Goal: Task Accomplishment & Management: Manage account settings

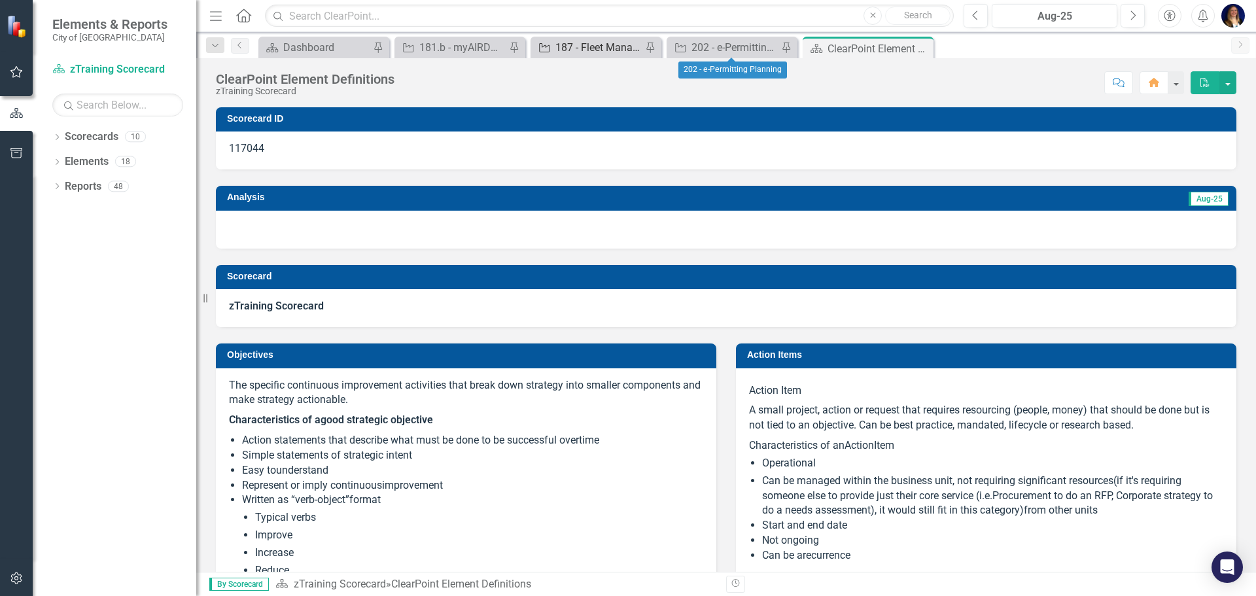
click at [575, 48] on div "187 - Fleet Management" at bounding box center [599, 47] width 86 height 16
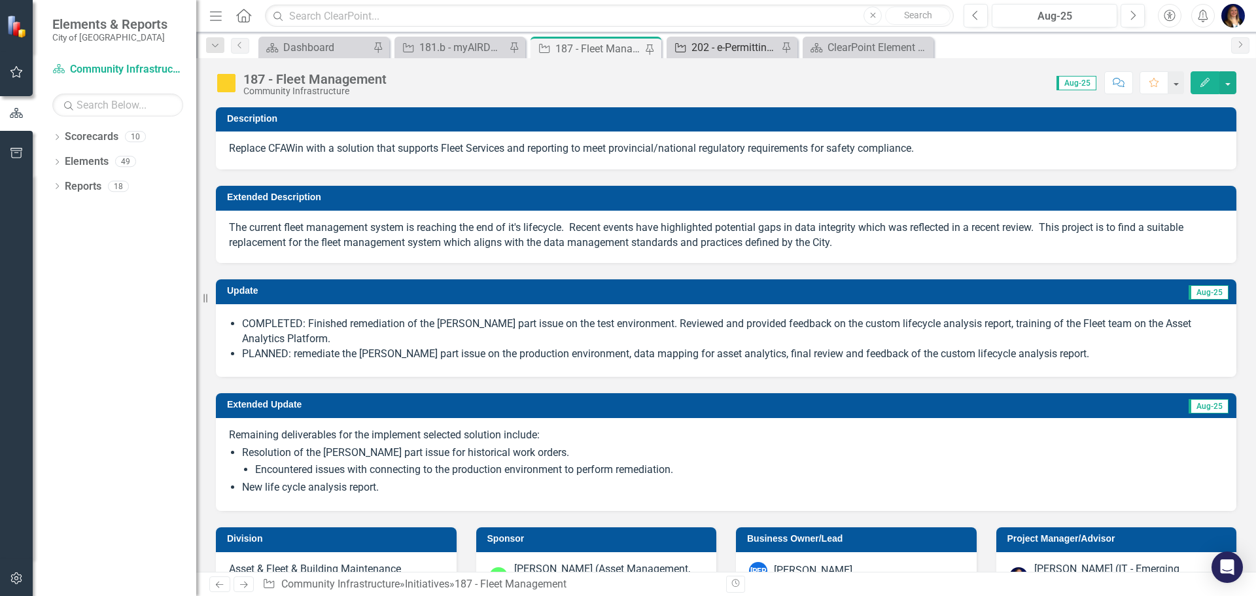
checkbox input "true"
click at [729, 47] on div "202 - e-Permitting Planning" at bounding box center [735, 47] width 86 height 16
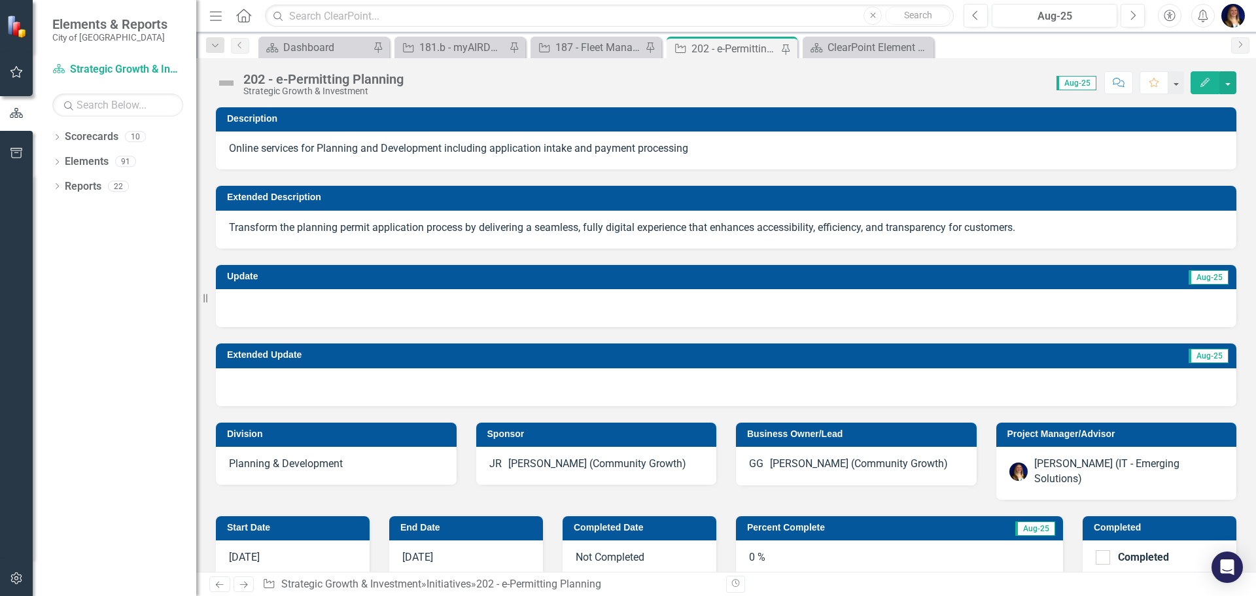
checkbox input "true"
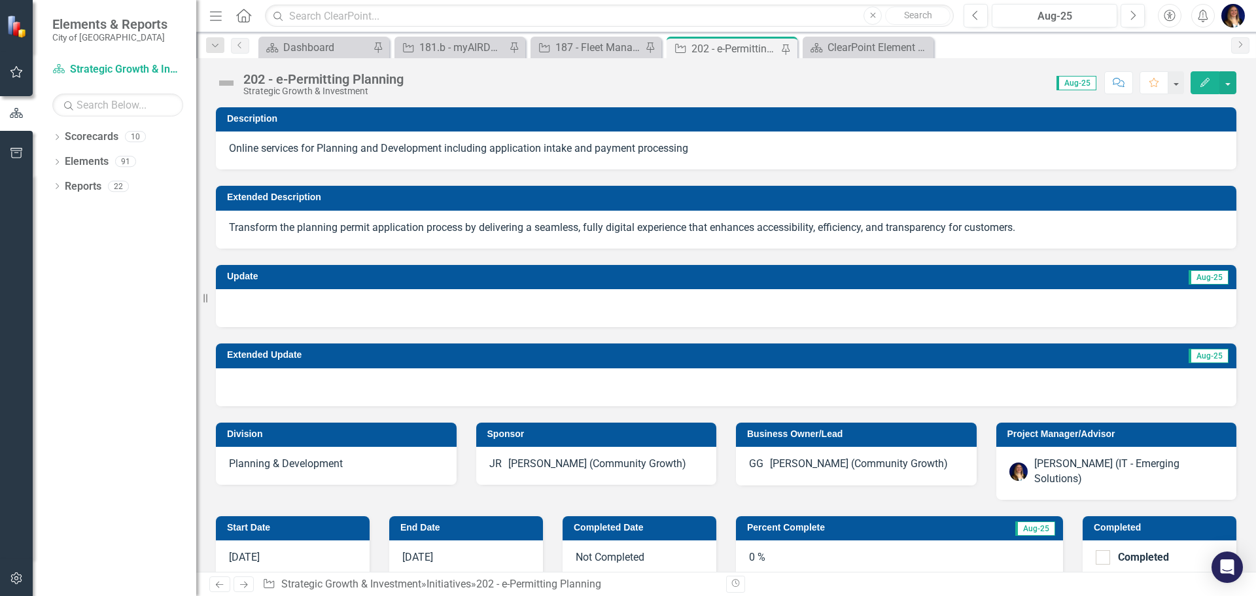
checkbox input "true"
click at [337, 293] on div at bounding box center [726, 308] width 1021 height 38
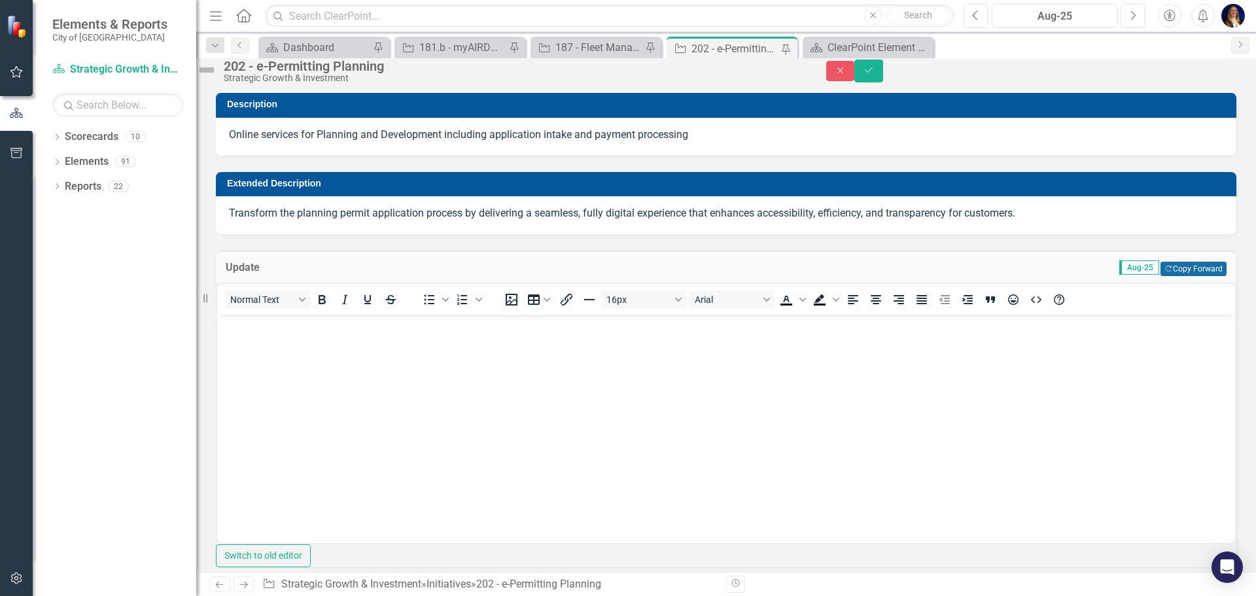
click at [1212, 276] on button "Copy Forward Copy Forward" at bounding box center [1194, 269] width 66 height 14
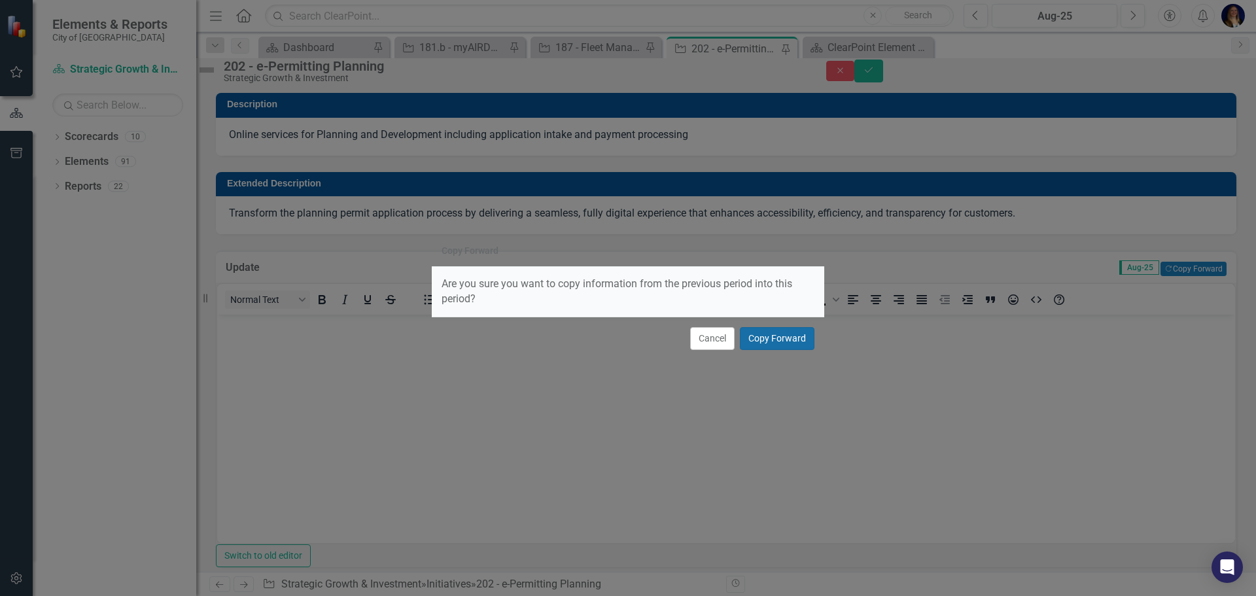
click at [805, 336] on button "Copy Forward" at bounding box center [777, 338] width 75 height 23
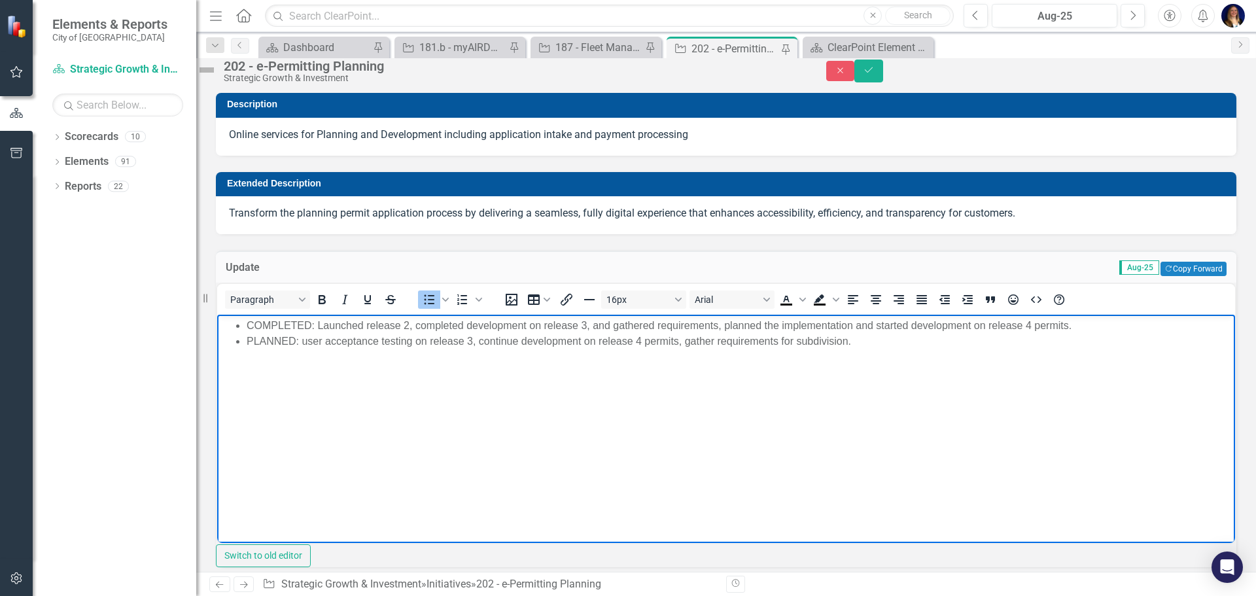
click at [321, 326] on li "COMPLETED: Launched release 2, completed development on release 3, and gathered…" at bounding box center [739, 325] width 985 height 16
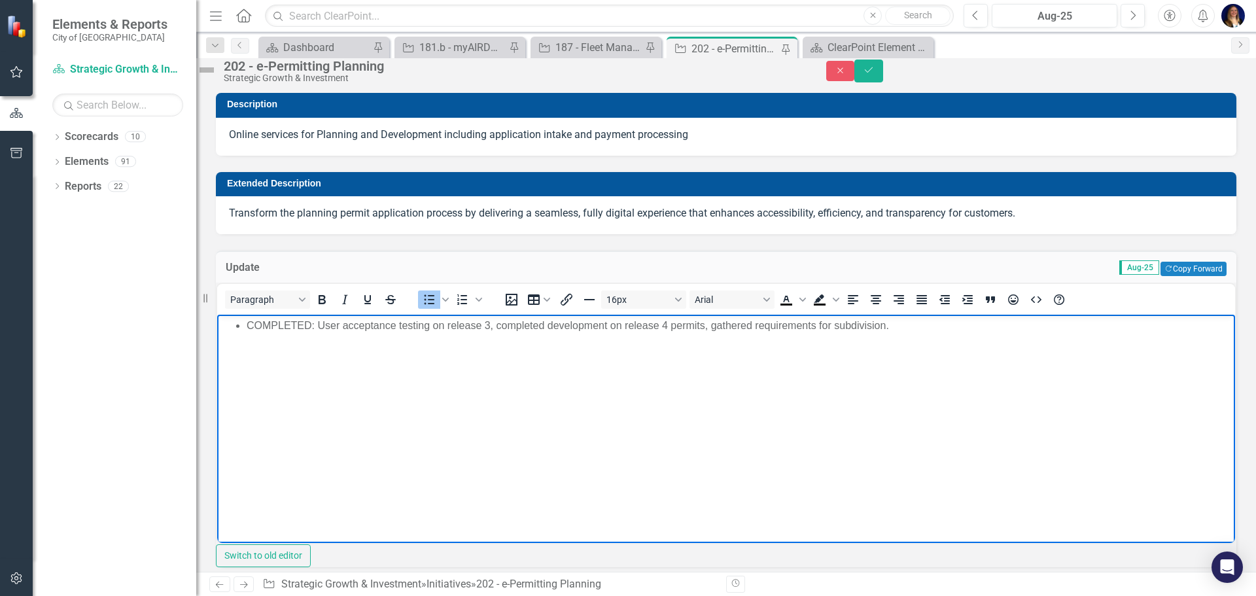
click at [322, 321] on li "COMPLETED: User acceptance testing on release 3, completed development on relea…" at bounding box center [739, 325] width 985 height 16
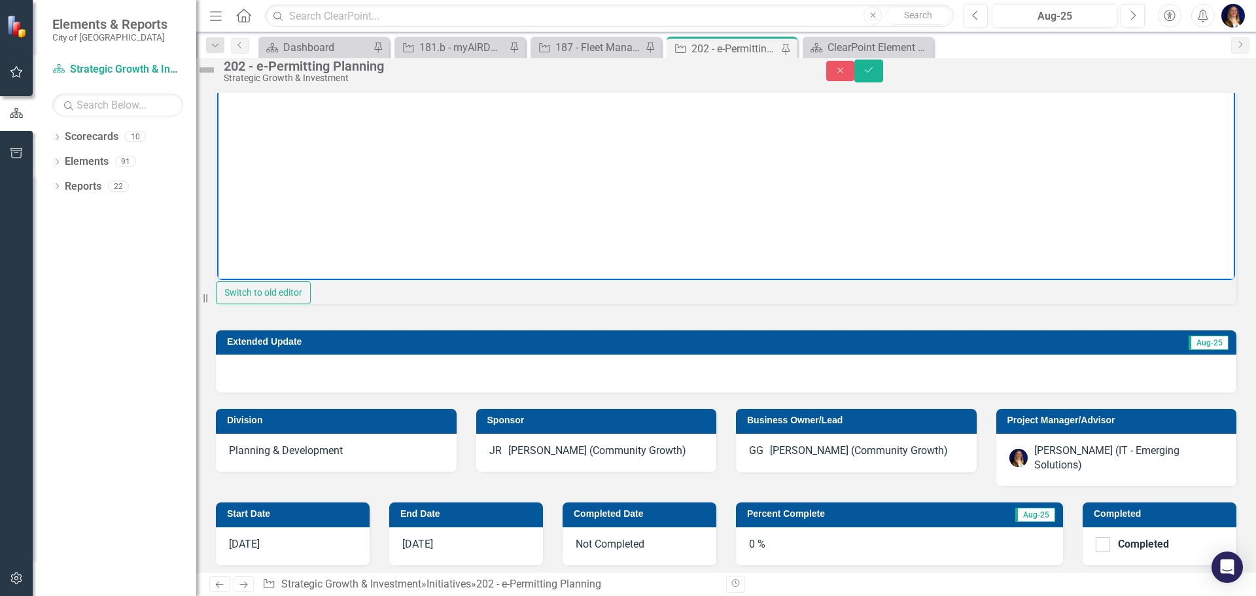
scroll to position [327, 0]
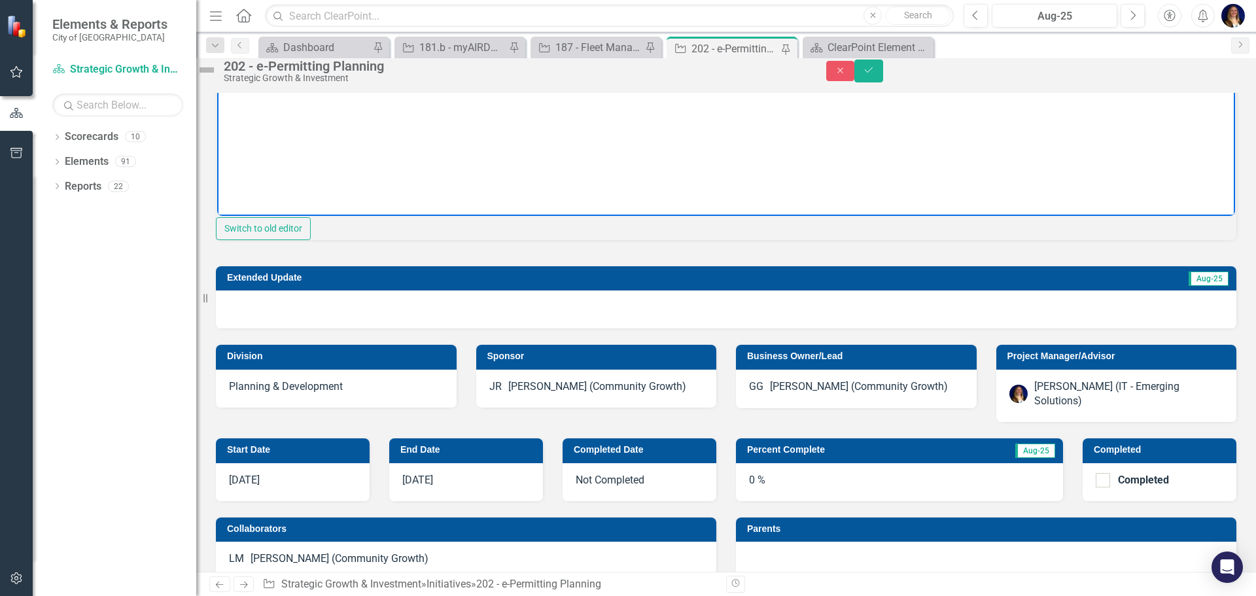
click at [652, 289] on td "Extended Update" at bounding box center [550, 280] width 646 height 20
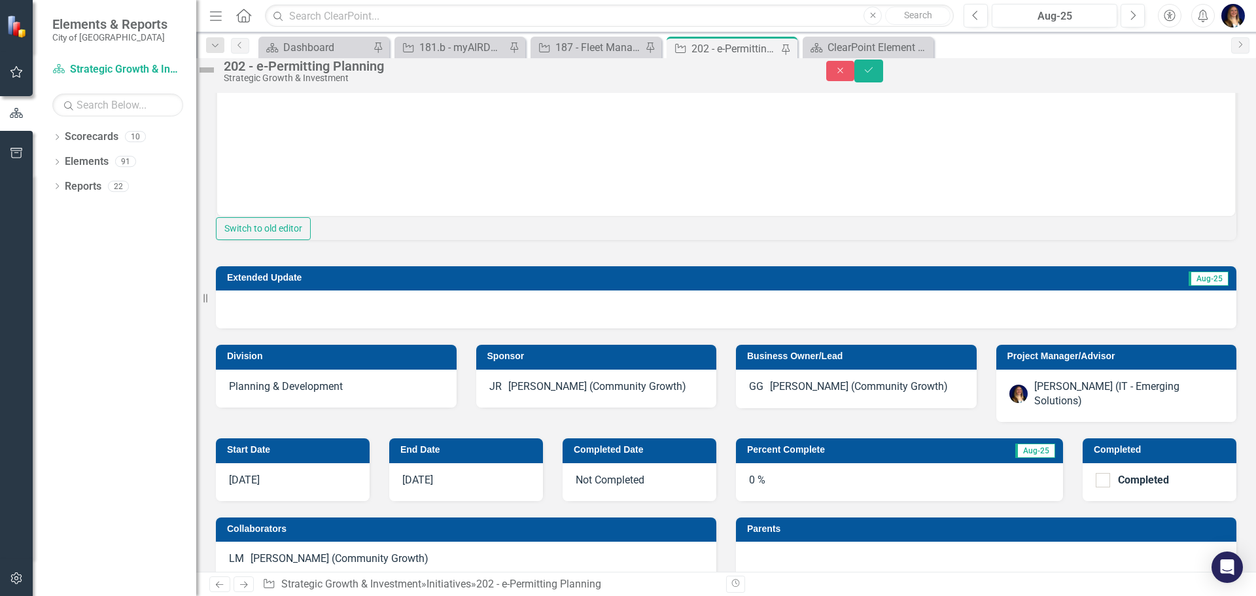
click at [652, 289] on td "Extended Update" at bounding box center [550, 280] width 646 height 20
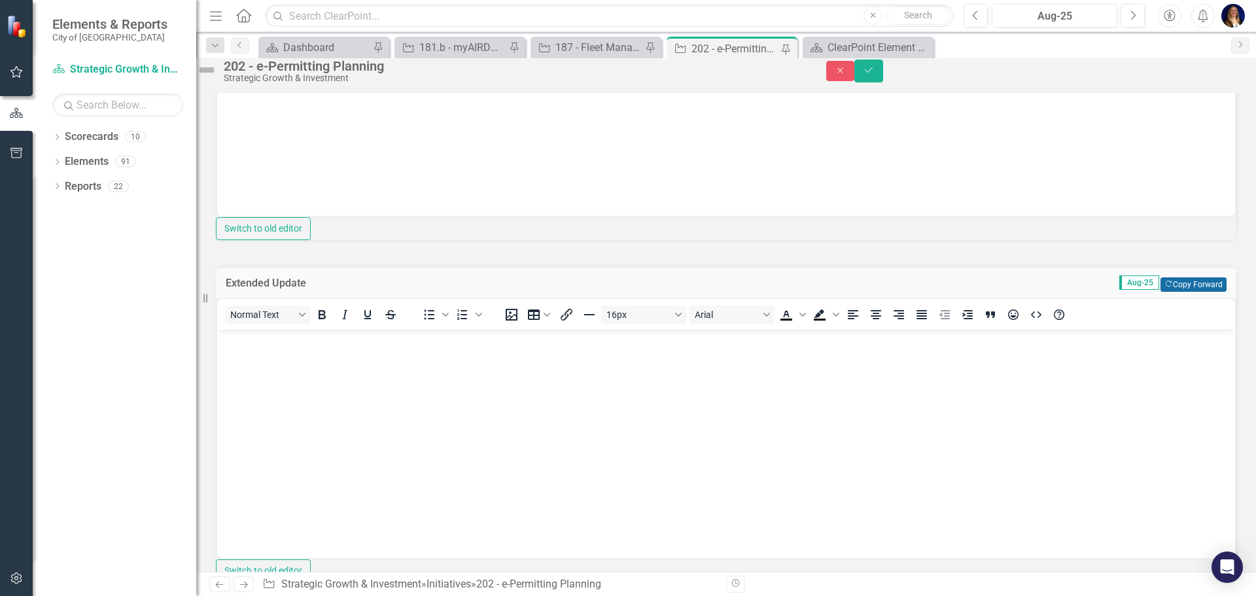
scroll to position [0, 0]
click at [1166, 292] on button "Copy Forward Copy Forward" at bounding box center [1194, 284] width 66 height 14
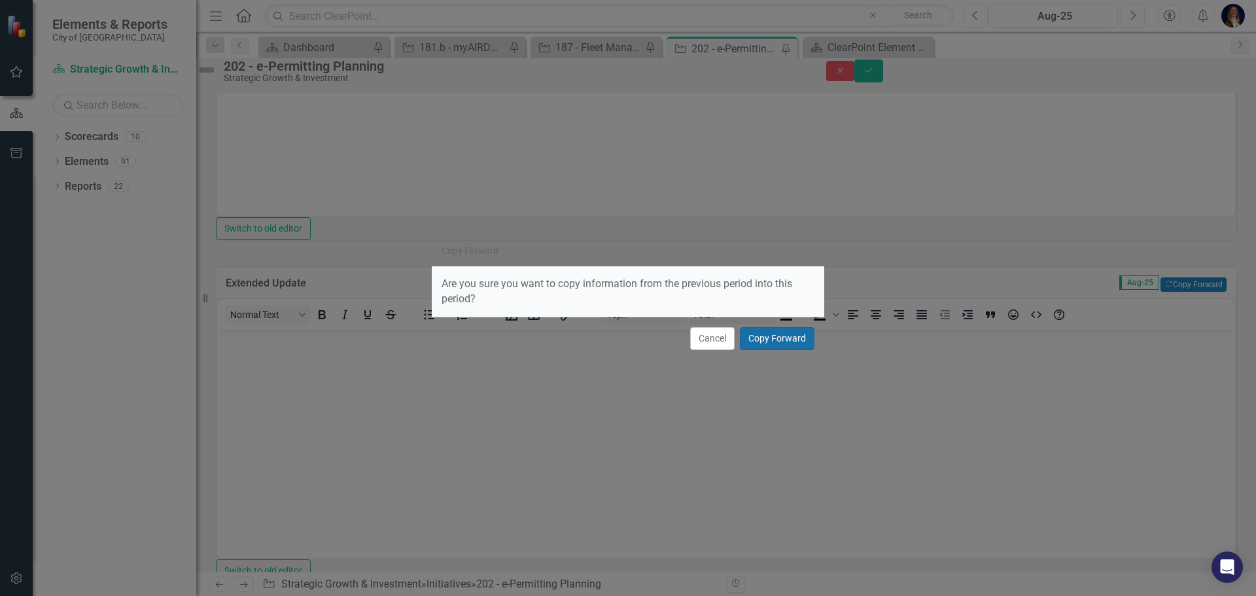
click at [770, 339] on button "Copy Forward" at bounding box center [777, 338] width 75 height 23
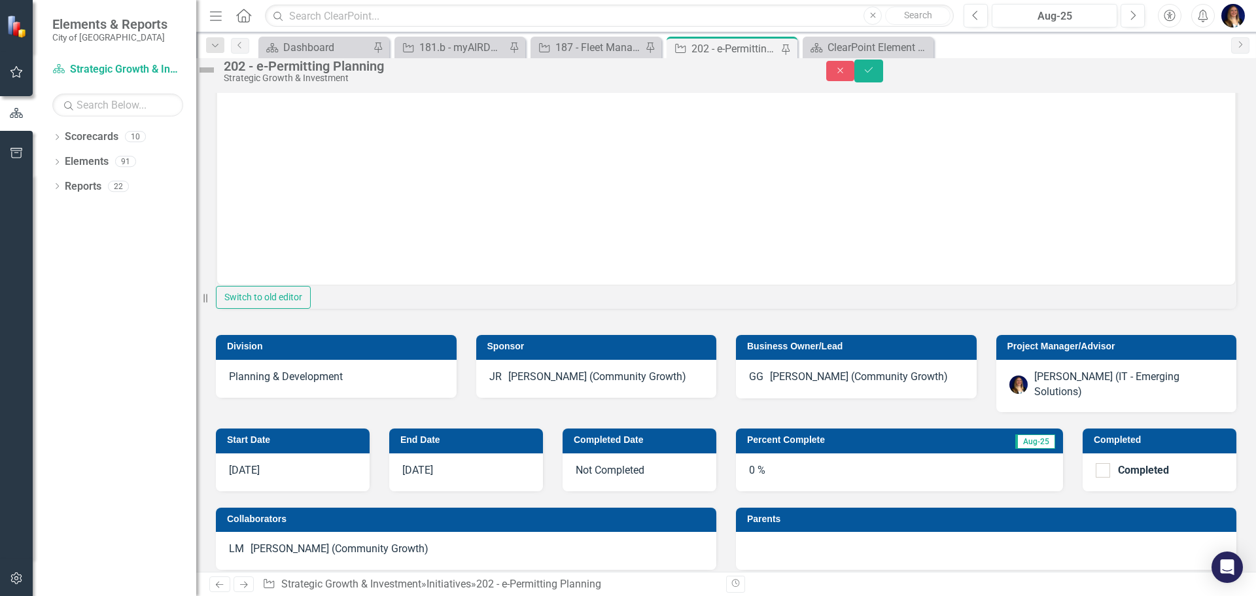
scroll to position [720, 0]
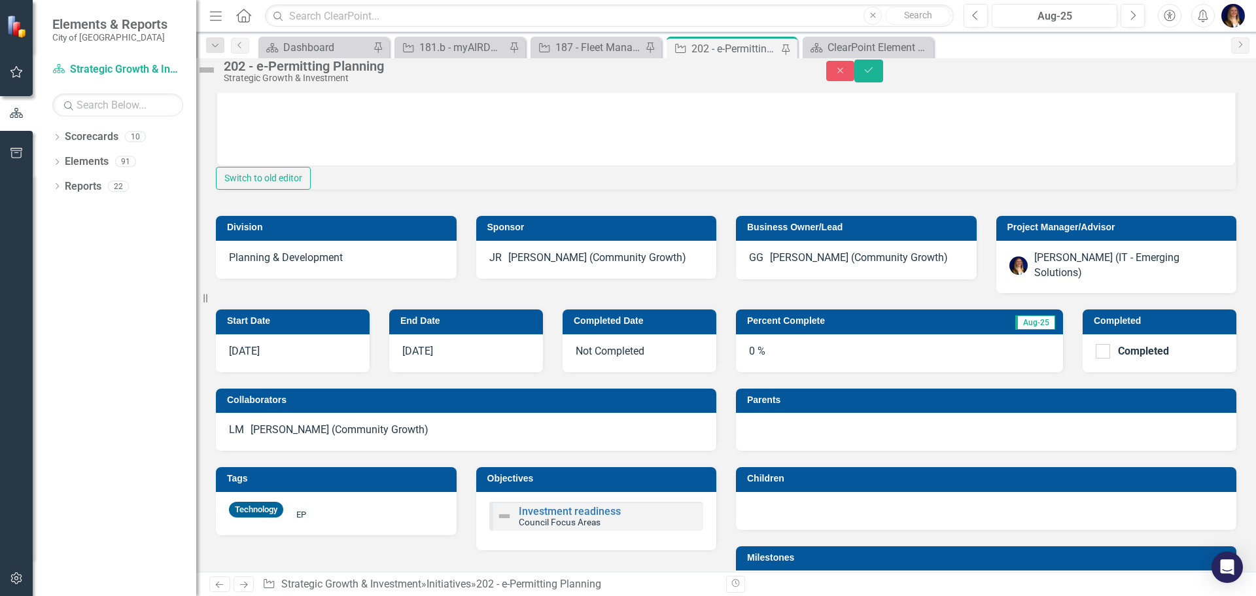
click at [886, 332] on td "Percent Complete" at bounding box center [848, 323] width 202 height 20
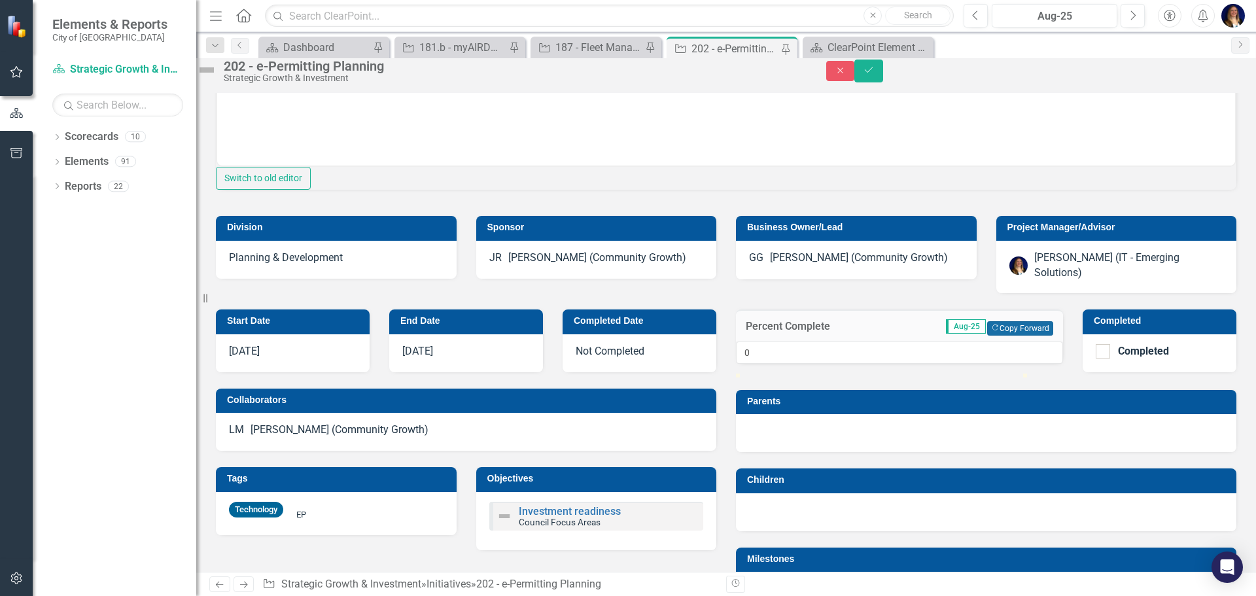
click at [989, 336] on button "Copy Forward Copy Forward" at bounding box center [1020, 328] width 66 height 14
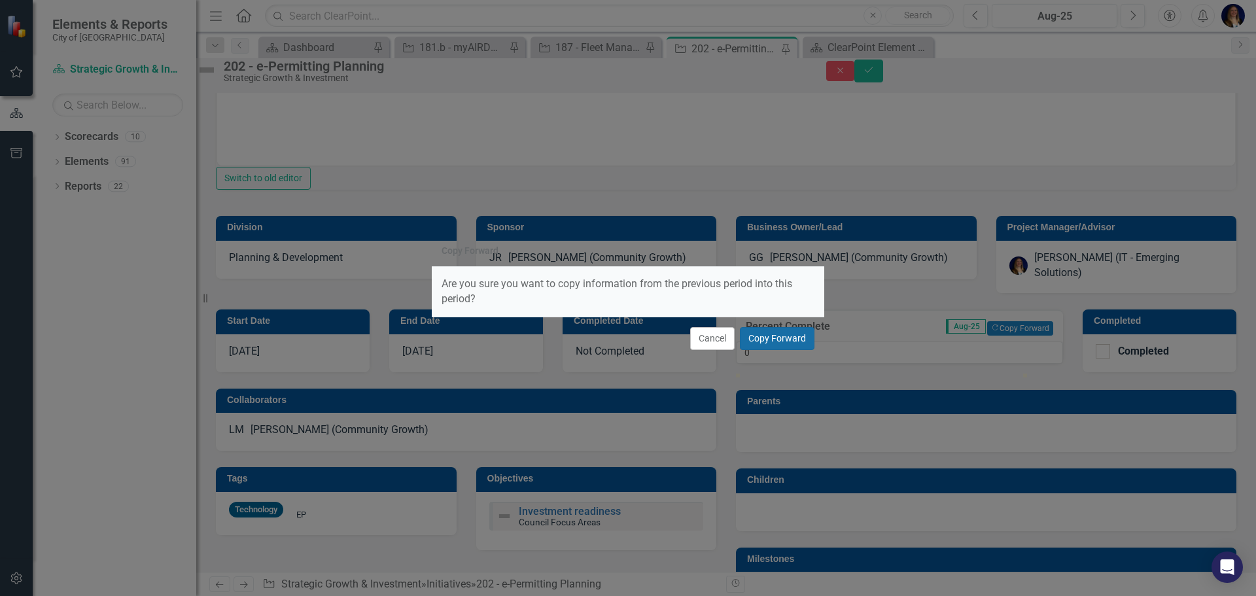
click at [771, 341] on button "Copy Forward" at bounding box center [777, 338] width 75 height 23
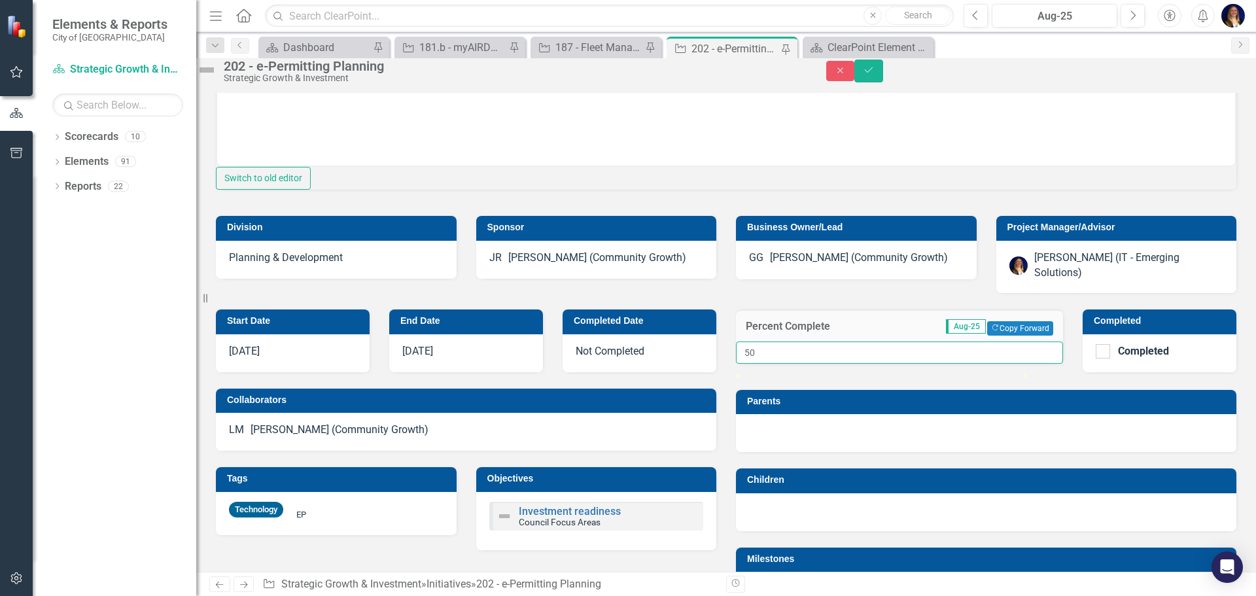
drag, startPoint x: 762, startPoint y: 426, endPoint x: 697, endPoint y: 435, distance: 64.8
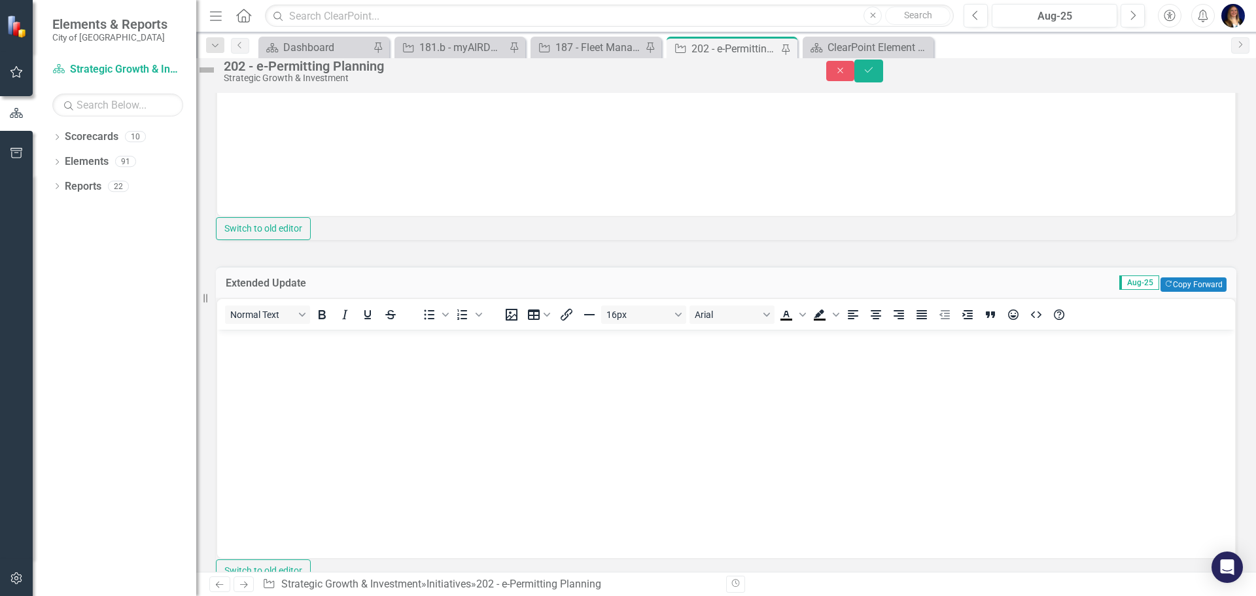
scroll to position [0, 0]
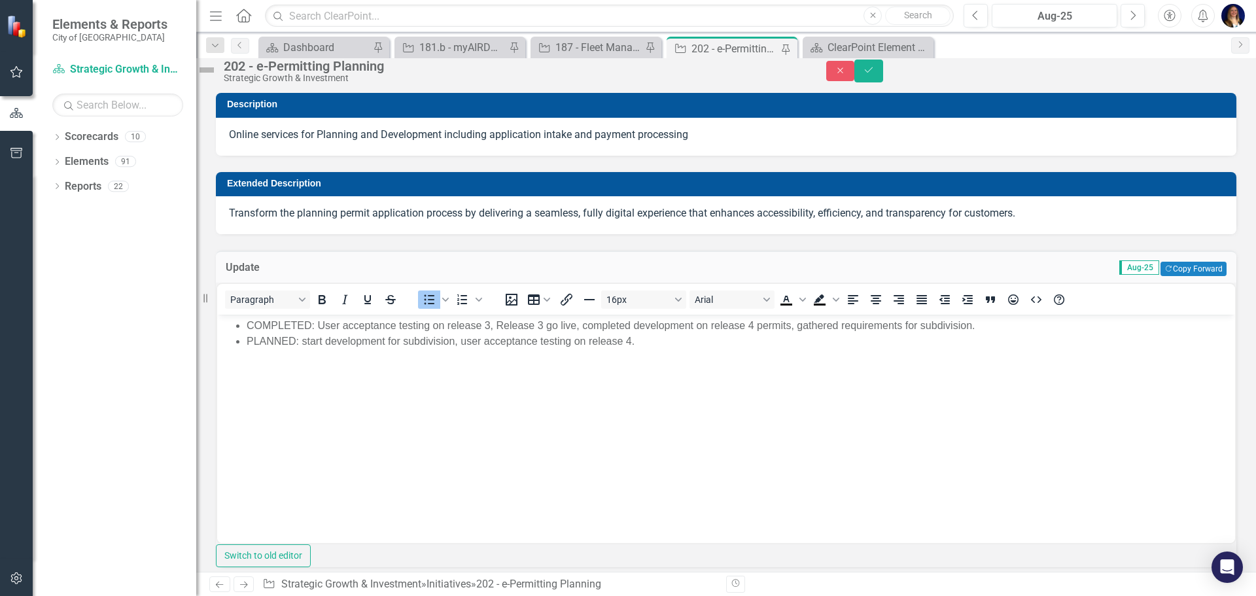
click at [217, 79] on img at bounding box center [206, 70] width 21 height 21
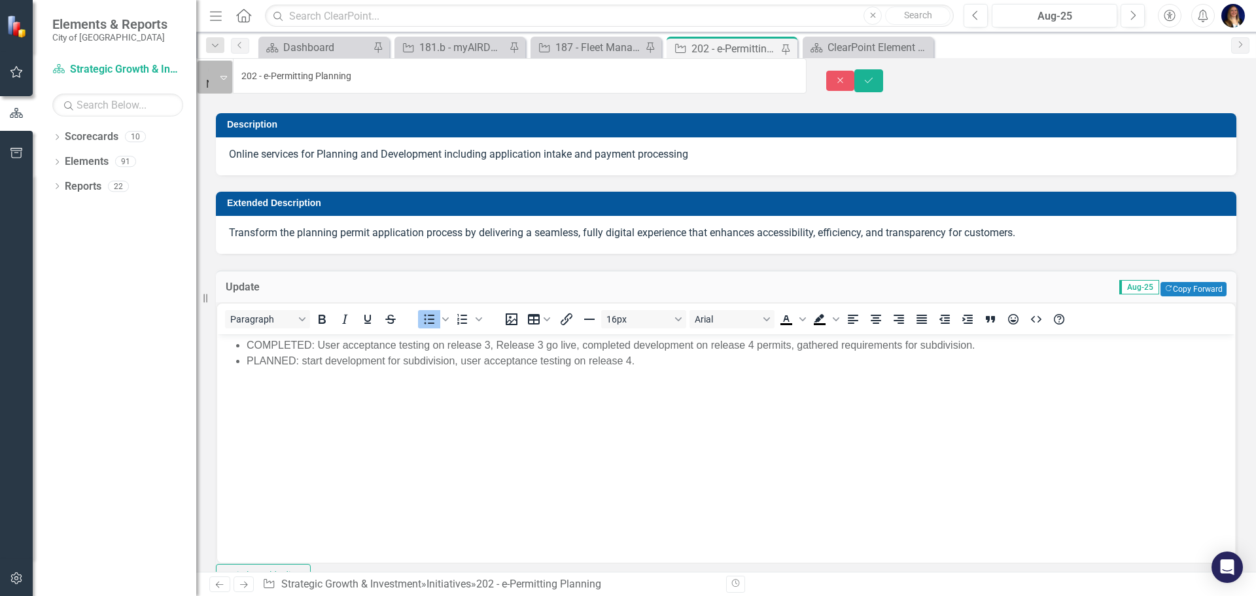
click at [219, 77] on img at bounding box center [212, 69] width 13 height 13
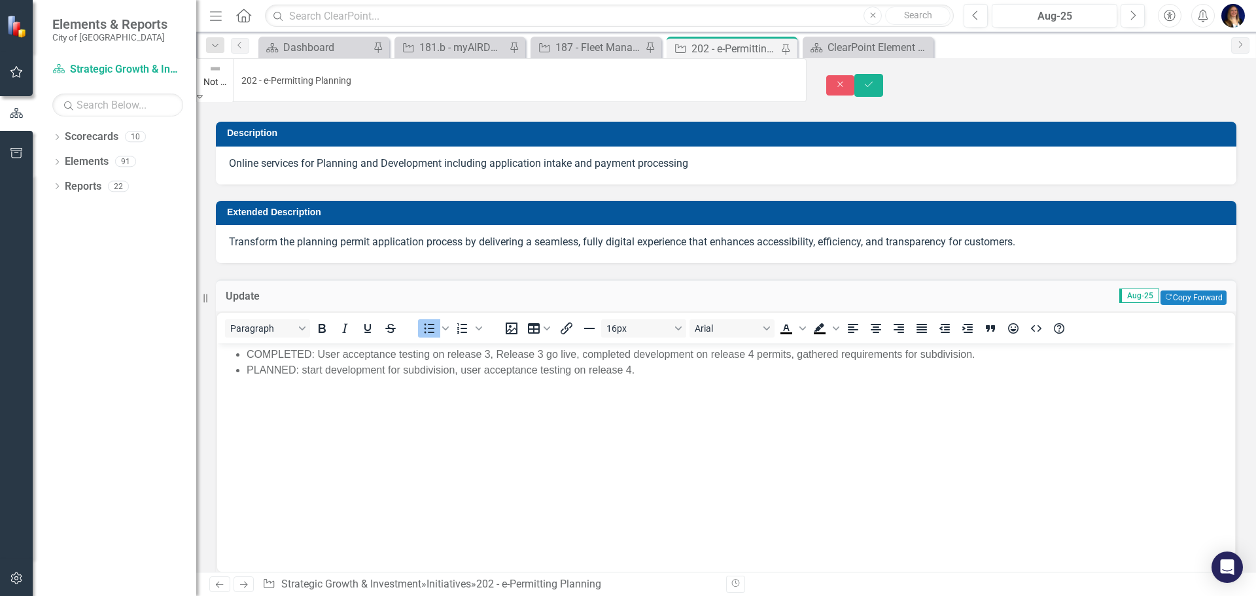
click at [790, 168] on div "Online services for Planning and Development including application intake and p…" at bounding box center [726, 166] width 1021 height 38
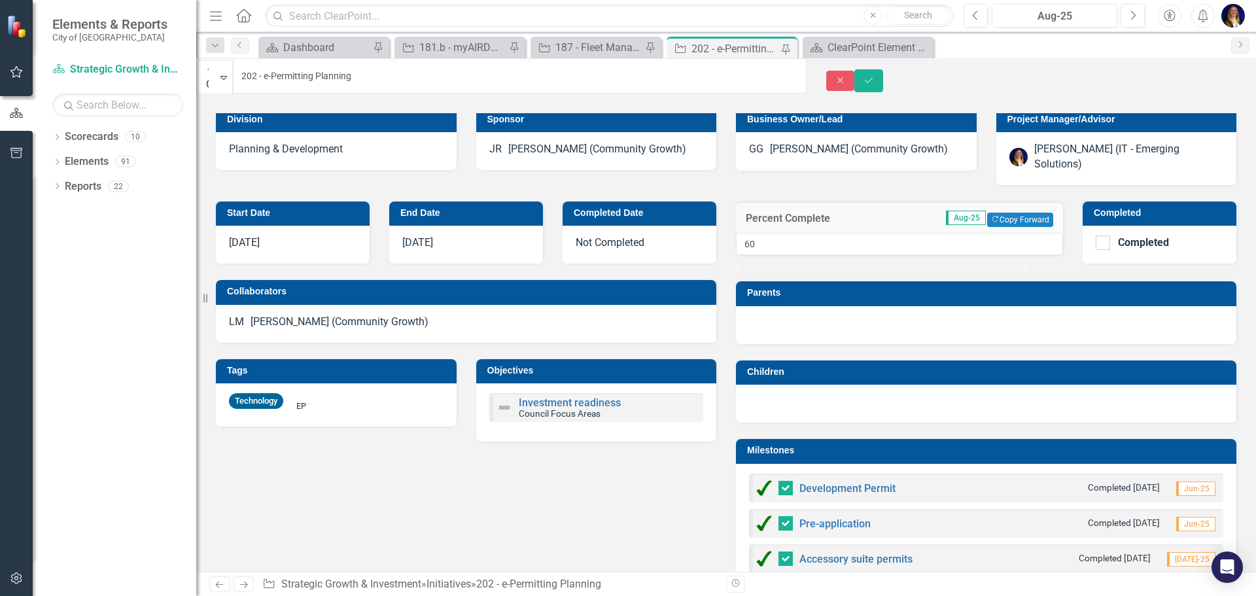
scroll to position [916, 0]
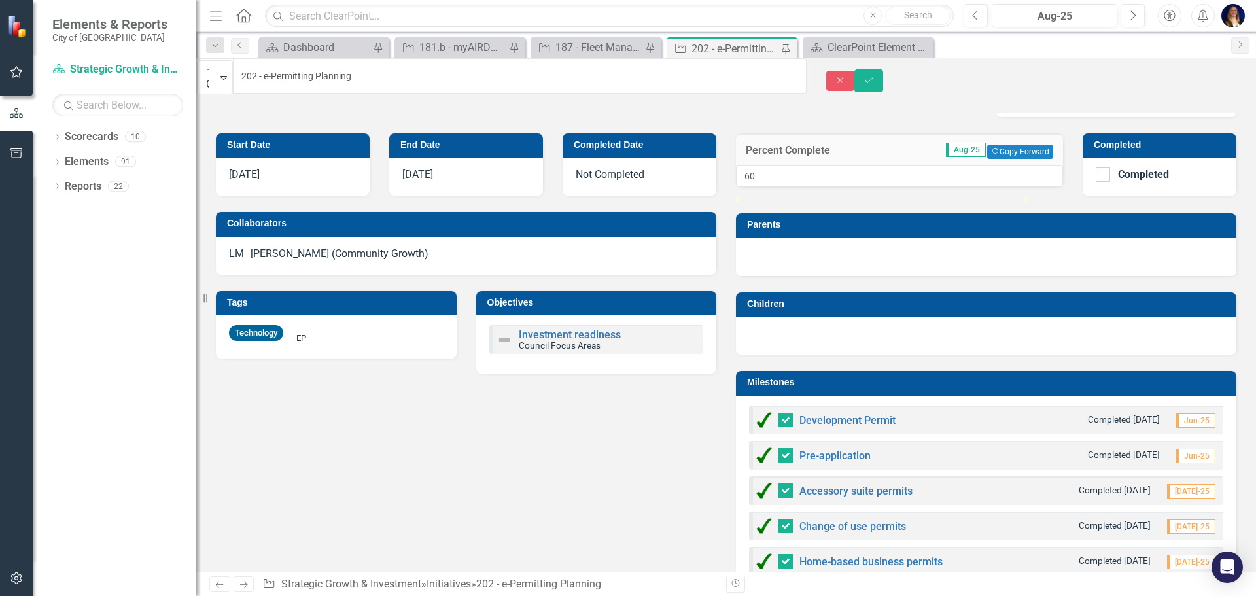
drag, startPoint x: 687, startPoint y: 224, endPoint x: 749, endPoint y: 224, distance: 61.5
drag, startPoint x: 749, startPoint y: 224, endPoint x: 785, endPoint y: 213, distance: 38.3
click at [785, 187] on div "60" at bounding box center [899, 176] width 327 height 22
drag, startPoint x: 777, startPoint y: 228, endPoint x: 703, endPoint y: 233, distance: 73.4
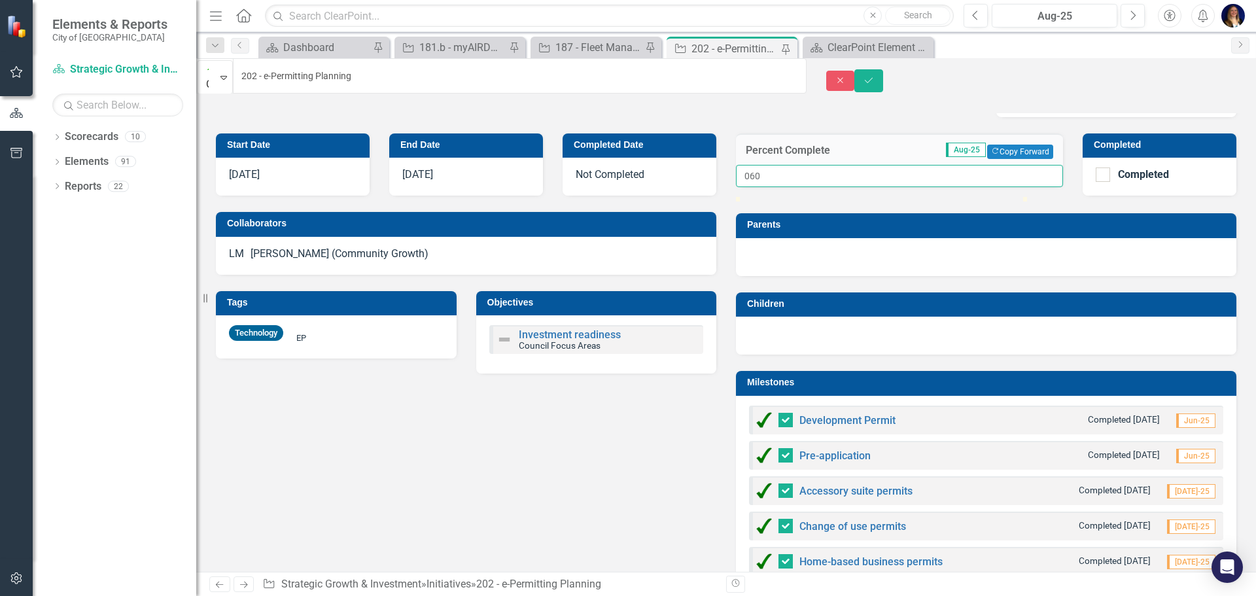
type input "060"
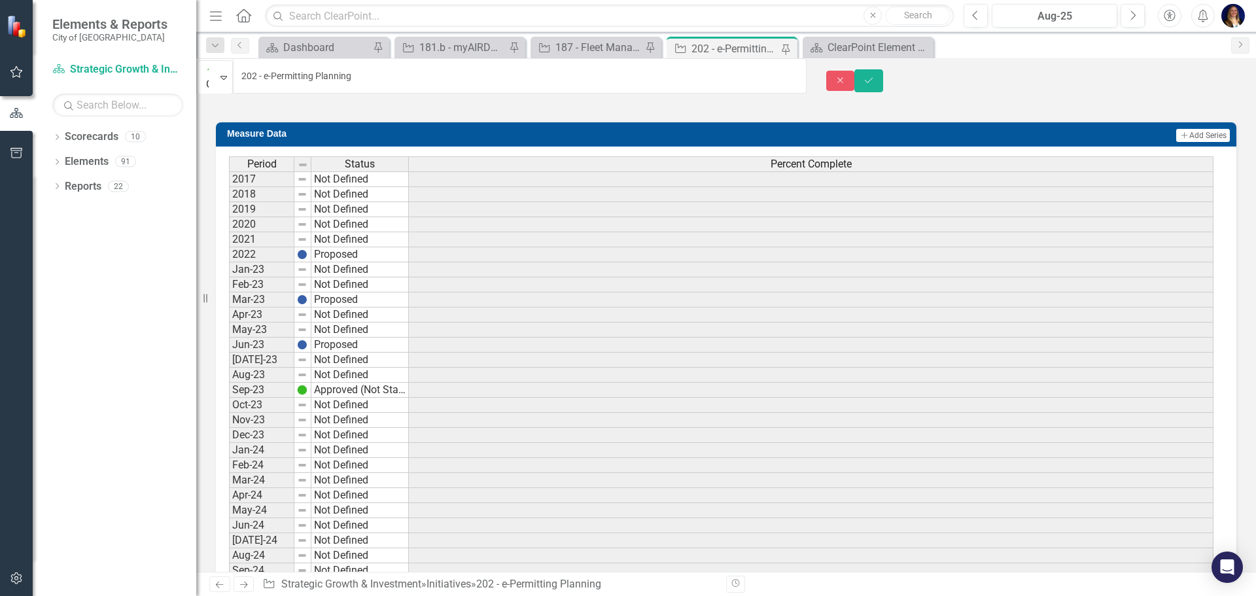
scroll to position [2552, 0]
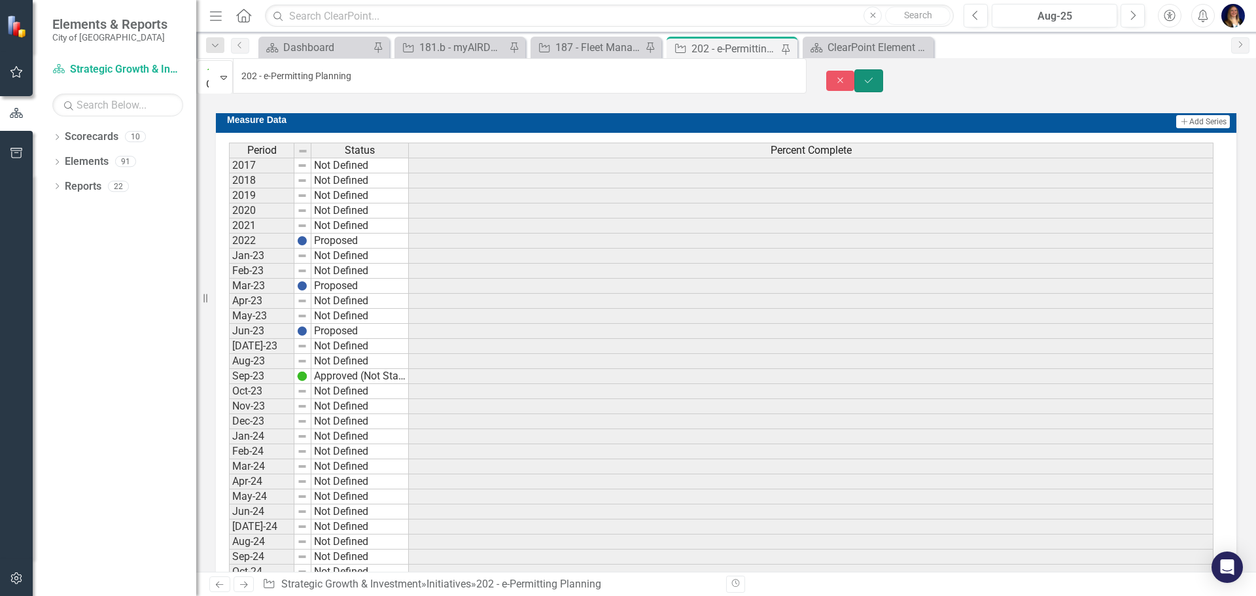
click at [883, 73] on button "Save" at bounding box center [869, 80] width 29 height 23
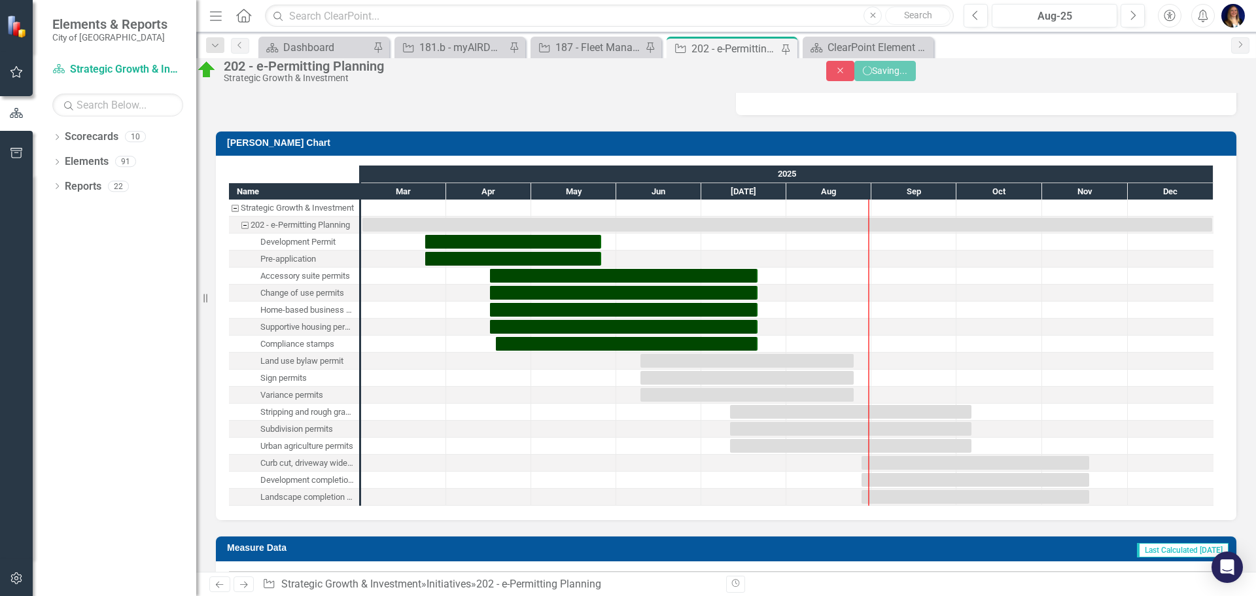
scroll to position [0, 0]
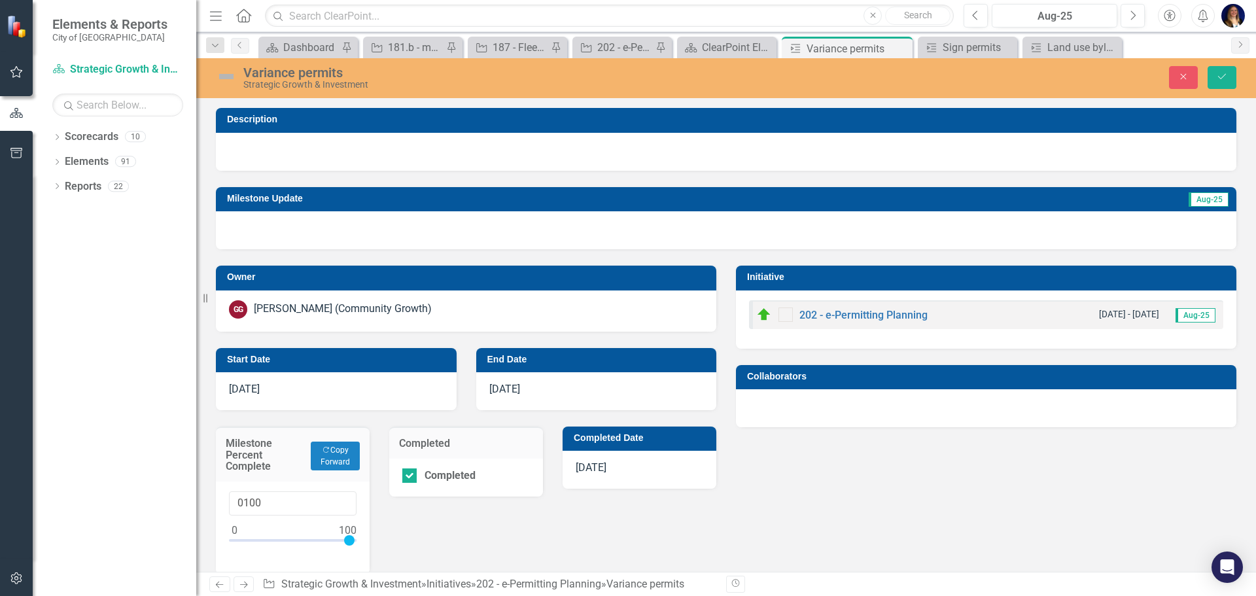
type input "0100"
click at [217, 86] on img at bounding box center [226, 76] width 21 height 21
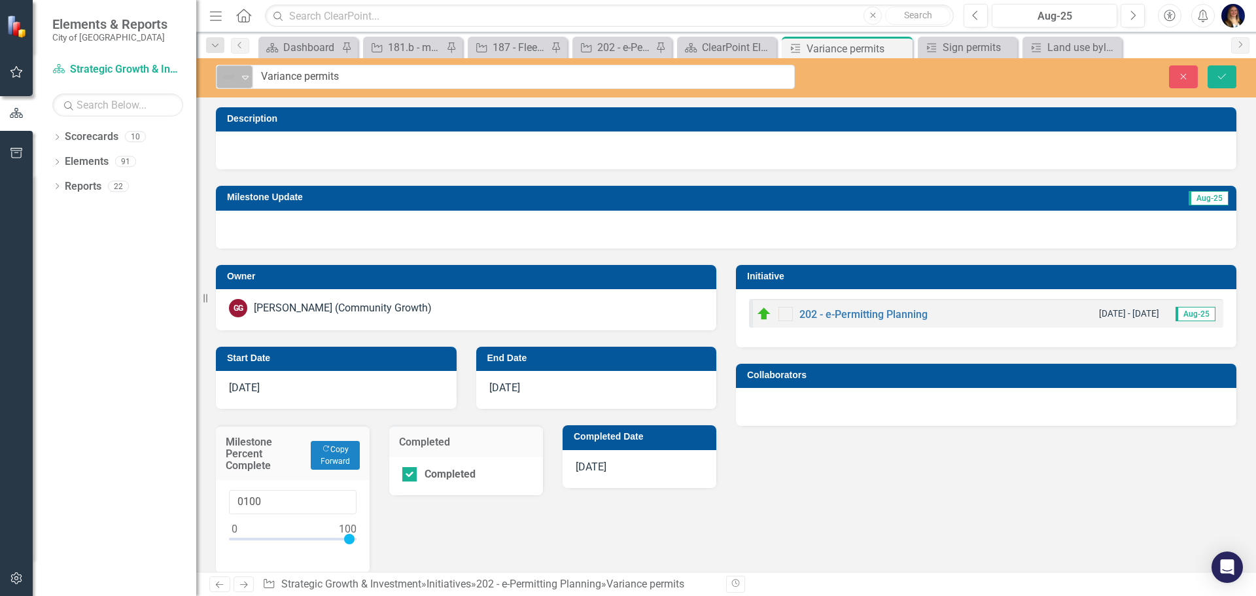
click at [221, 82] on img at bounding box center [229, 77] width 16 height 16
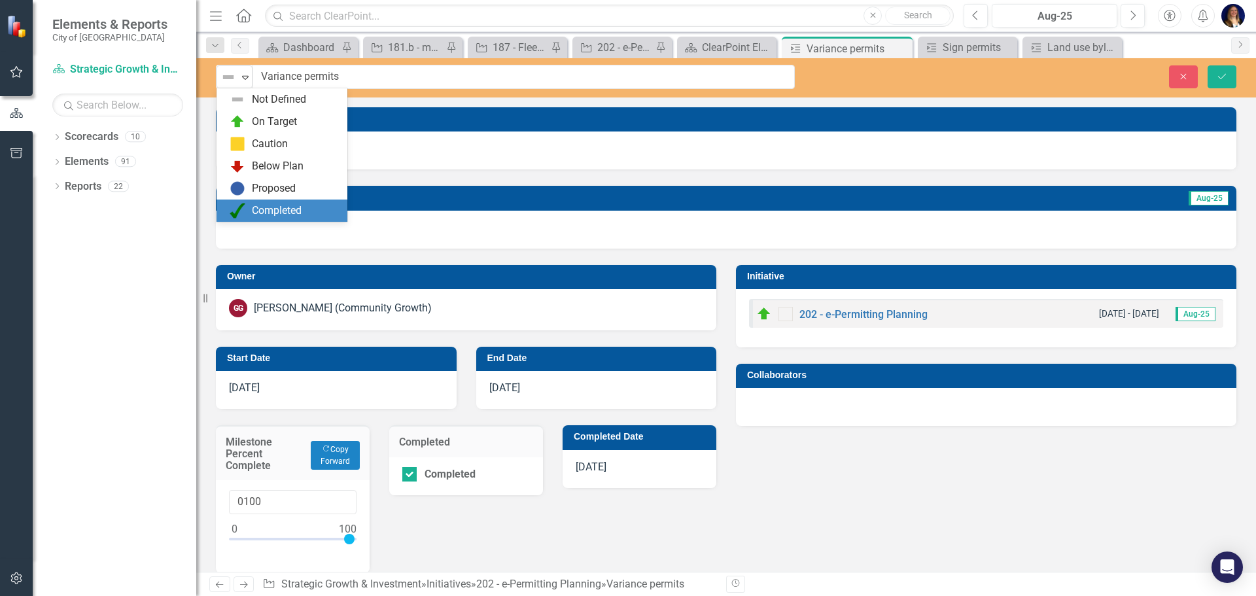
click at [250, 215] on div "Completed" at bounding box center [285, 211] width 110 height 16
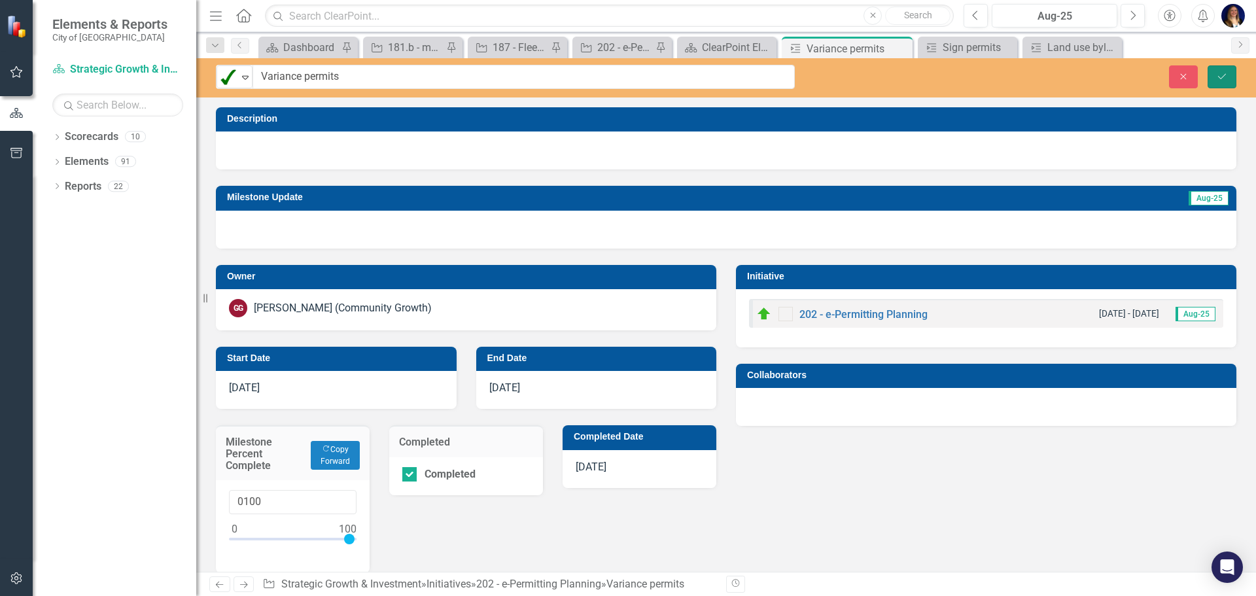
click at [1208, 73] on button "Save" at bounding box center [1222, 76] width 29 height 23
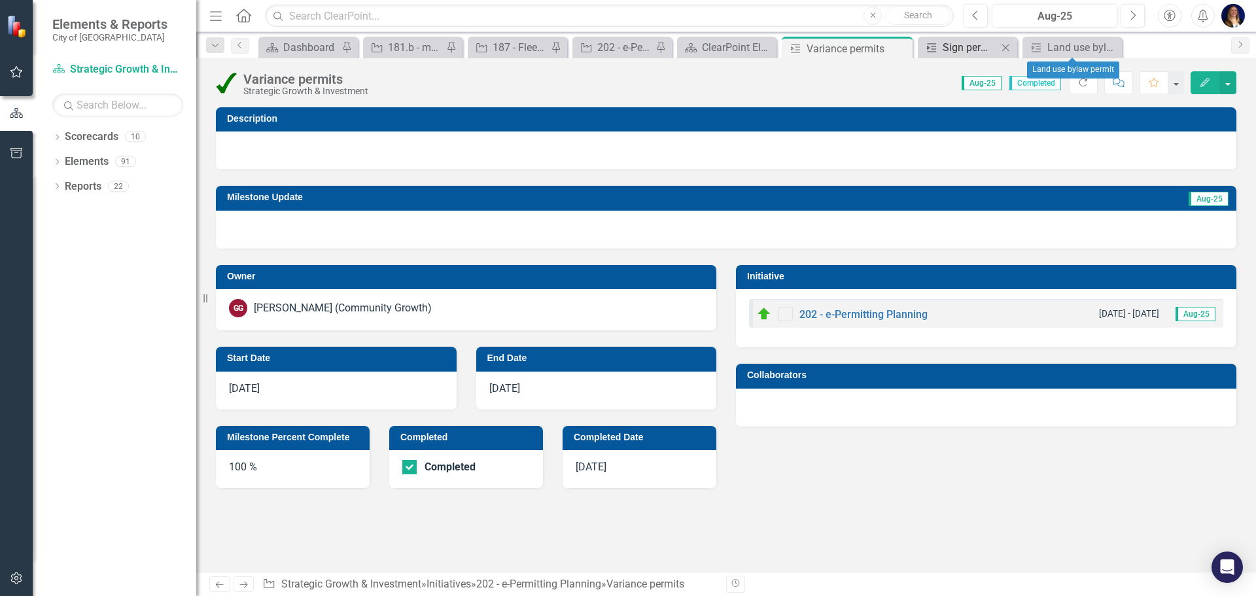
click at [989, 46] on div "Sign permits" at bounding box center [970, 47] width 55 height 16
click at [1065, 46] on div "Land use bylaw permit" at bounding box center [1075, 47] width 55 height 16
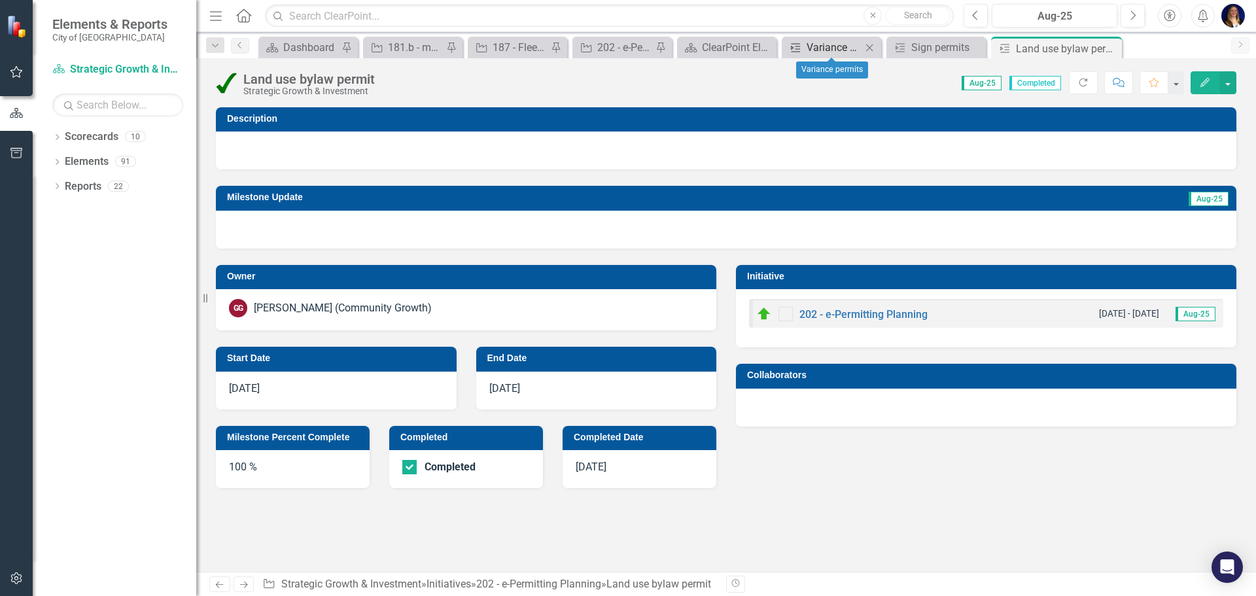
click at [846, 48] on div "Variance permits" at bounding box center [834, 47] width 55 height 16
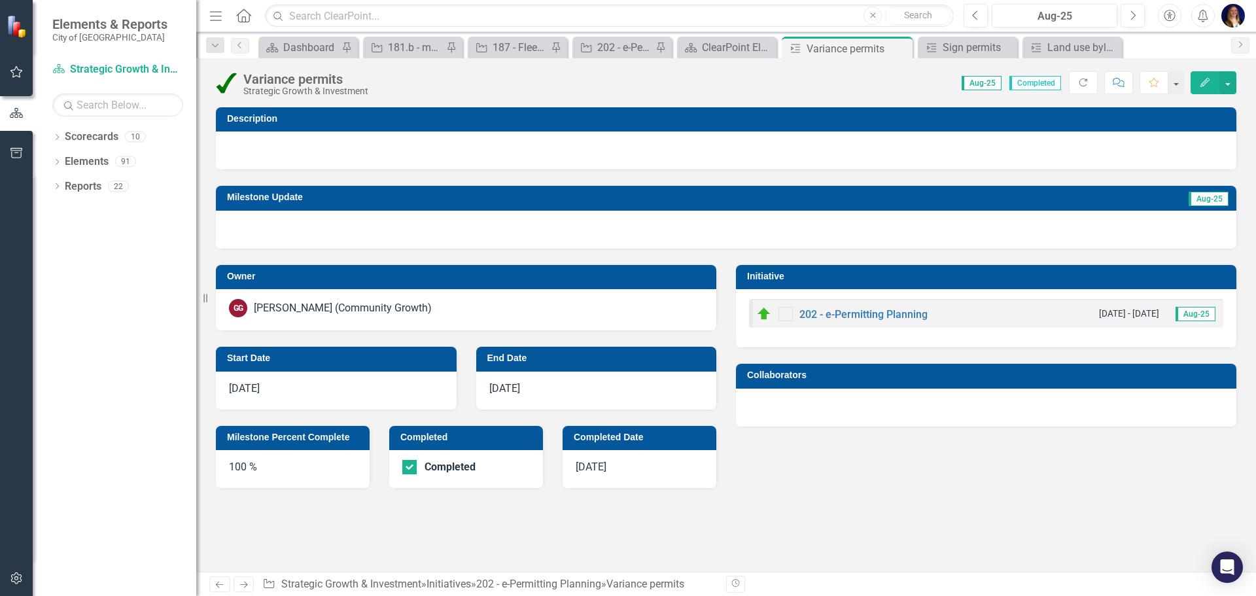
click at [605, 451] on div "9/3/25" at bounding box center [640, 469] width 154 height 38
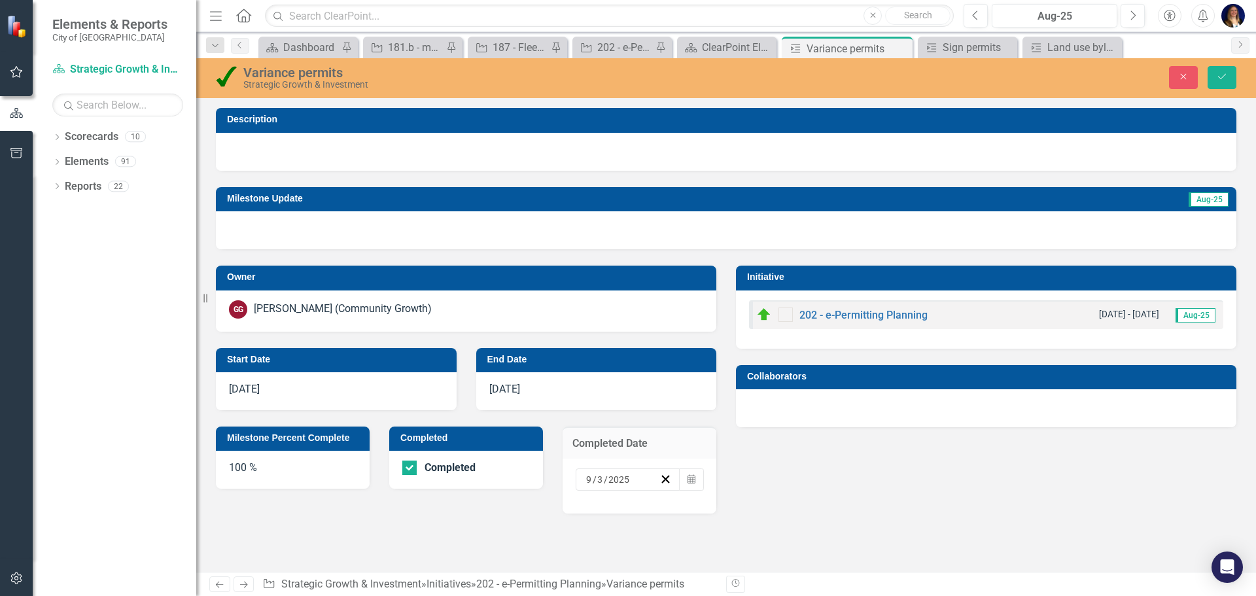
click at [605, 451] on td "Completed Date" at bounding box center [640, 444] width 134 height 17
click at [680, 478] on button "Calendar" at bounding box center [691, 479] width 25 height 22
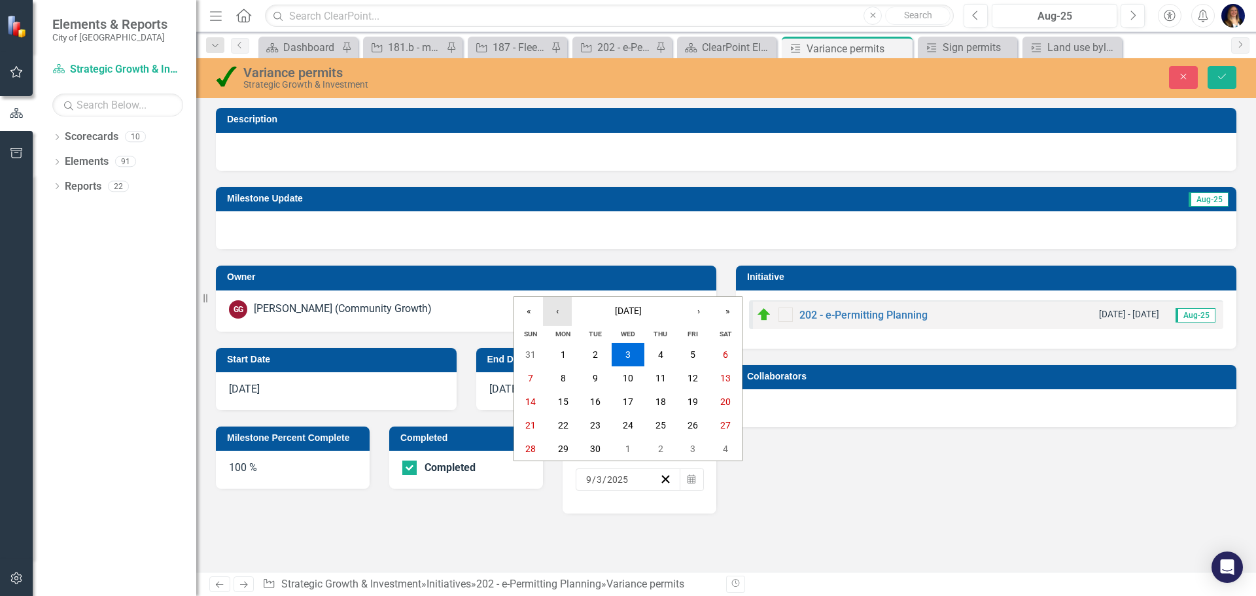
click at [561, 311] on button "‹" at bounding box center [557, 311] width 29 height 29
click at [557, 440] on button "25" at bounding box center [563, 449] width 33 height 24
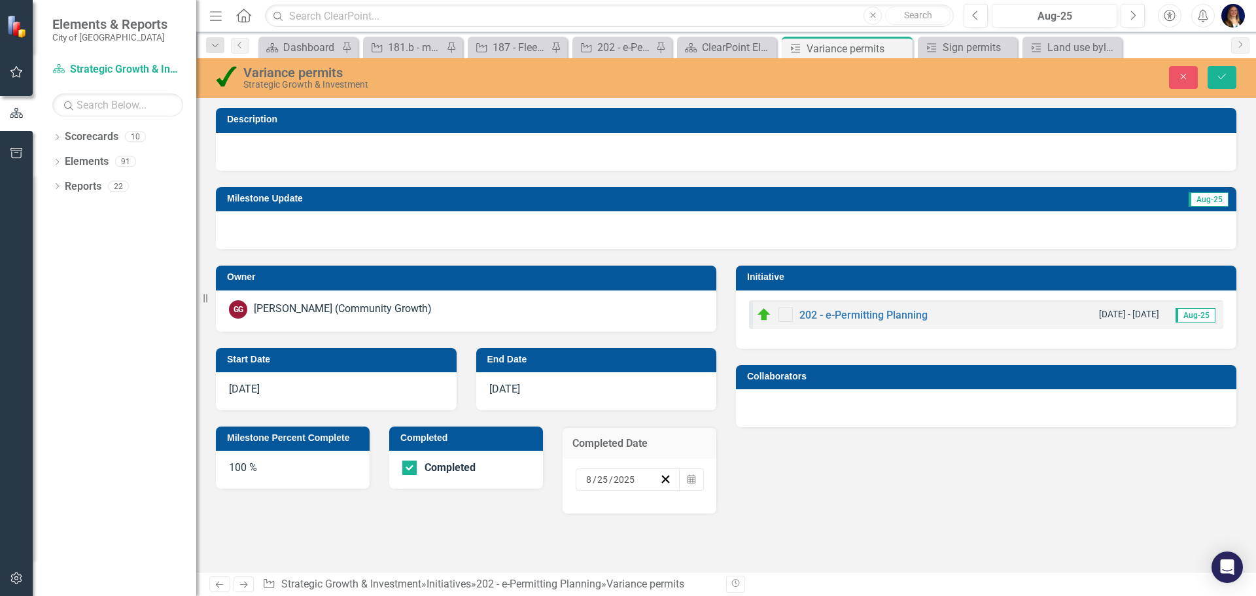
click at [893, 526] on div "Description Milestone Update Aug-25 Owner GG Gail Gibeau (Community Growth) Sta…" at bounding box center [726, 309] width 1060 height 434
click at [1220, 82] on button "Save" at bounding box center [1222, 77] width 29 height 23
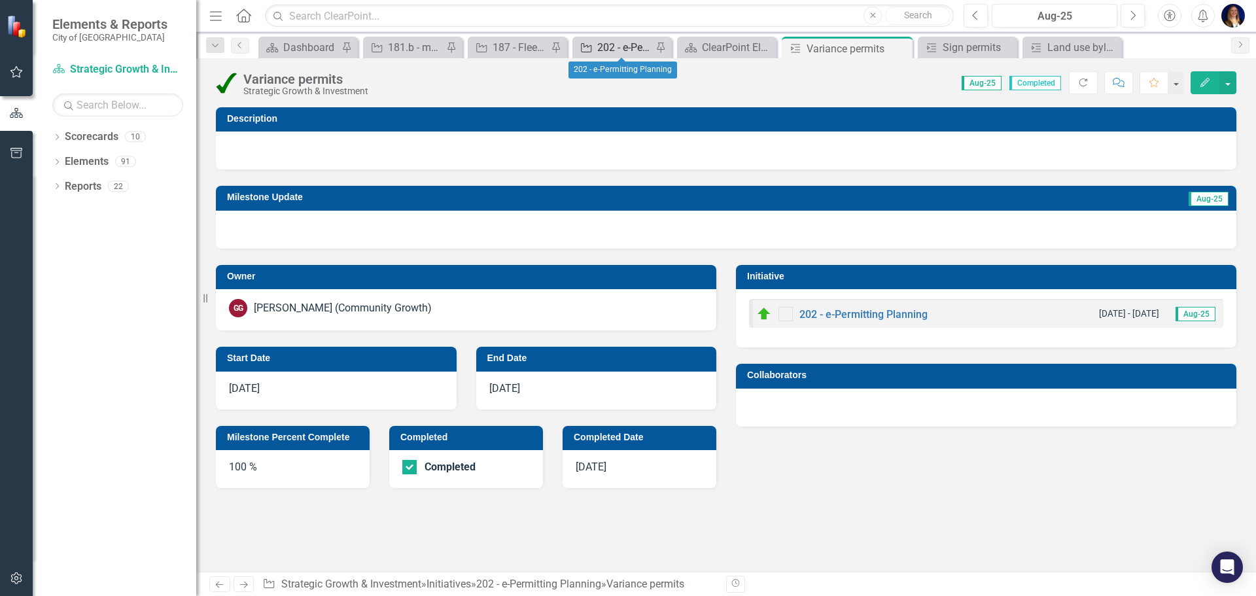
click at [600, 46] on div "202 - e-Permitting Planning" at bounding box center [624, 47] width 55 height 16
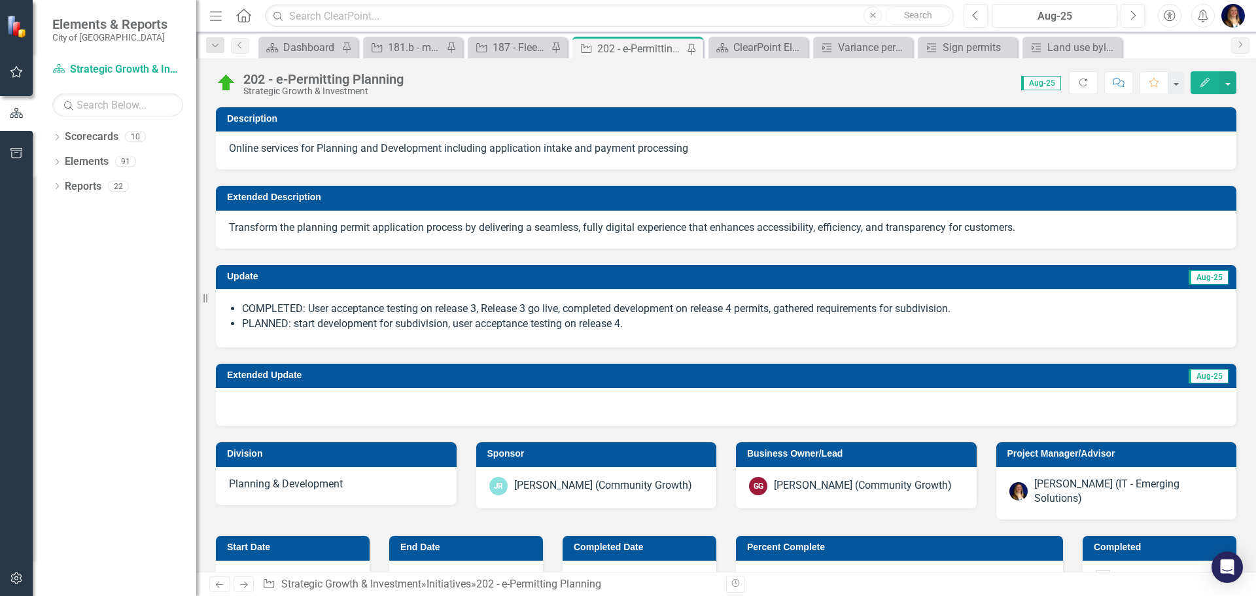
checkbox input "false"
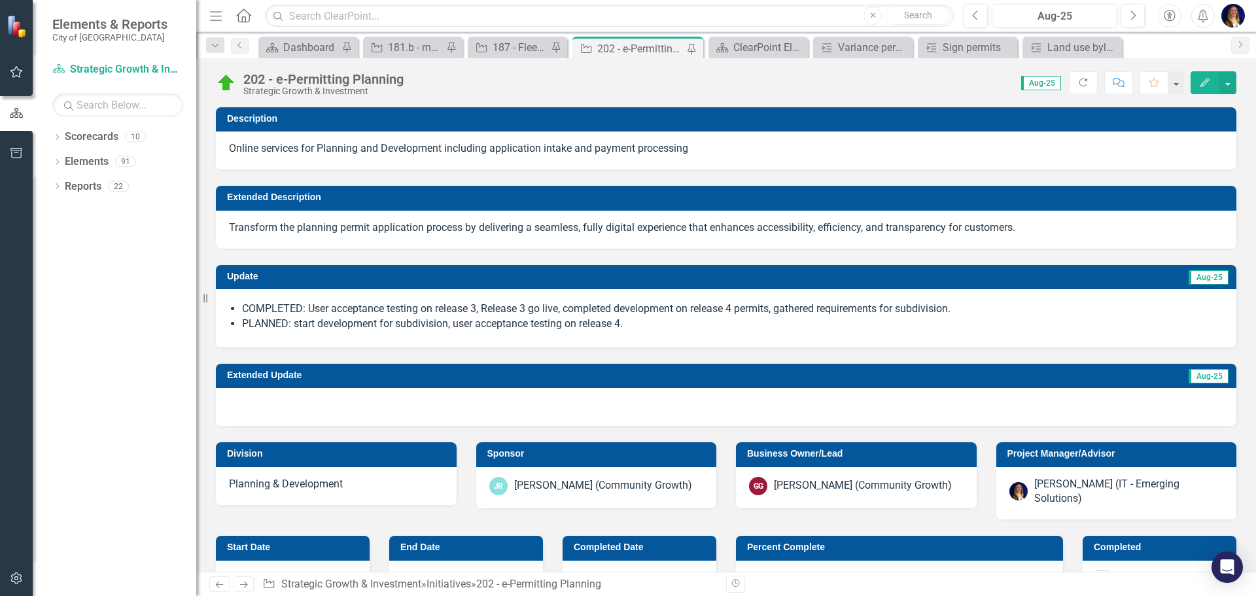
checkbox input "false"
checkbox input "true"
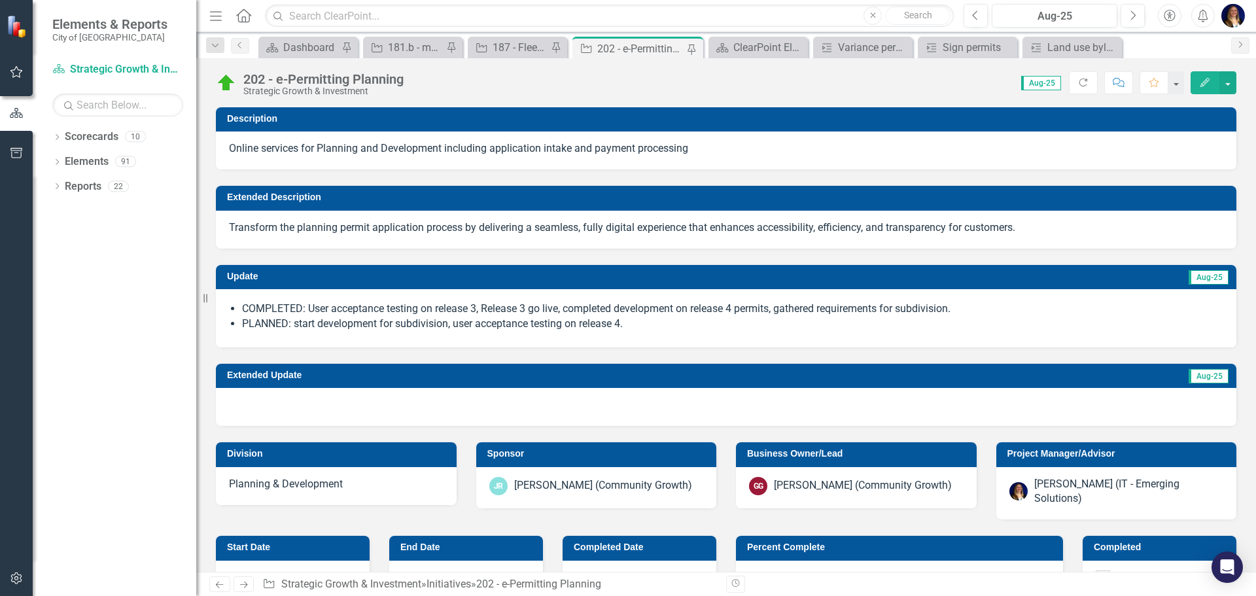
checkbox input "true"
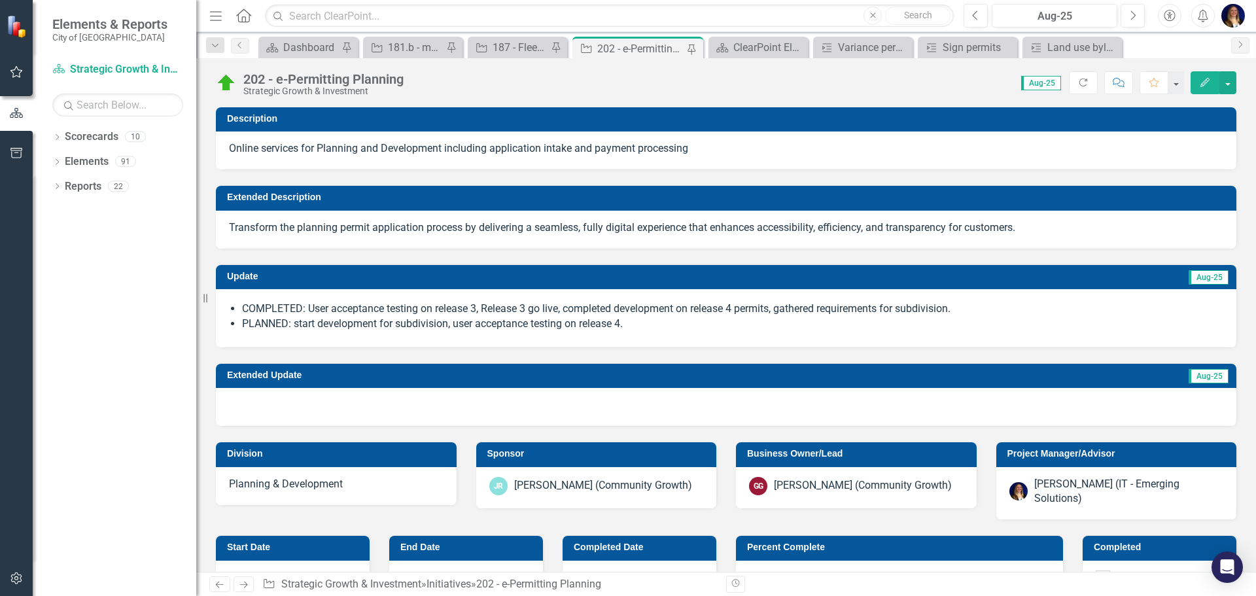
checkbox input "true"
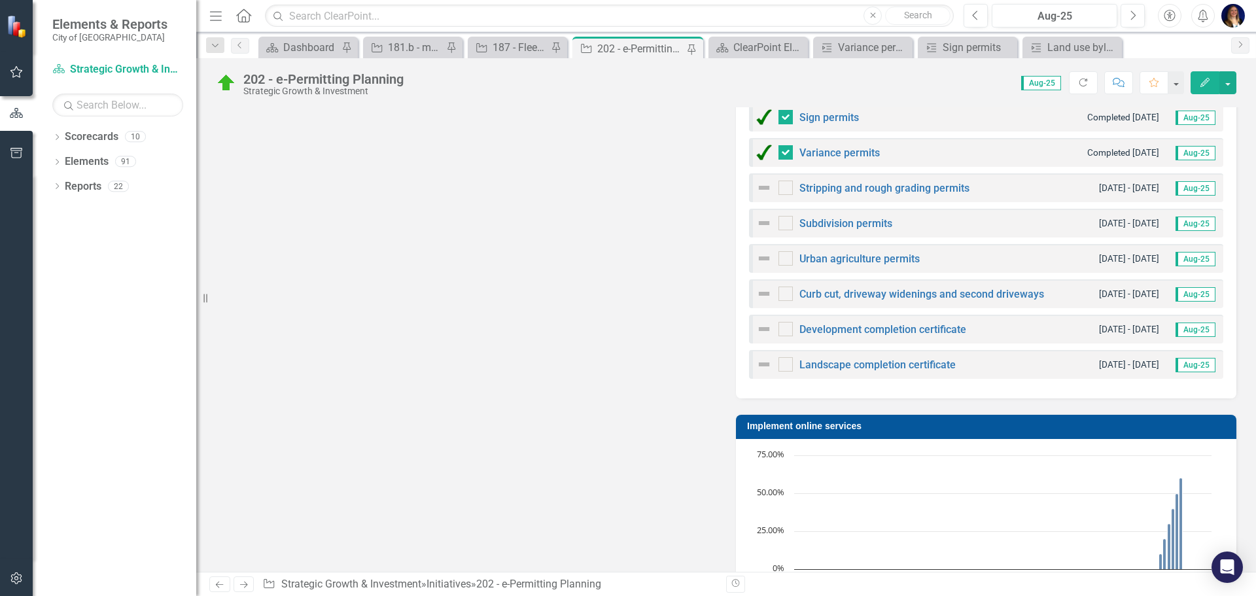
scroll to position [916, 0]
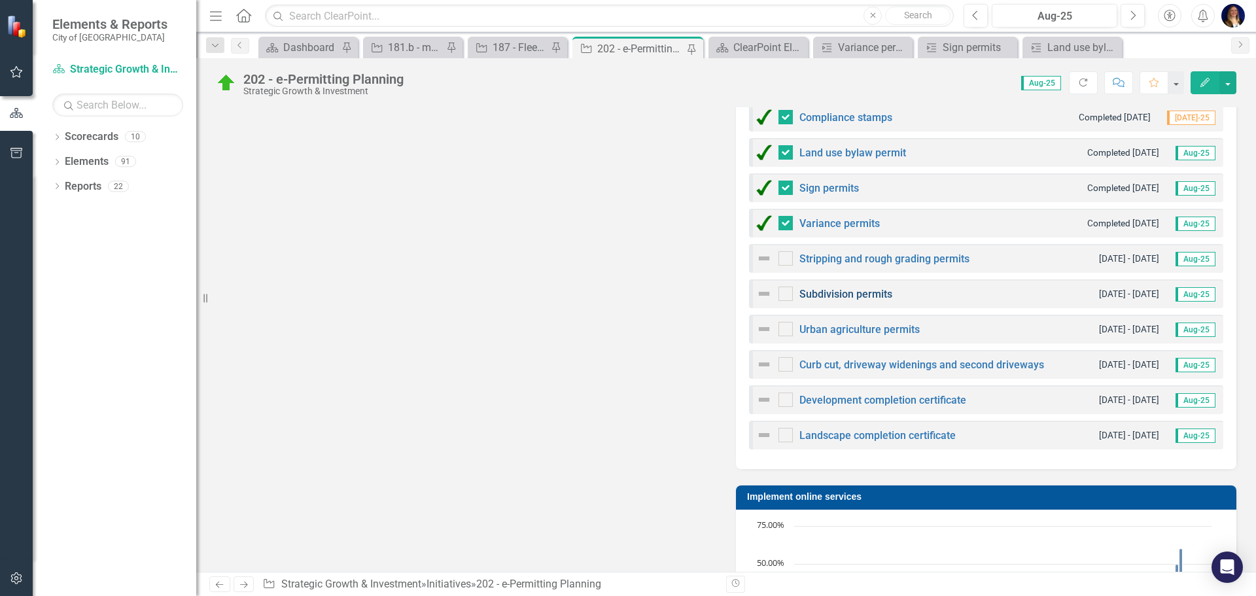
click at [866, 288] on link "Subdivision permits" at bounding box center [846, 294] width 93 height 12
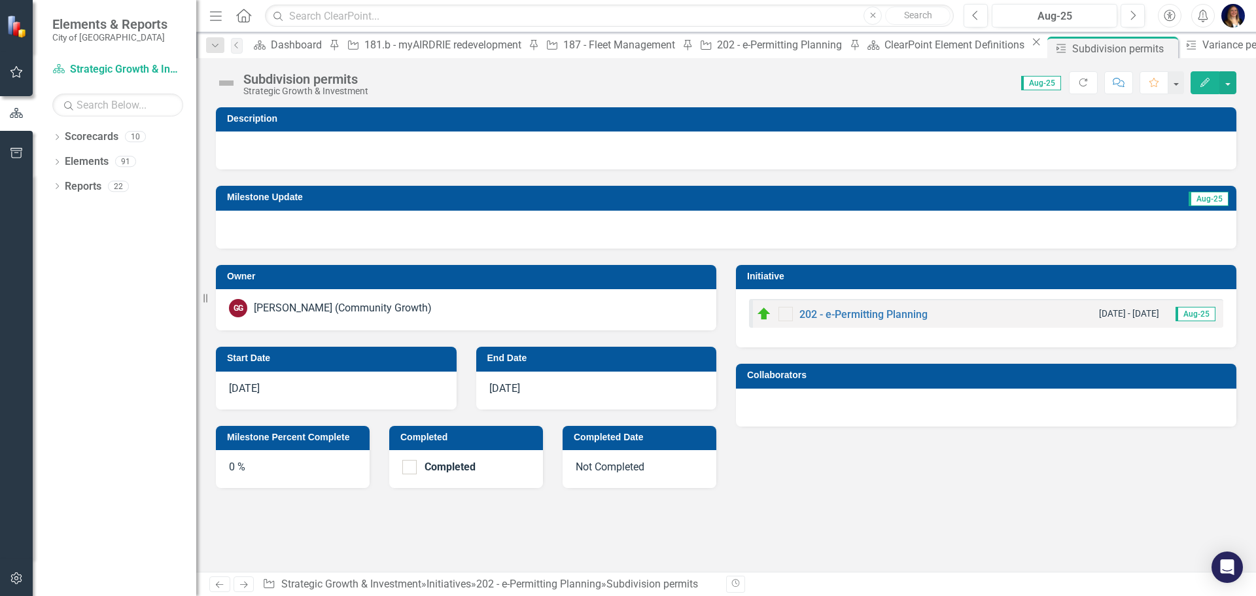
click at [408, 362] on h3 "Start Date" at bounding box center [338, 358] width 223 height 10
click at [285, 383] on div "7/11/25" at bounding box center [336, 391] width 241 height 38
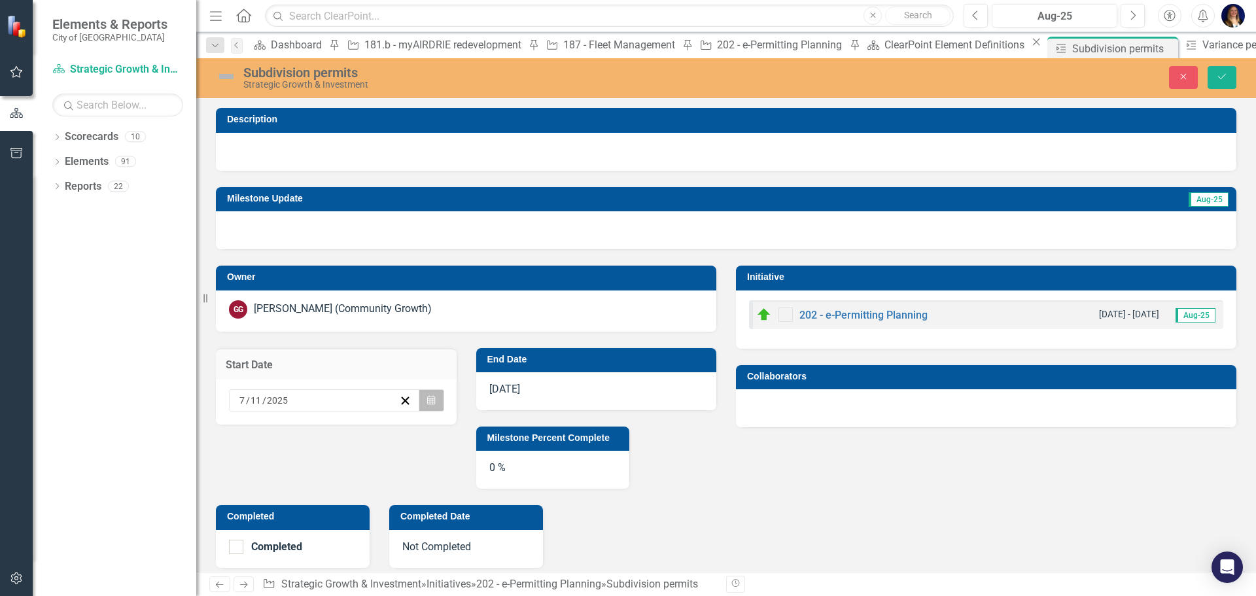
click at [438, 398] on button "Calendar" at bounding box center [431, 400] width 25 height 22
click at [400, 428] on button "›" at bounding box center [414, 426] width 29 height 29
click at [263, 542] on button "18" at bounding box center [279, 540] width 33 height 24
click at [543, 381] on div "10/6/25" at bounding box center [596, 391] width 241 height 38
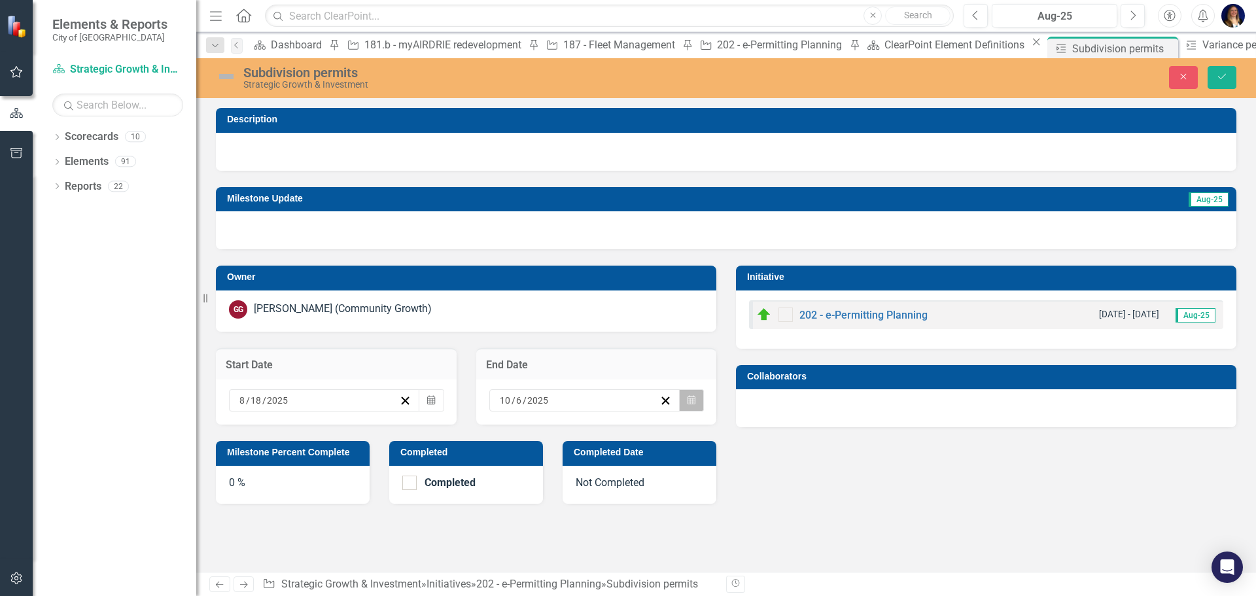
click at [697, 400] on button "Calendar" at bounding box center [691, 400] width 25 height 22
click at [663, 421] on button "›" at bounding box center [675, 426] width 29 height 29
click at [523, 544] on button "17" at bounding box center [539, 540] width 33 height 24
click at [1232, 83] on button "Save" at bounding box center [1222, 77] width 29 height 23
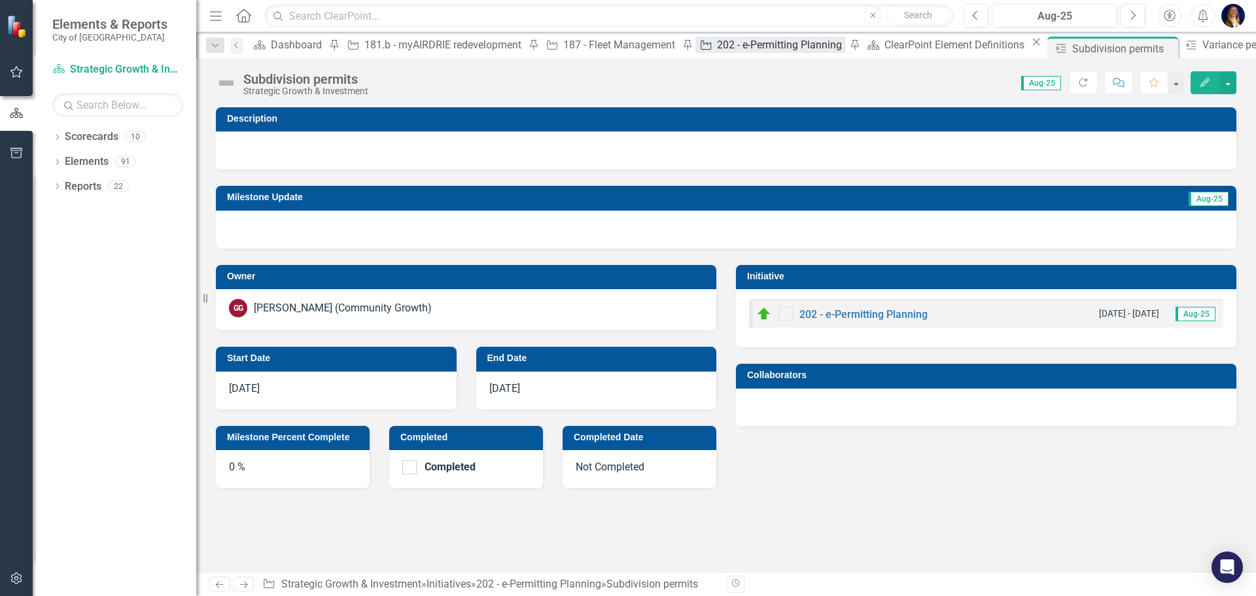
click at [717, 52] on div "202 - e-Permitting Planning" at bounding box center [781, 45] width 129 height 16
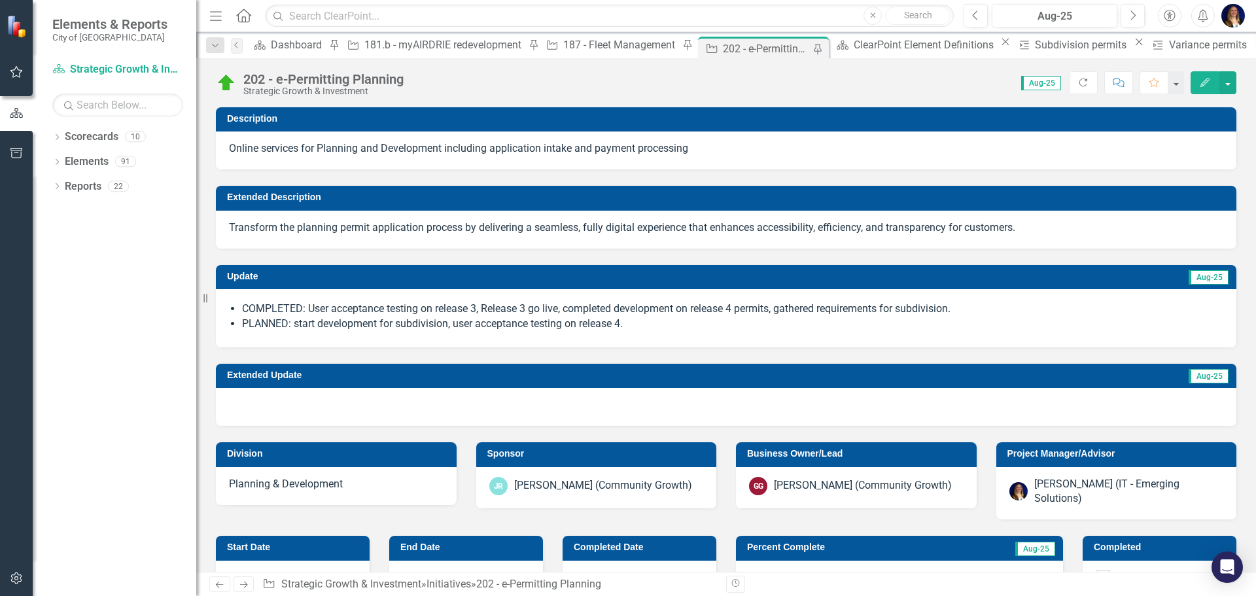
checkbox input "false"
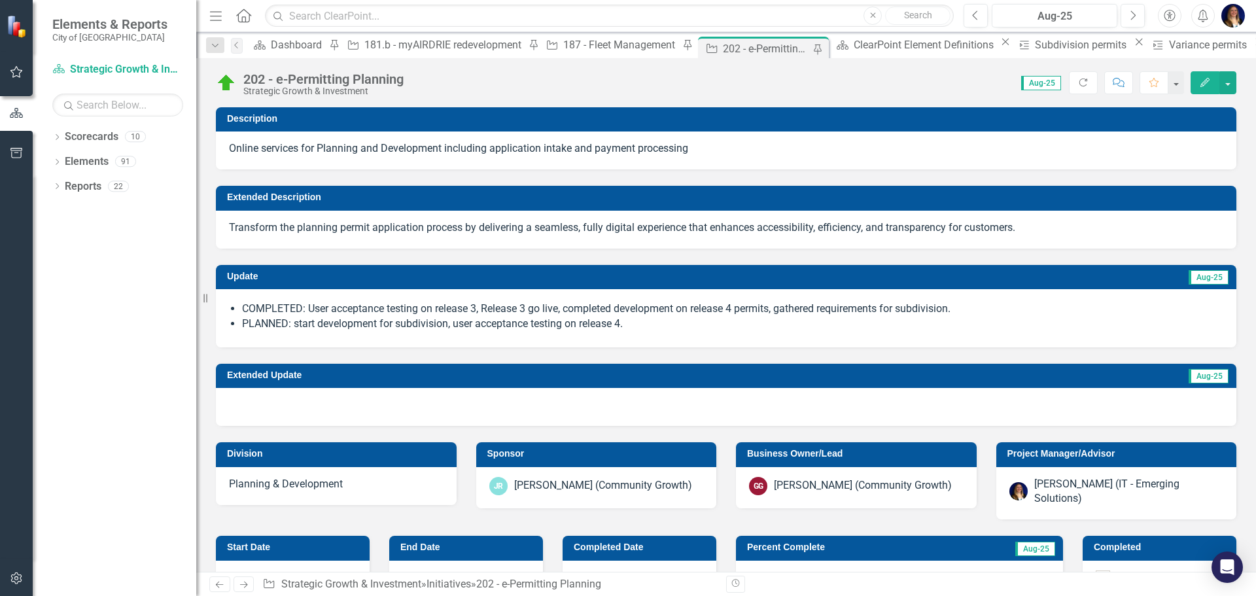
checkbox input "false"
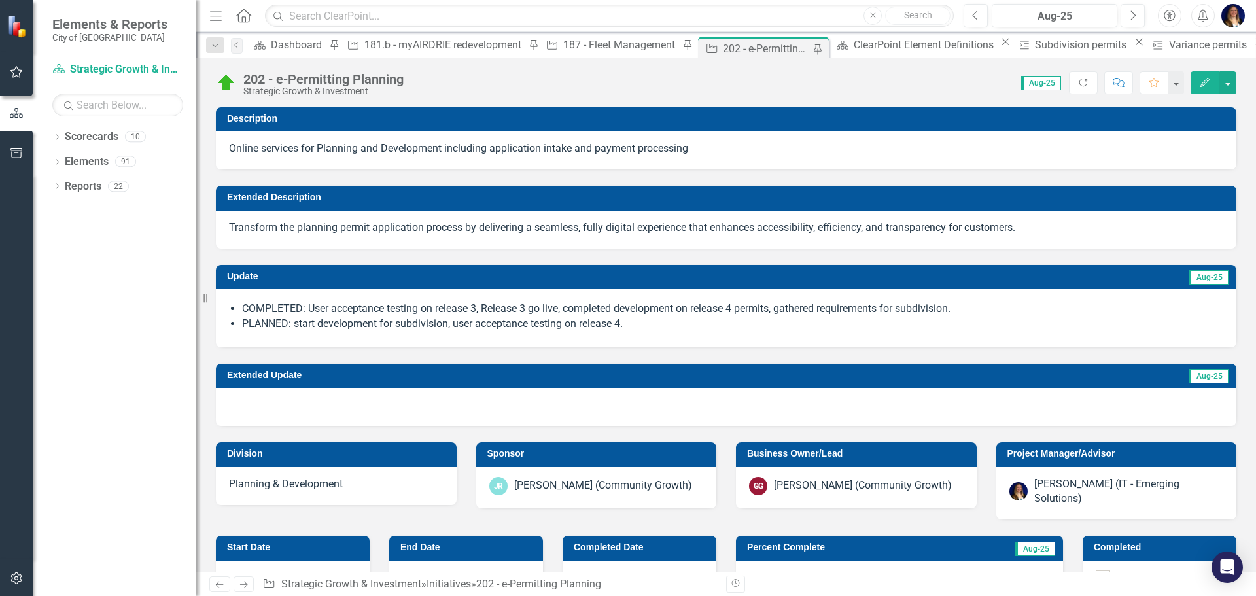
checkbox input "true"
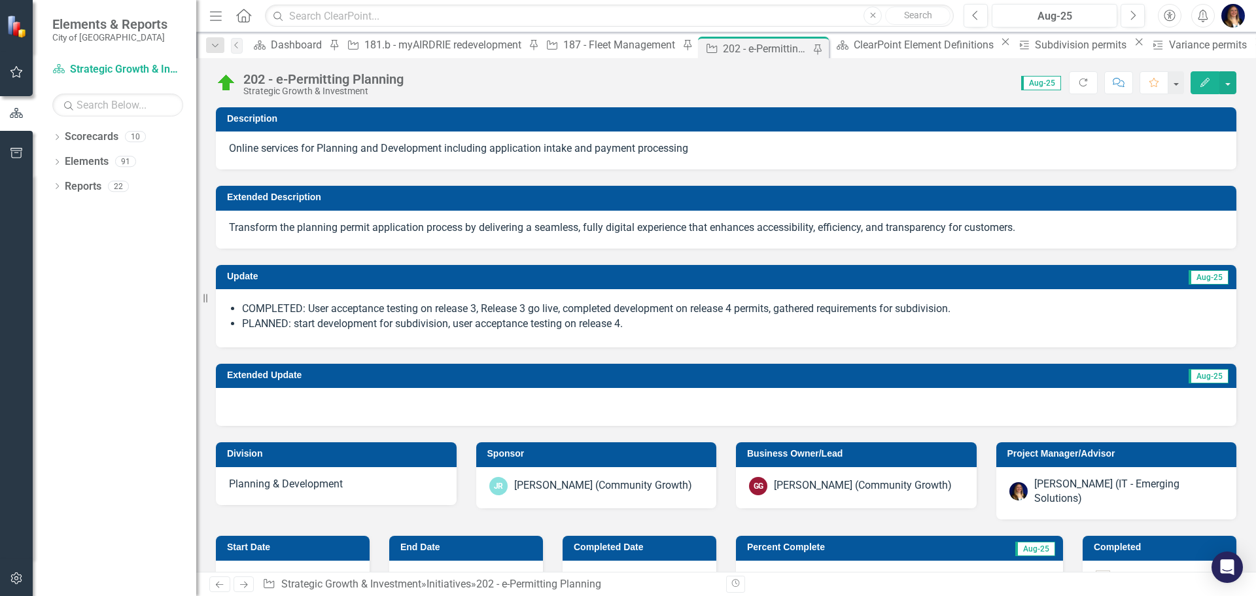
checkbox input "true"
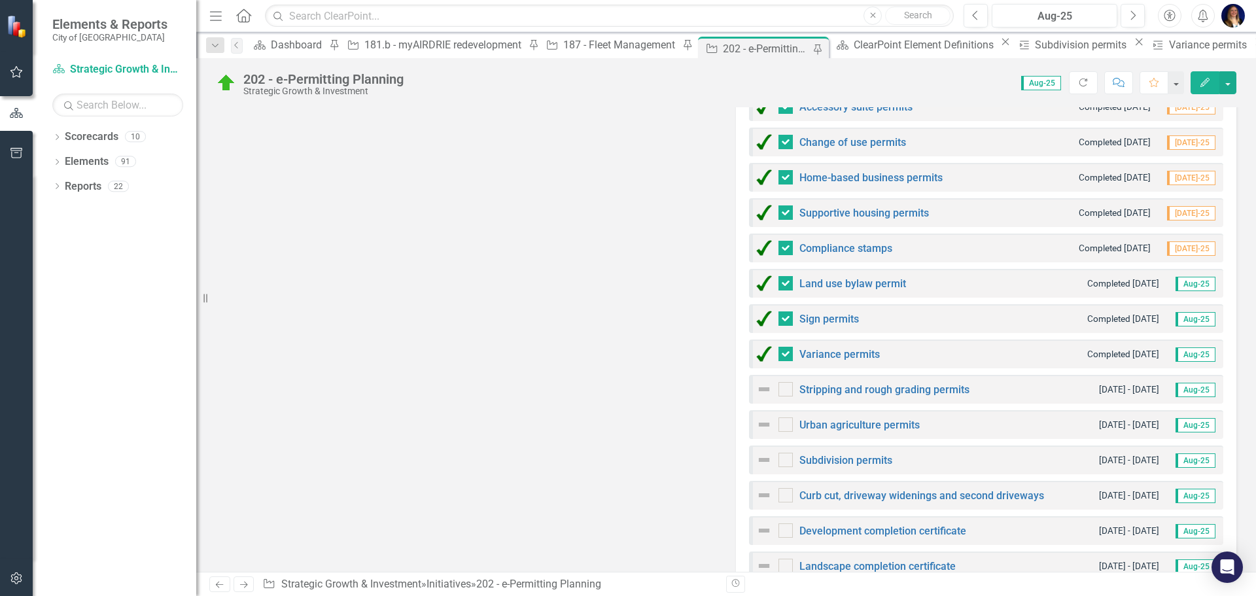
scroll to position [851, 0]
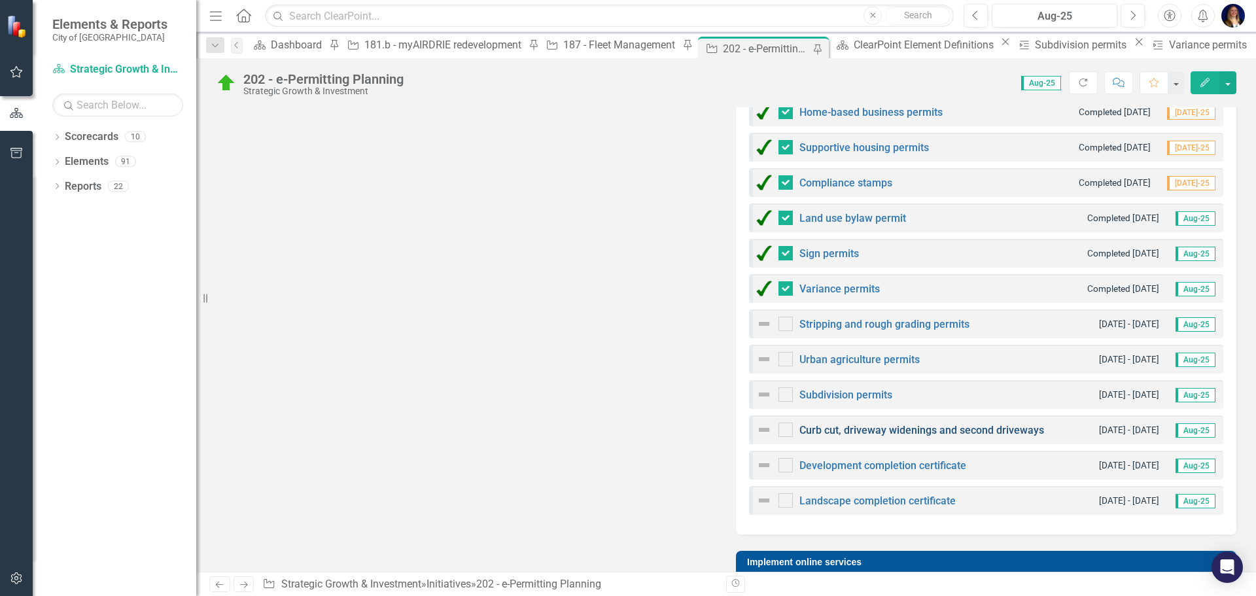
click at [1023, 424] on link "Curb cut, driveway widenings and second driveways" at bounding box center [922, 430] width 245 height 12
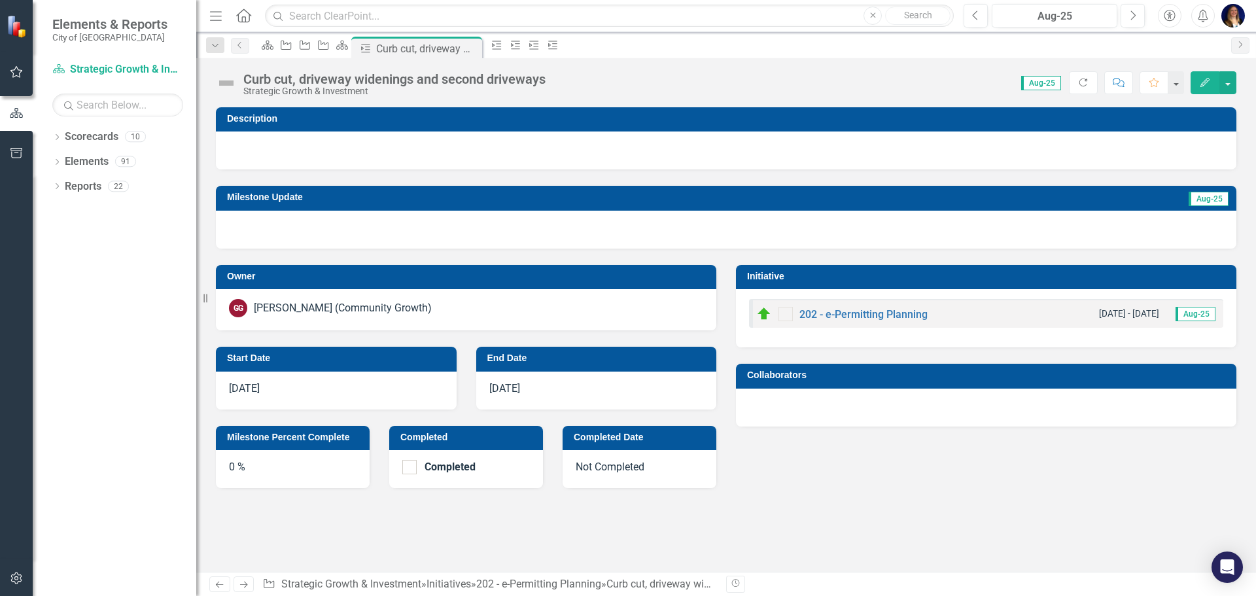
click at [313, 388] on div "8/28/25" at bounding box center [336, 391] width 241 height 38
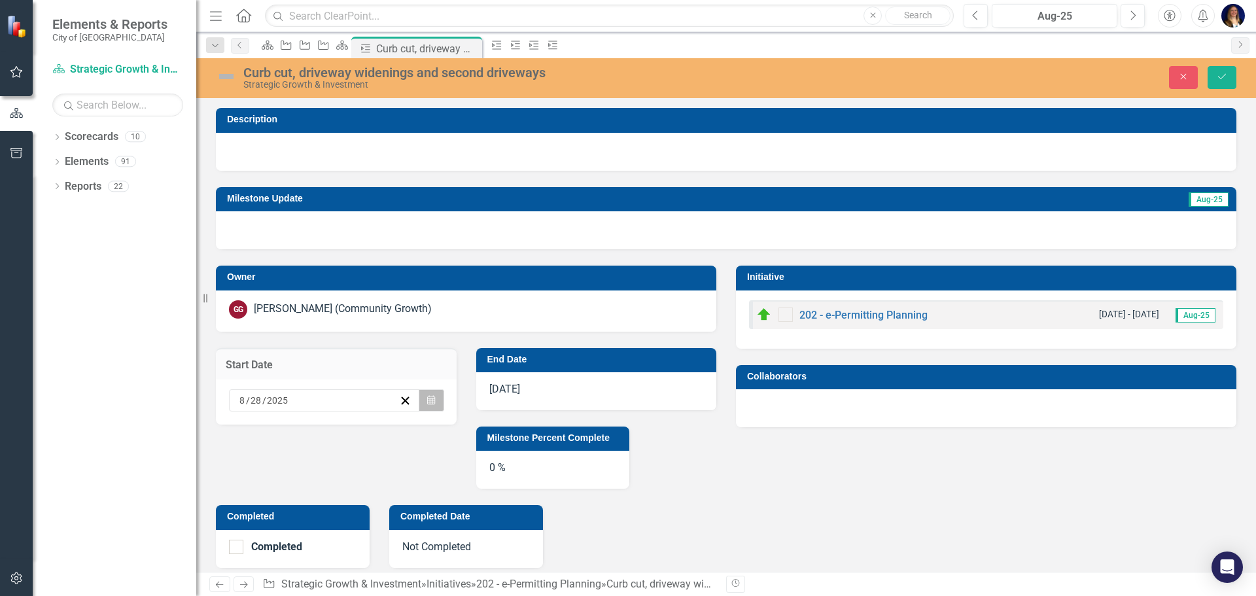
click at [427, 399] on icon "button" at bounding box center [431, 399] width 8 height 9
click at [259, 412] on button "‹" at bounding box center [273, 426] width 29 height 29
click at [404, 487] on abbr "11" at bounding box center [409, 492] width 10 height 10
click at [573, 375] on div "11/17/25" at bounding box center [596, 391] width 241 height 38
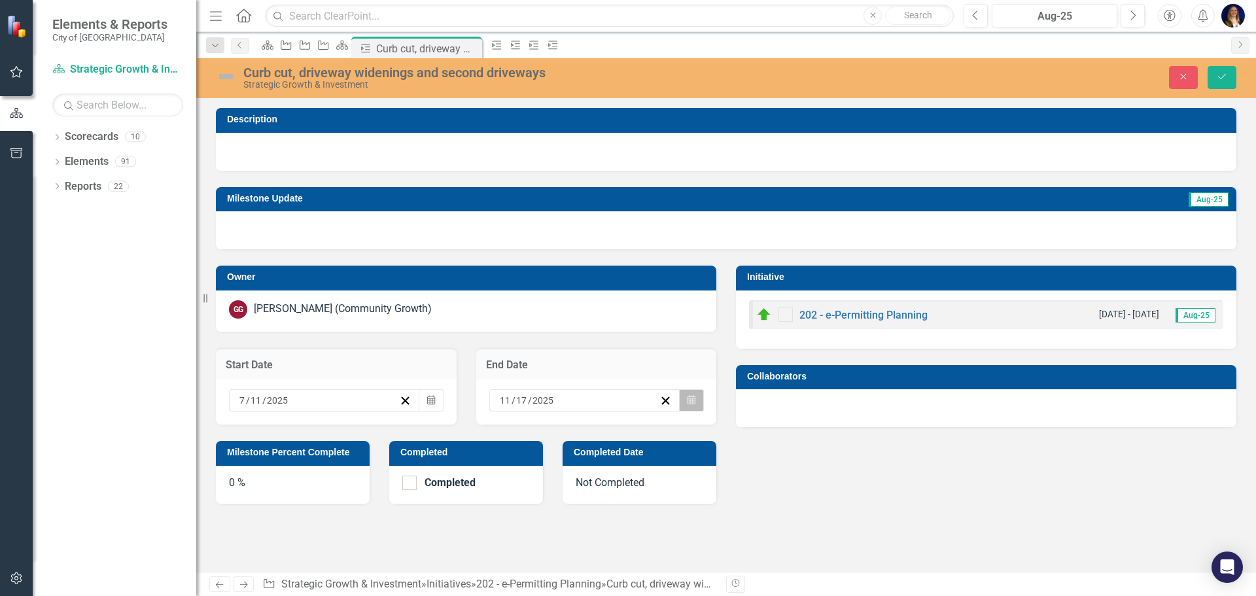
click at [697, 400] on button "Calendar" at bounding box center [691, 400] width 25 height 22
click at [520, 412] on button "‹" at bounding box center [534, 426] width 29 height 29
click at [537, 487] on abbr "6" at bounding box center [539, 492] width 5 height 10
click at [1216, 78] on icon "Save" at bounding box center [1222, 76] width 12 height 9
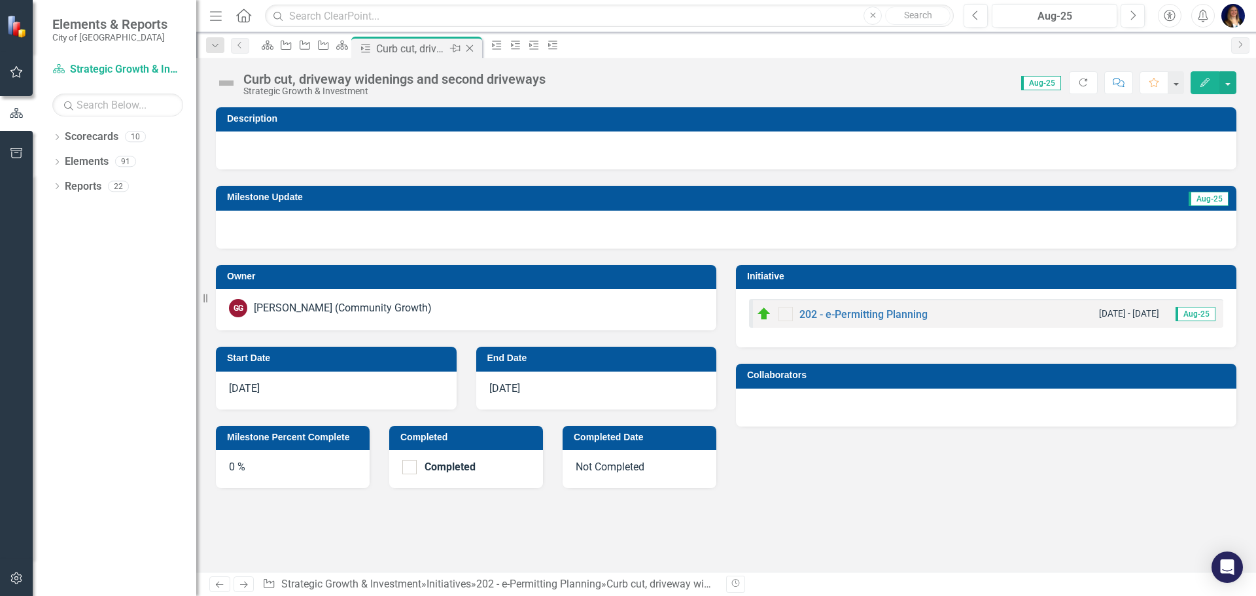
click at [476, 46] on icon "Close" at bounding box center [469, 48] width 13 height 10
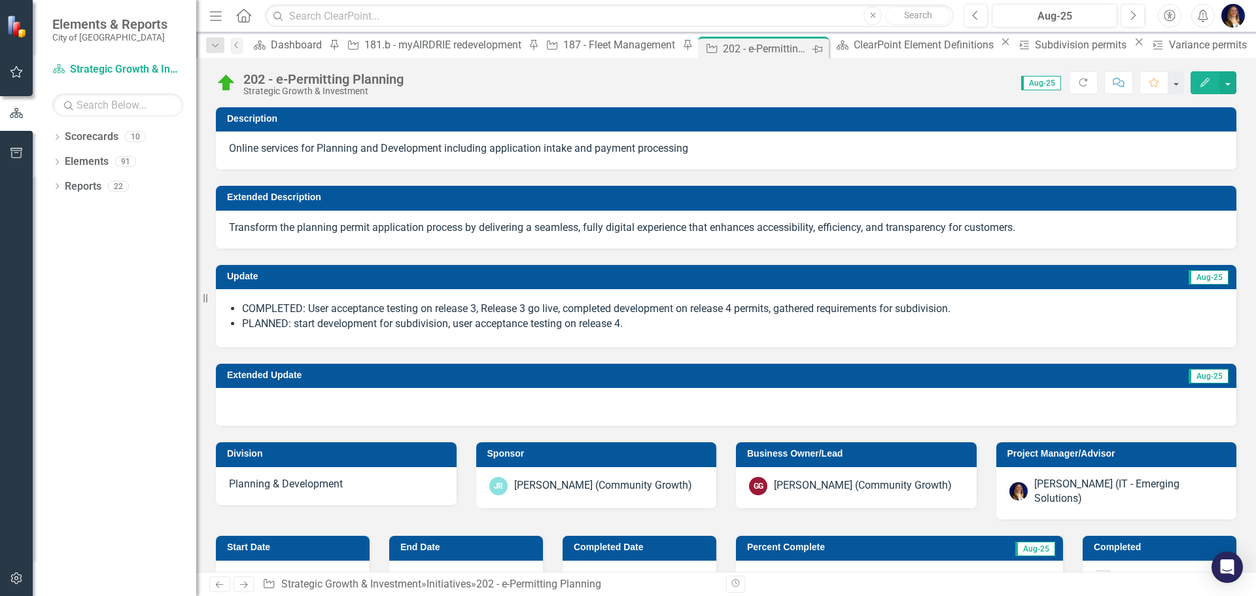
checkbox input "false"
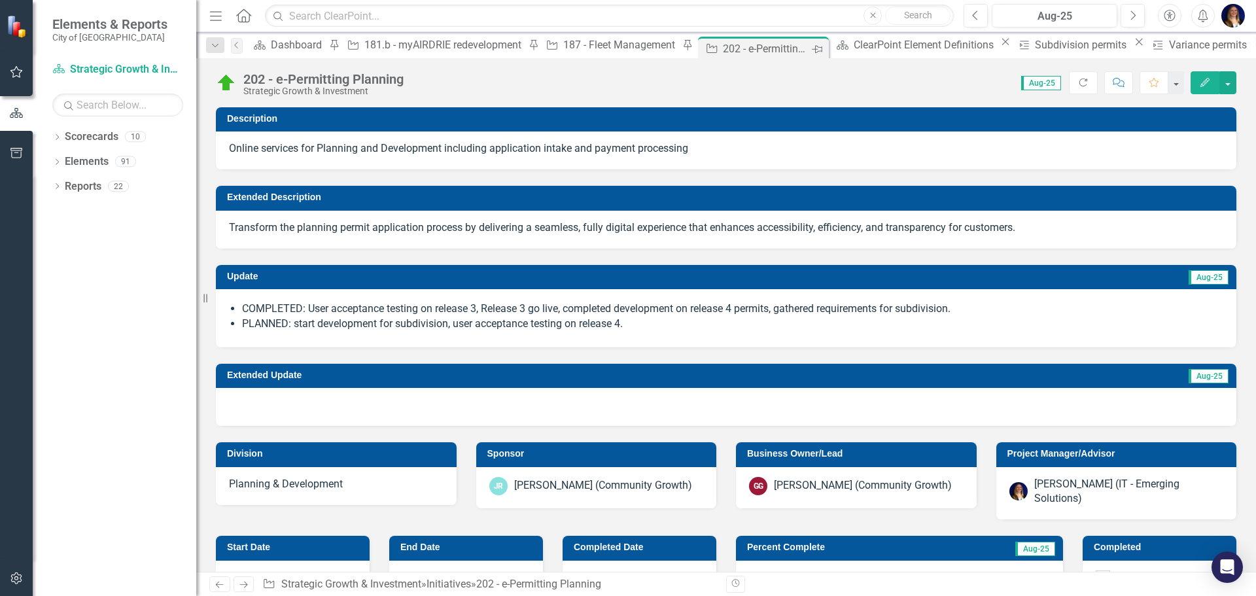
checkbox input "false"
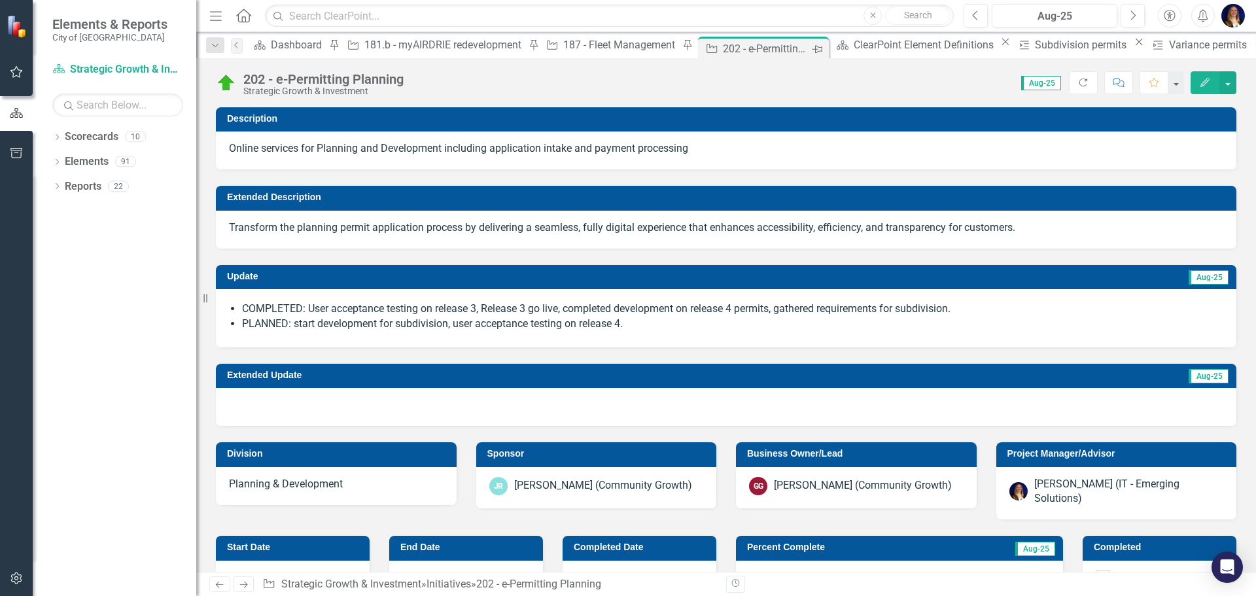
checkbox input "true"
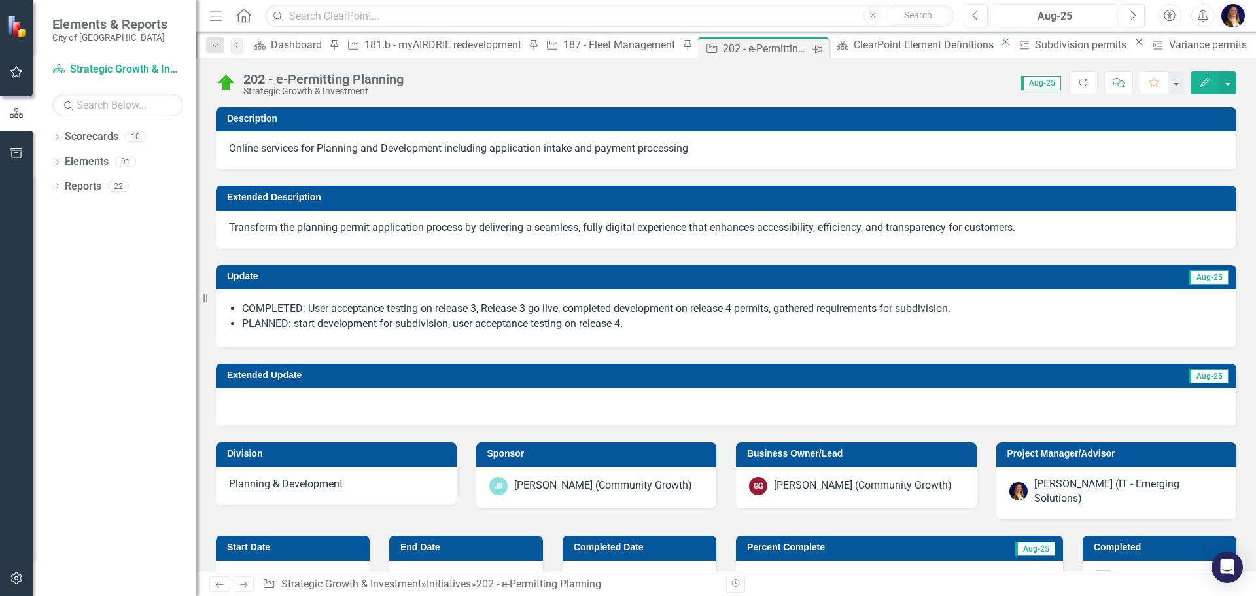
checkbox input "true"
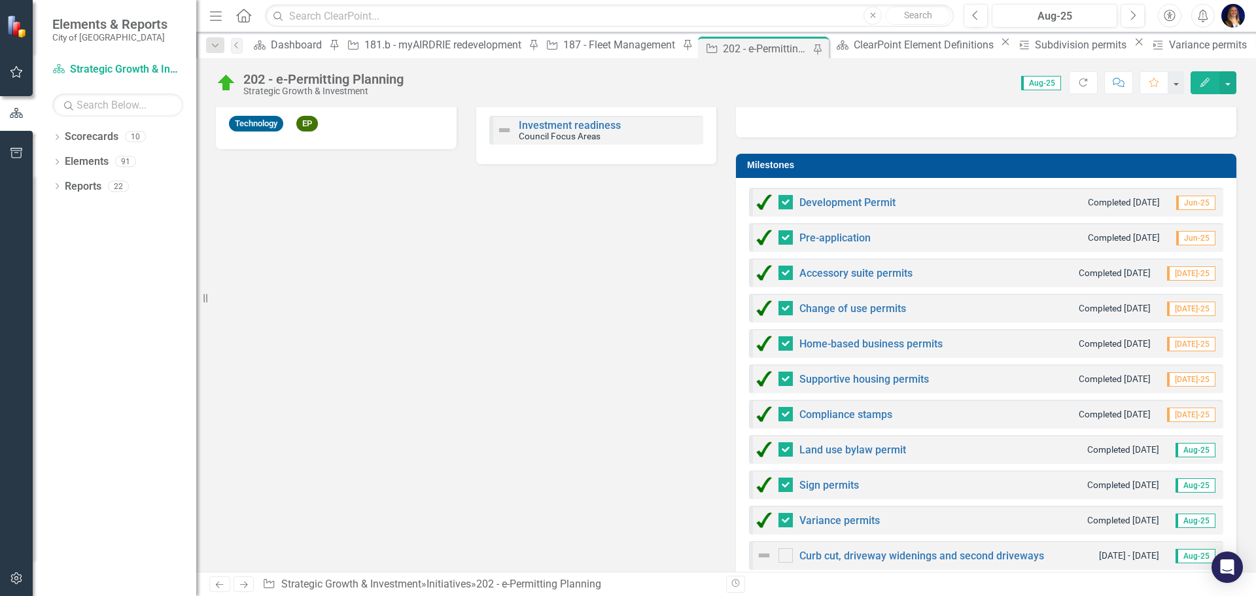
scroll to position [851, 0]
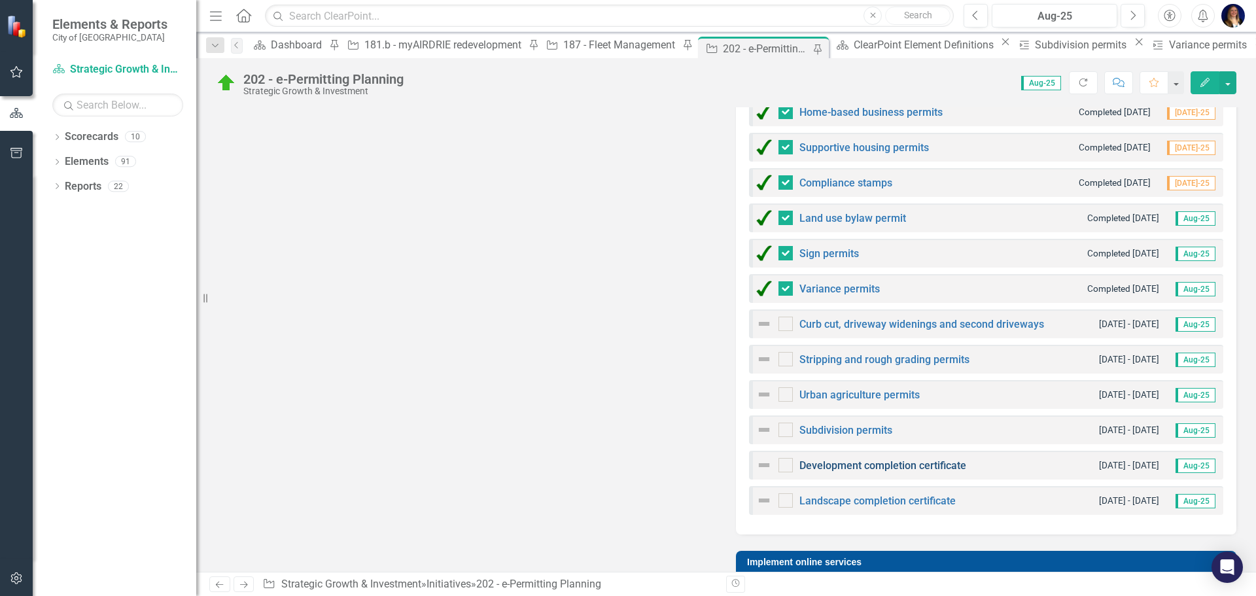
click at [872, 459] on link "Development completion certificate" at bounding box center [883, 465] width 167 height 12
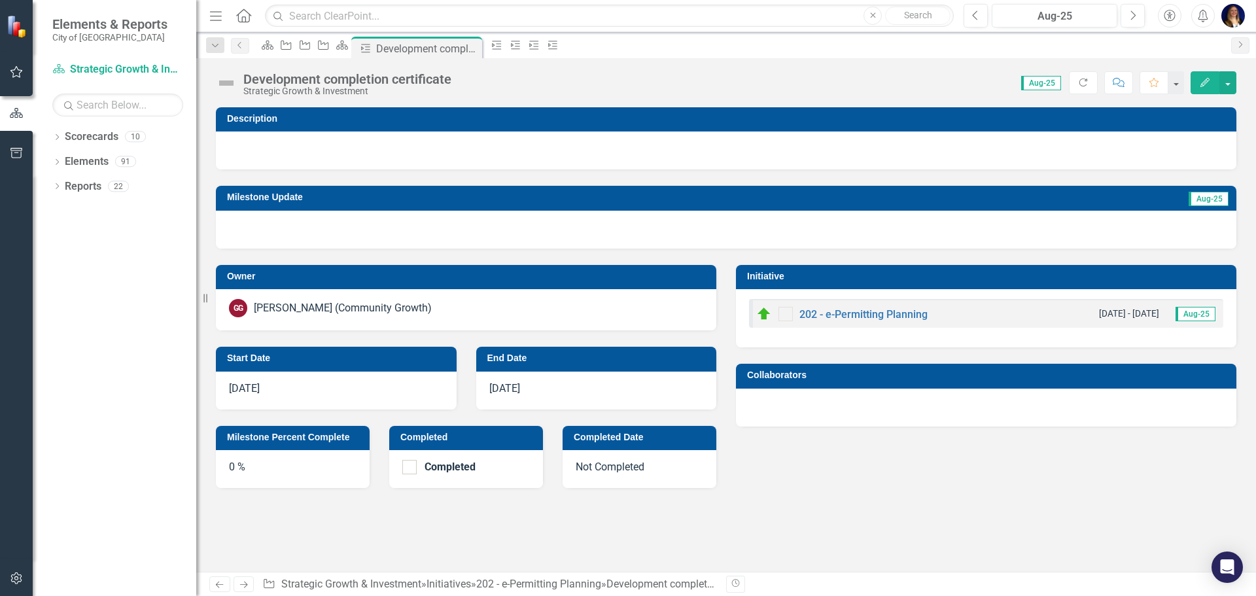
click at [374, 384] on div "8/28/25" at bounding box center [336, 391] width 241 height 38
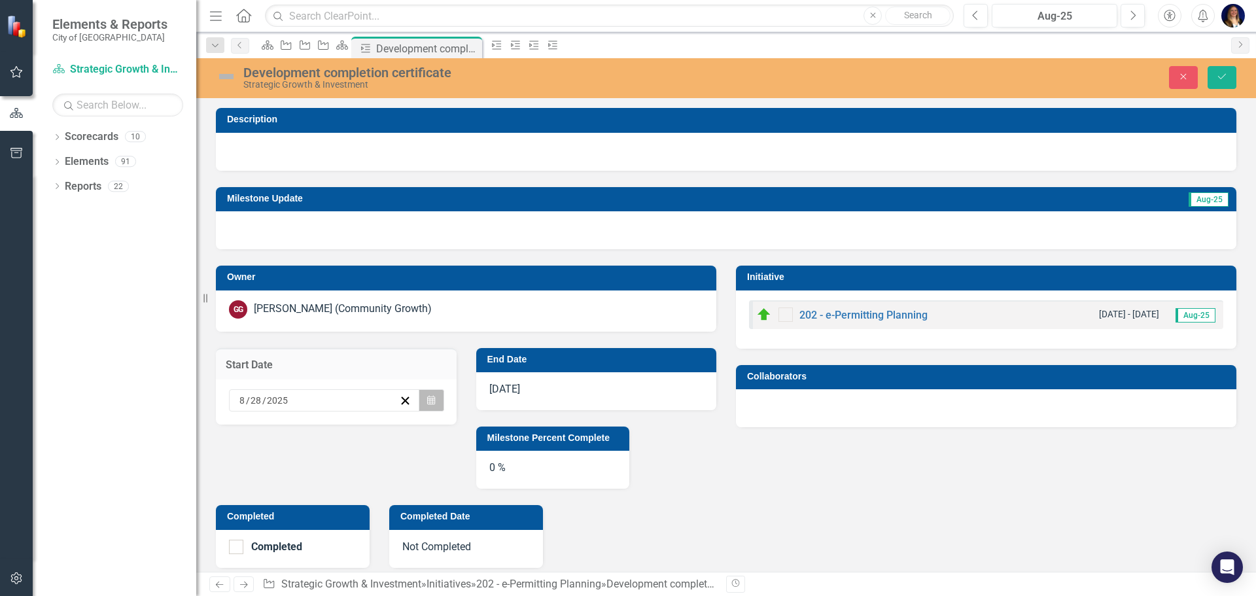
click at [430, 400] on icon "Calendar" at bounding box center [431, 400] width 8 height 9
click at [259, 412] on button "‹" at bounding box center [273, 426] width 29 height 29
click at [398, 481] on button "11" at bounding box center [409, 493] width 33 height 24
click at [563, 385] on div "11/17/25" at bounding box center [596, 391] width 241 height 38
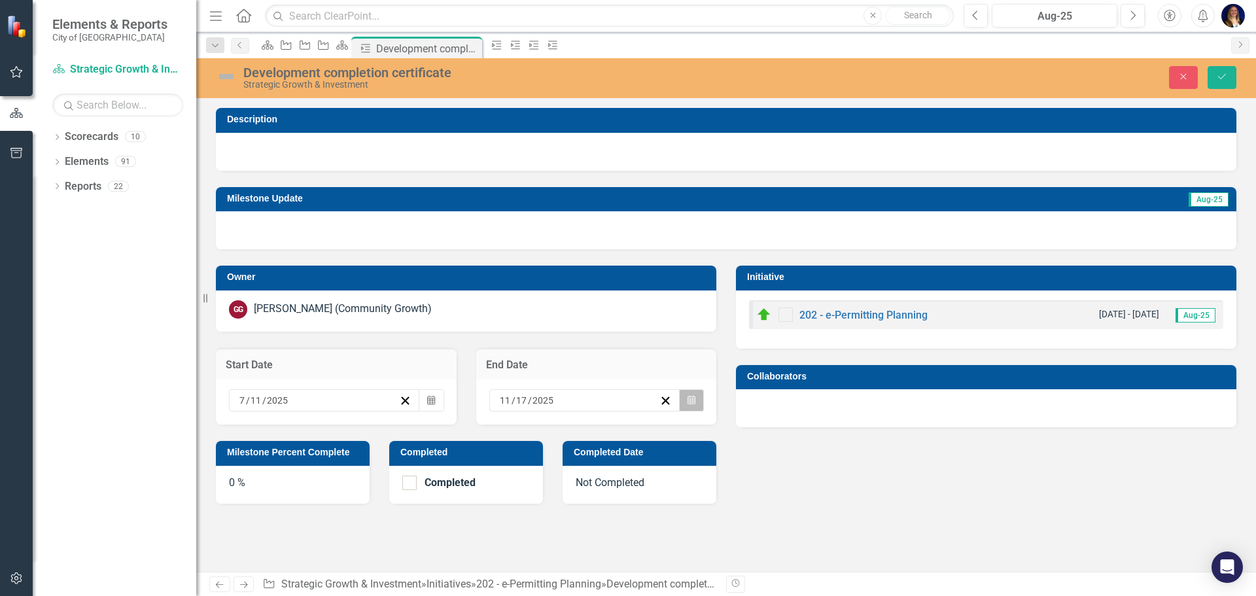
click at [692, 391] on button "Calendar" at bounding box center [691, 400] width 25 height 22
click at [520, 412] on button "‹" at bounding box center [534, 426] width 29 height 29
click at [525, 481] on button "6" at bounding box center [539, 493] width 33 height 24
click at [1231, 75] on button "Save" at bounding box center [1222, 77] width 29 height 23
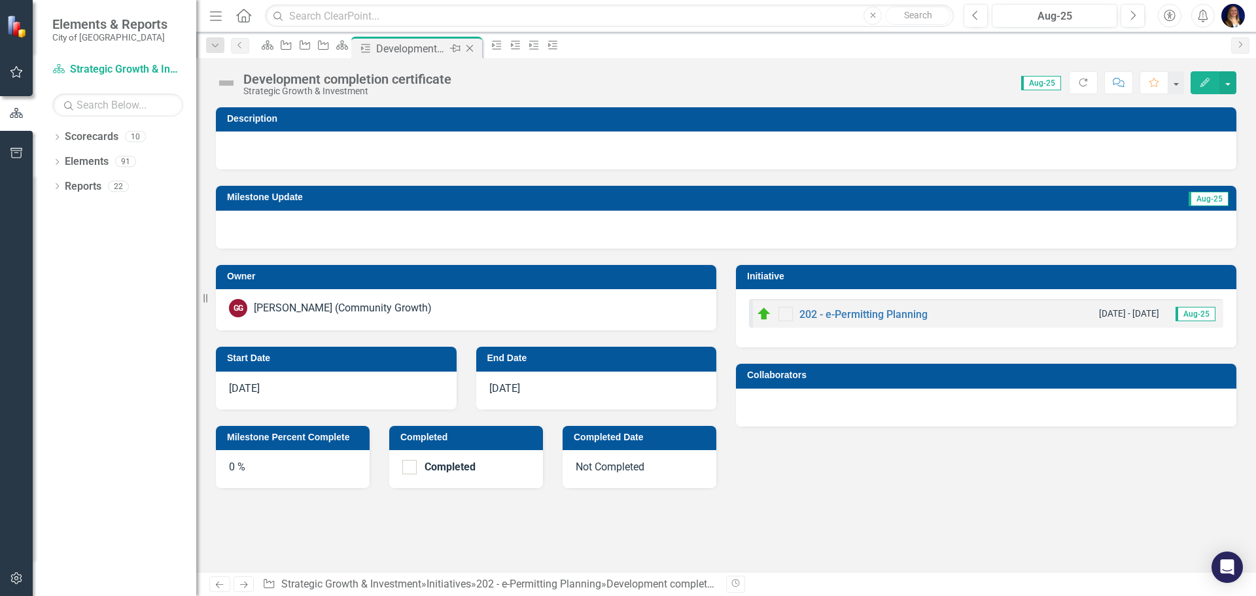
click at [476, 46] on icon "Close" at bounding box center [469, 48] width 13 height 10
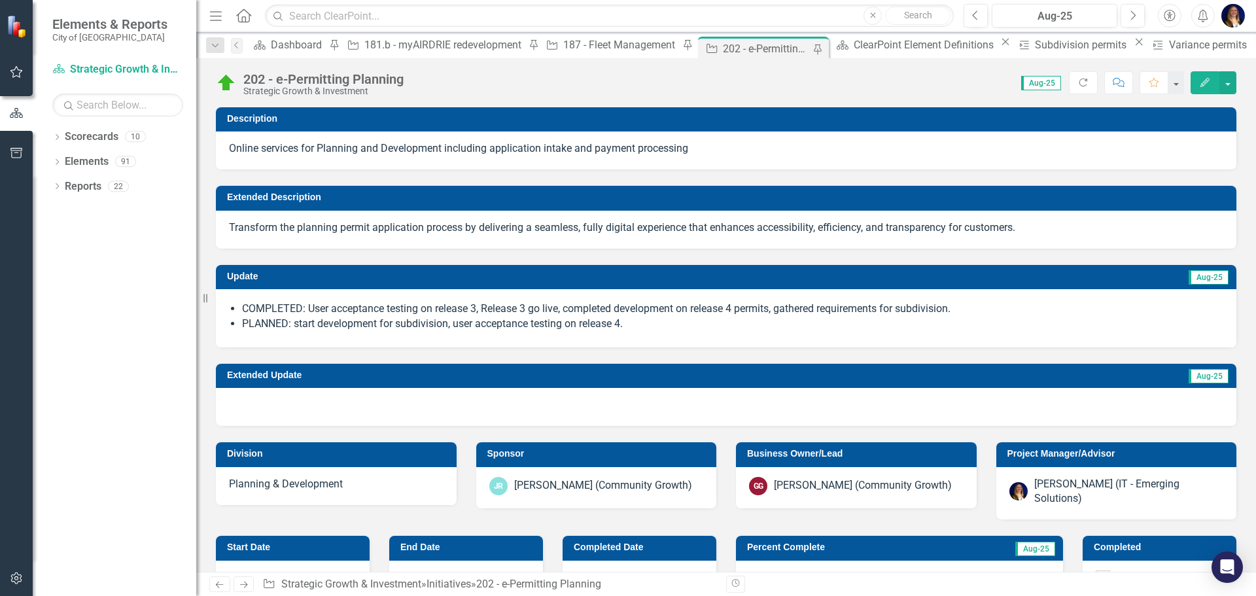
checkbox input "false"
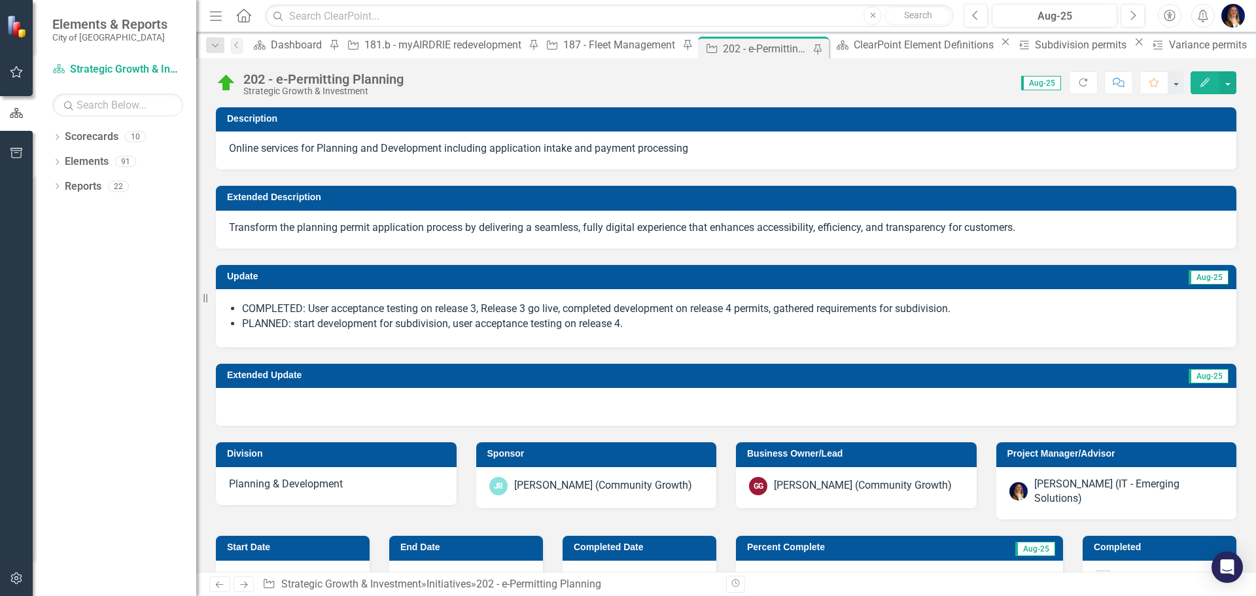
checkbox input "false"
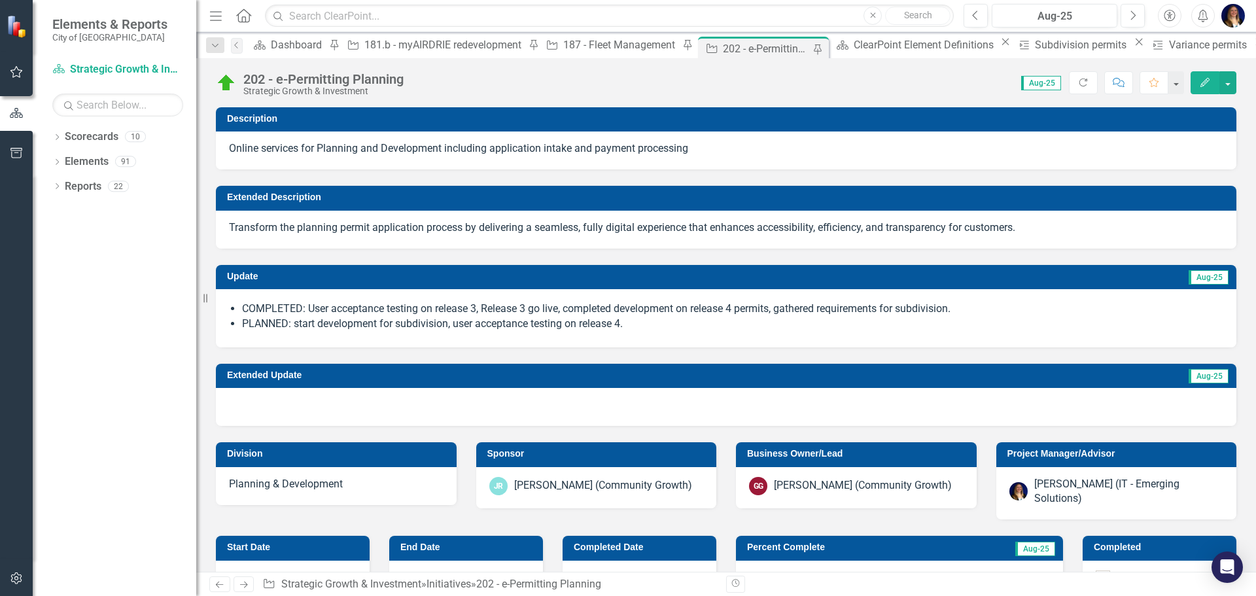
checkbox input "true"
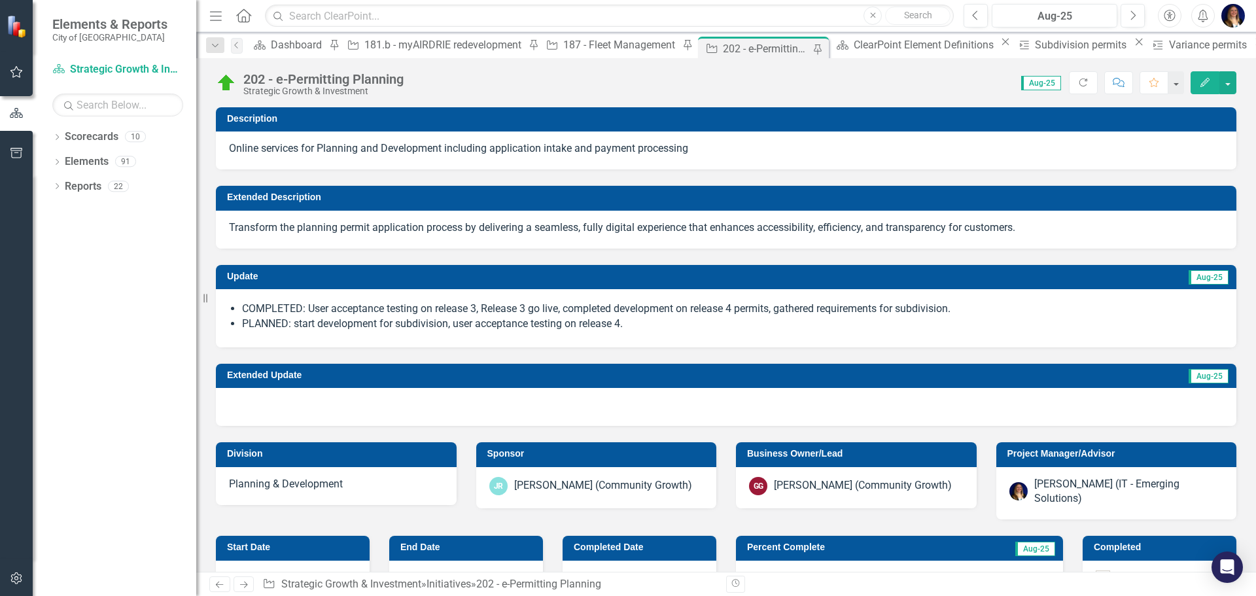
checkbox input "true"
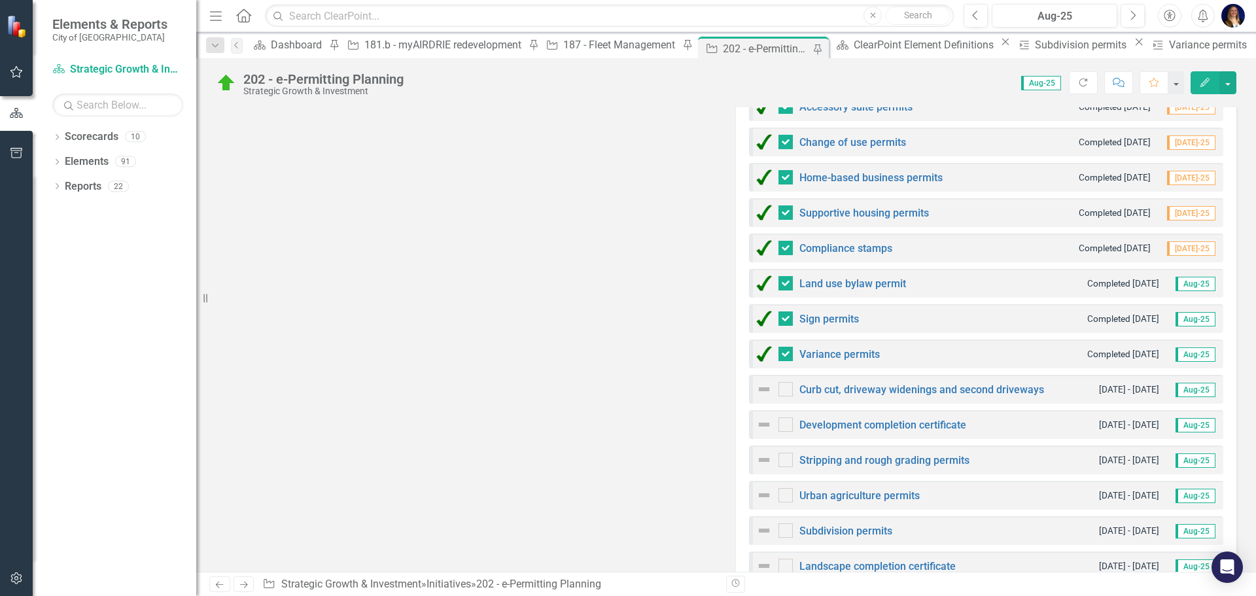
scroll to position [851, 0]
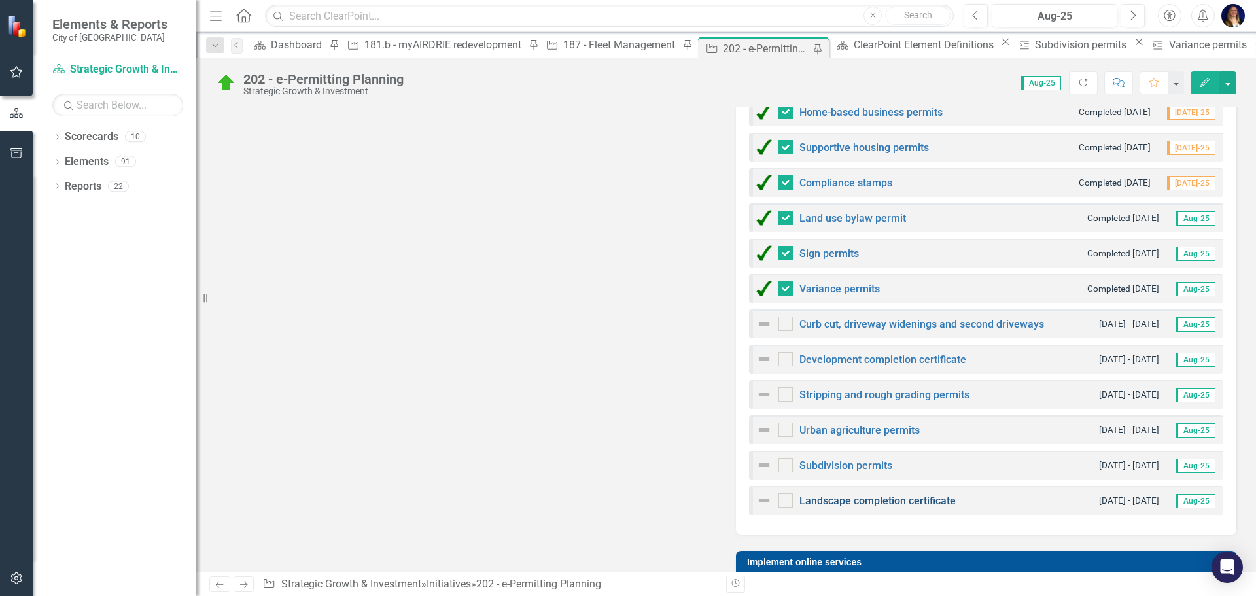
click at [873, 495] on link "Landscape completion certificate" at bounding box center [878, 501] width 156 height 12
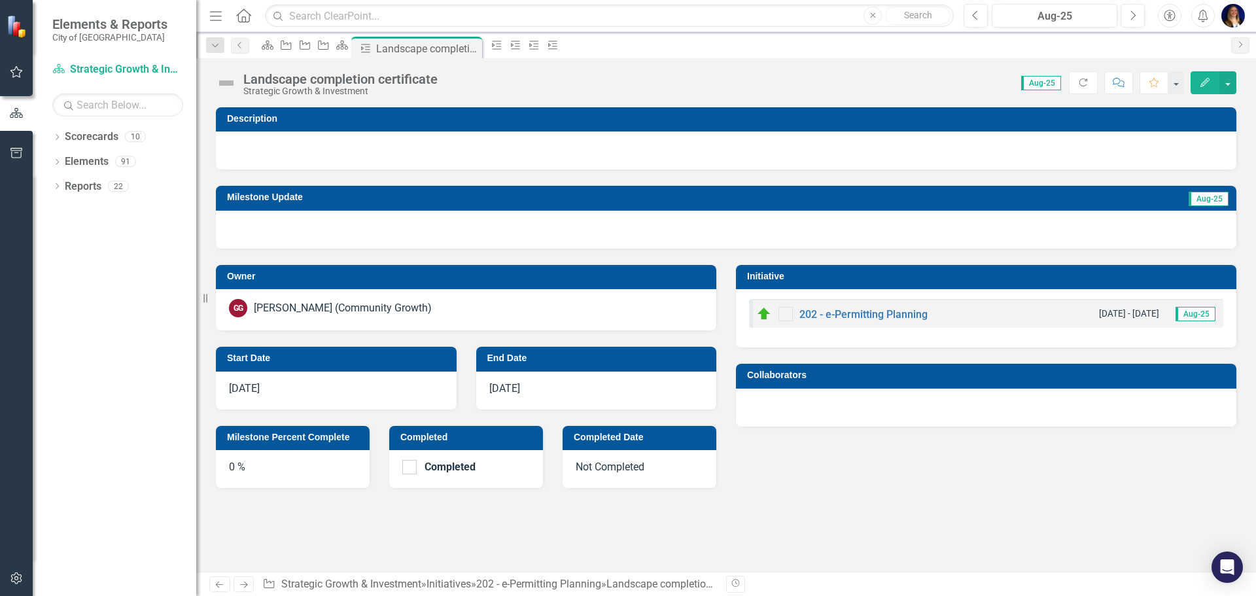
click at [369, 402] on div "8/28/25" at bounding box center [336, 391] width 241 height 38
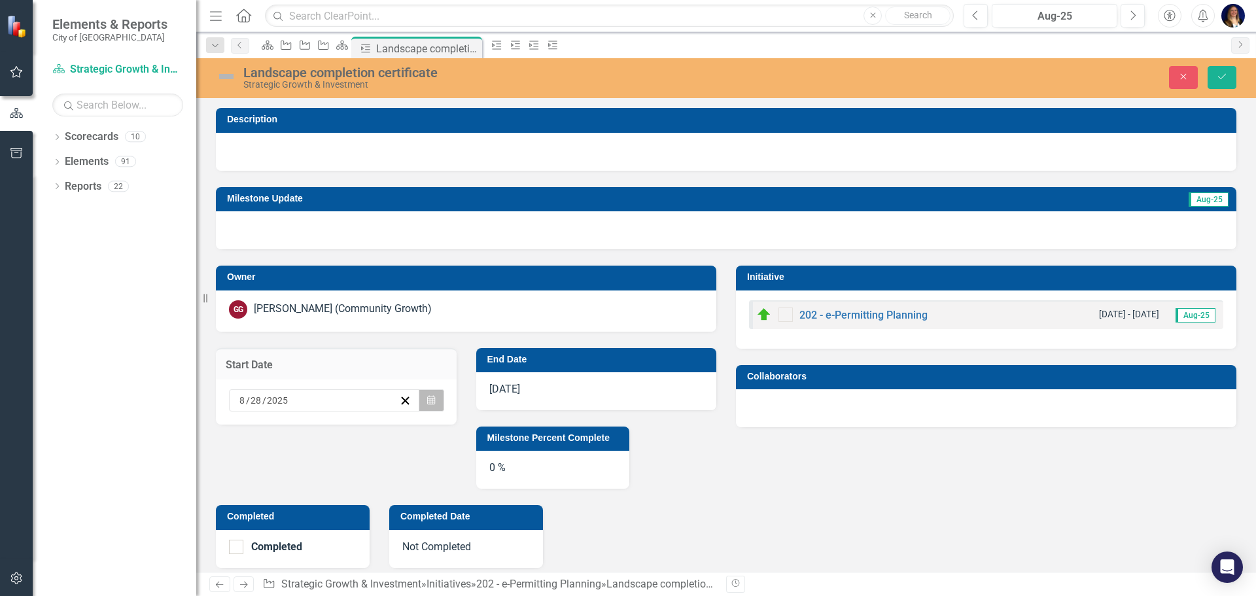
click at [439, 407] on button "Calendar" at bounding box center [431, 400] width 25 height 22
click at [259, 412] on button "‹" at bounding box center [273, 426] width 29 height 29
click at [393, 481] on button "11" at bounding box center [409, 493] width 33 height 24
click at [563, 393] on div "11/17/25" at bounding box center [596, 391] width 241 height 38
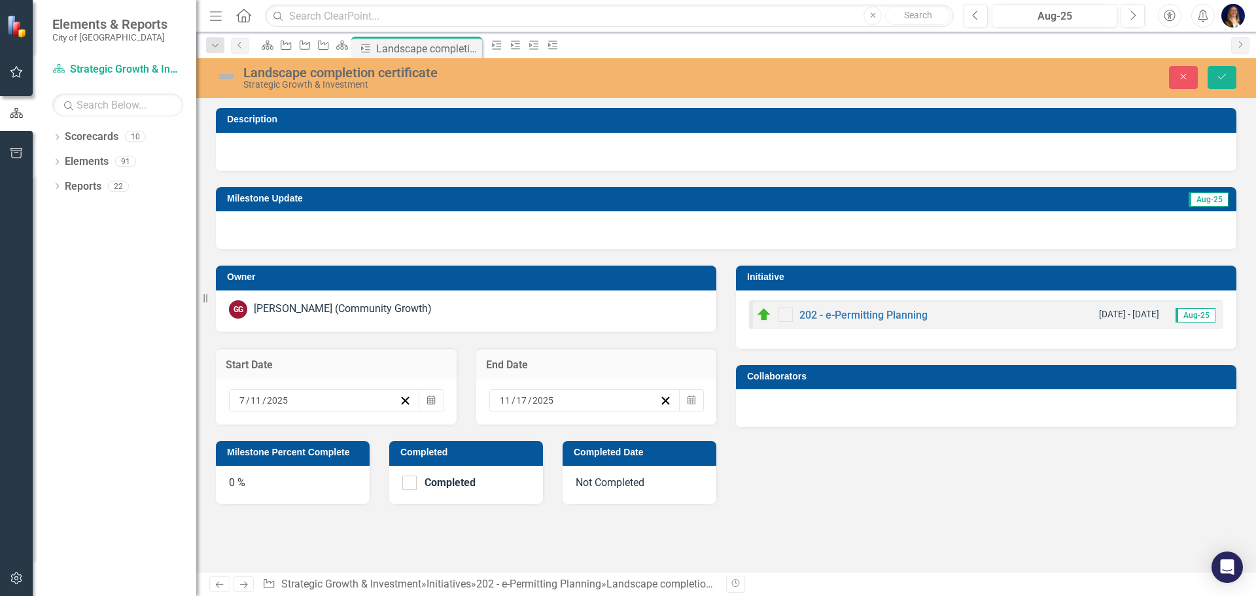
click at [593, 397] on div "11 / 17 / 2025" at bounding box center [579, 400] width 162 height 13
click at [520, 412] on button "‹" at bounding box center [534, 426] width 29 height 29
drag, startPoint x: 521, startPoint y: 271, endPoint x: 527, endPoint y: 266, distance: 7.9
click at [537, 487] on abbr "6" at bounding box center [539, 492] width 5 height 10
click at [1229, 82] on button "Save" at bounding box center [1222, 77] width 29 height 23
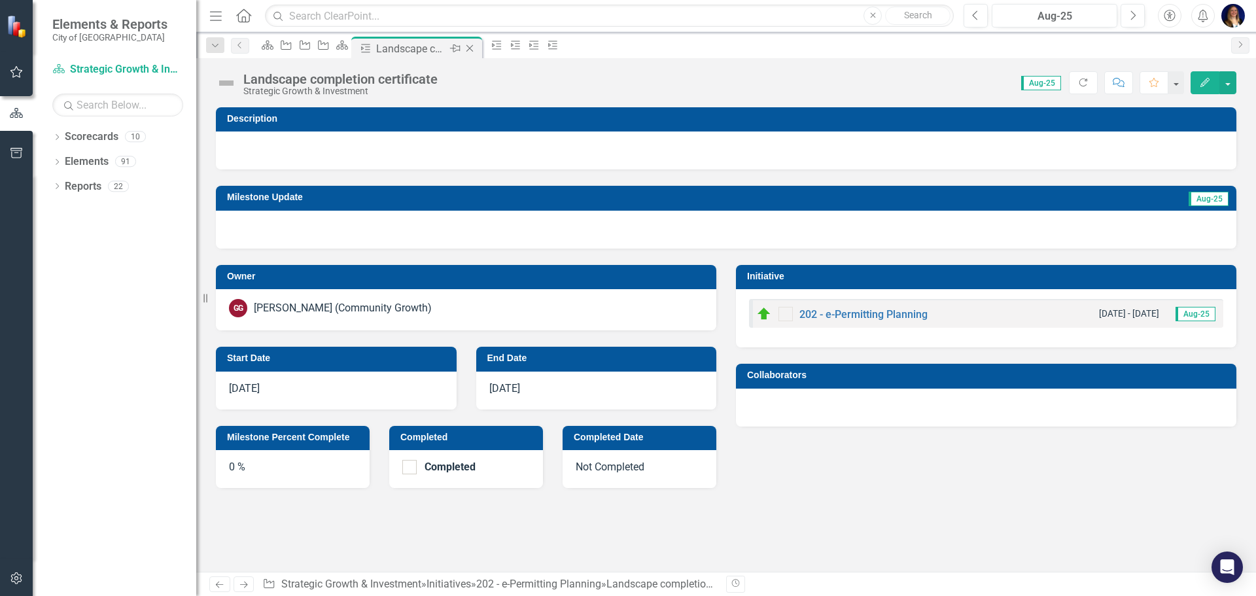
click at [476, 46] on icon "Close" at bounding box center [469, 48] width 13 height 10
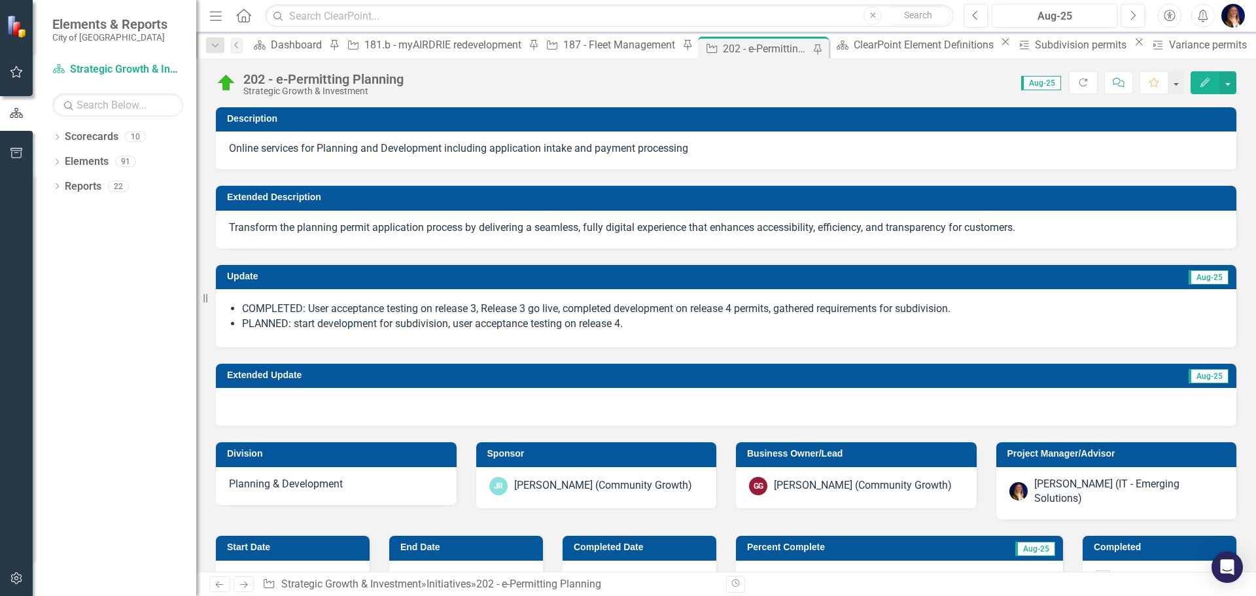
checkbox input "false"
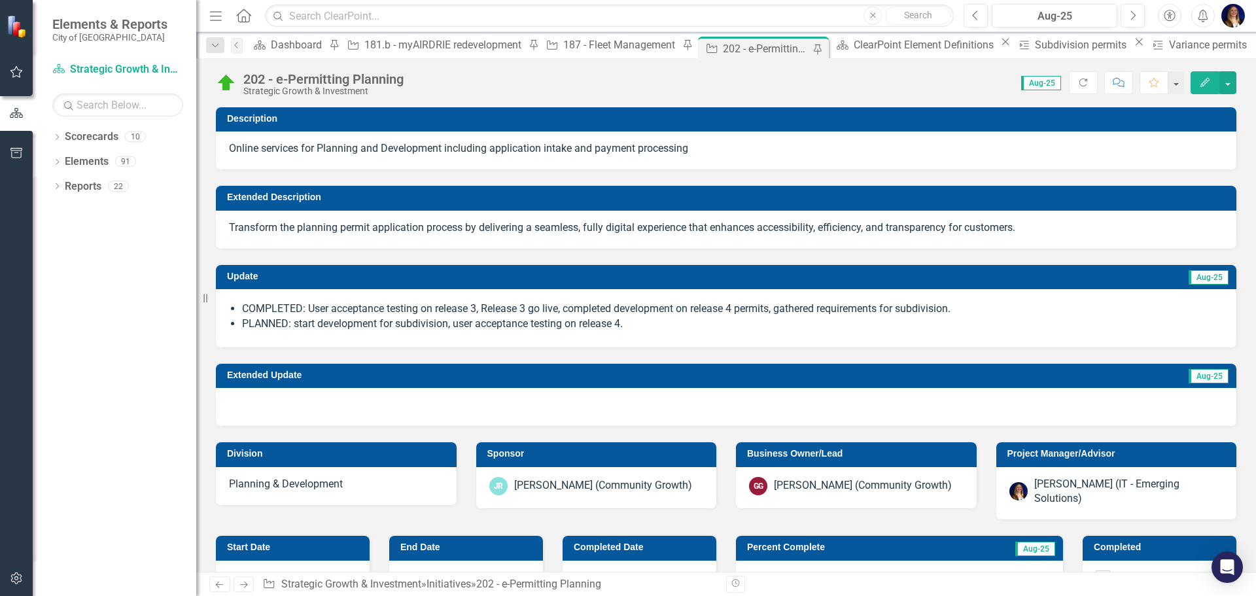
checkbox input "false"
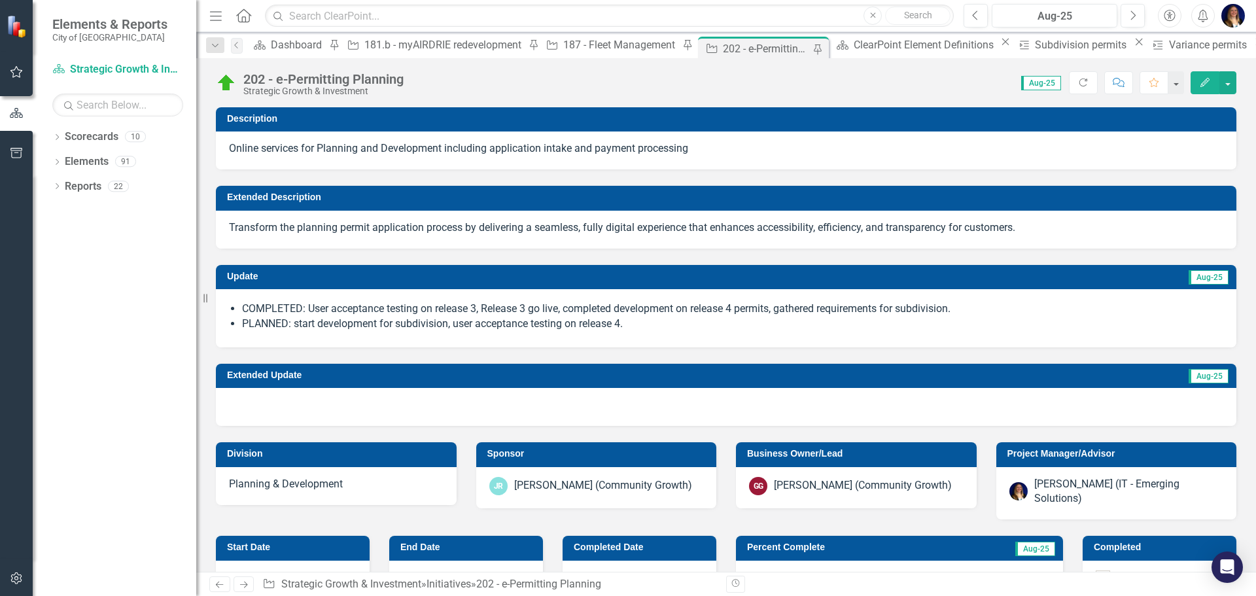
checkbox input "true"
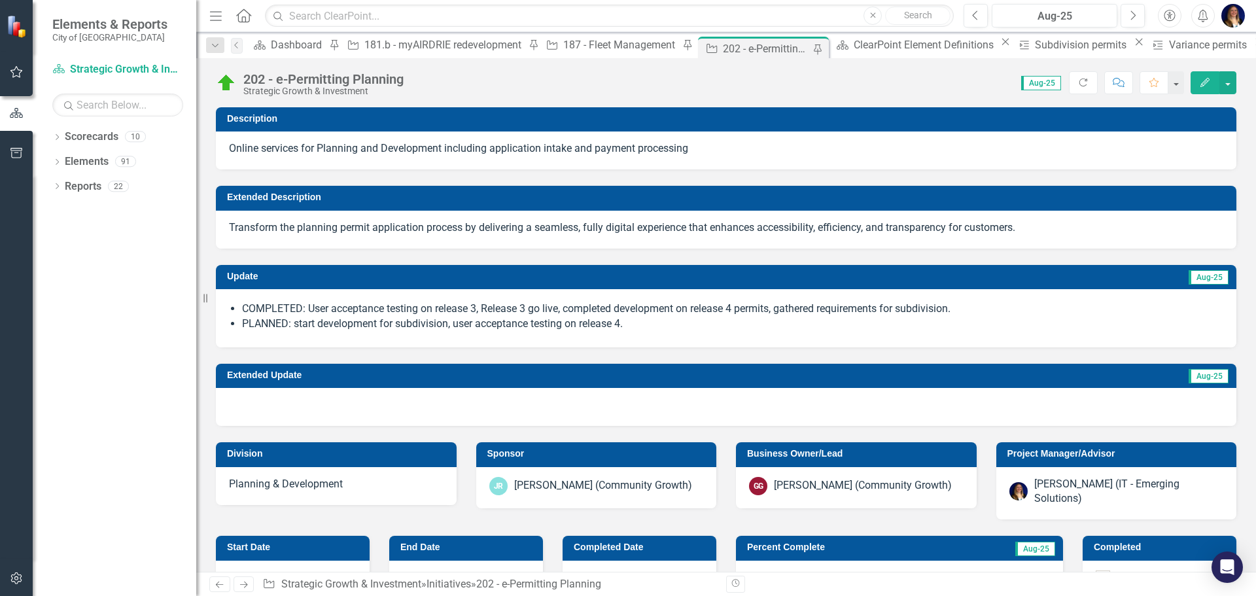
checkbox input "true"
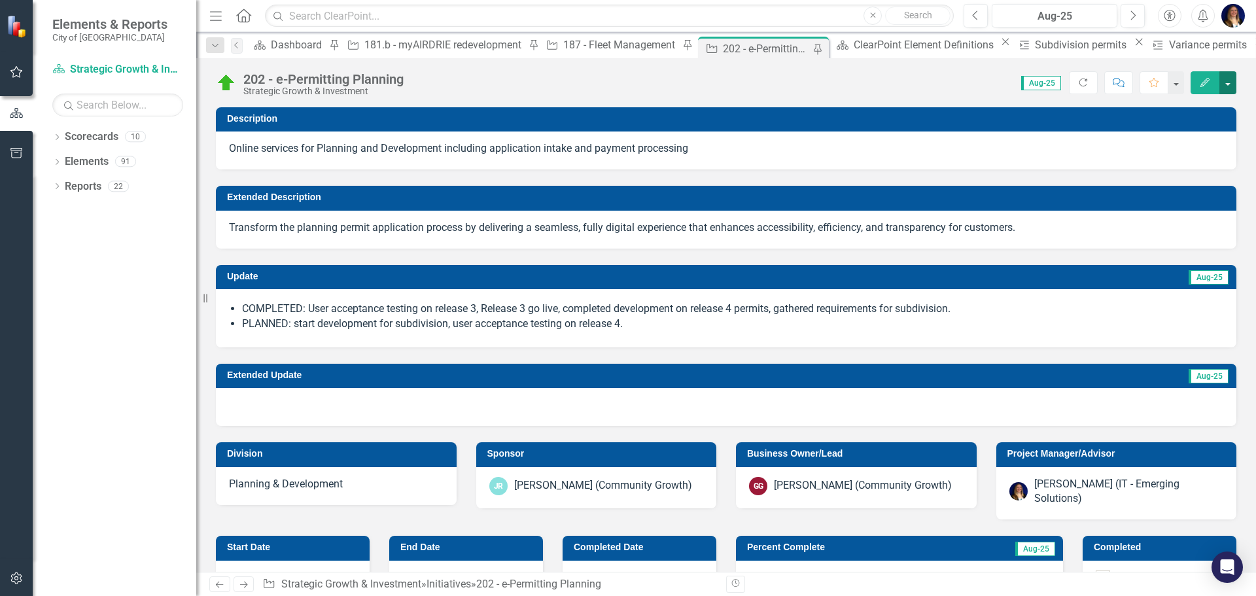
click at [1226, 82] on button "button" at bounding box center [1228, 82] width 17 height 23
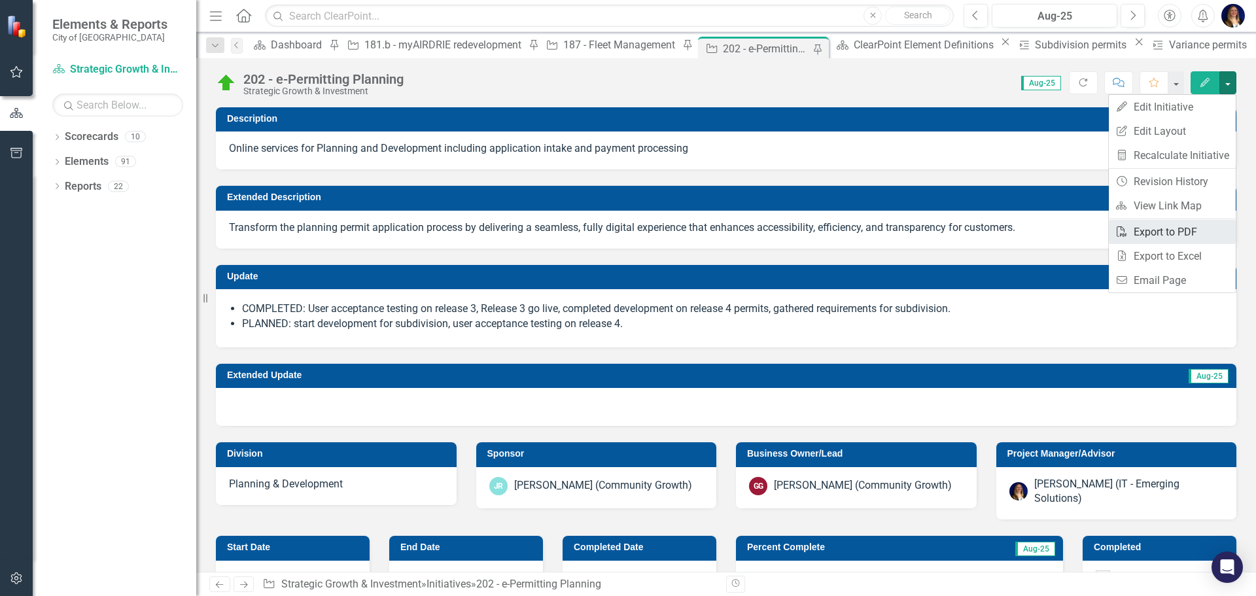
click at [1158, 234] on link "PDF Export to PDF" at bounding box center [1172, 232] width 127 height 24
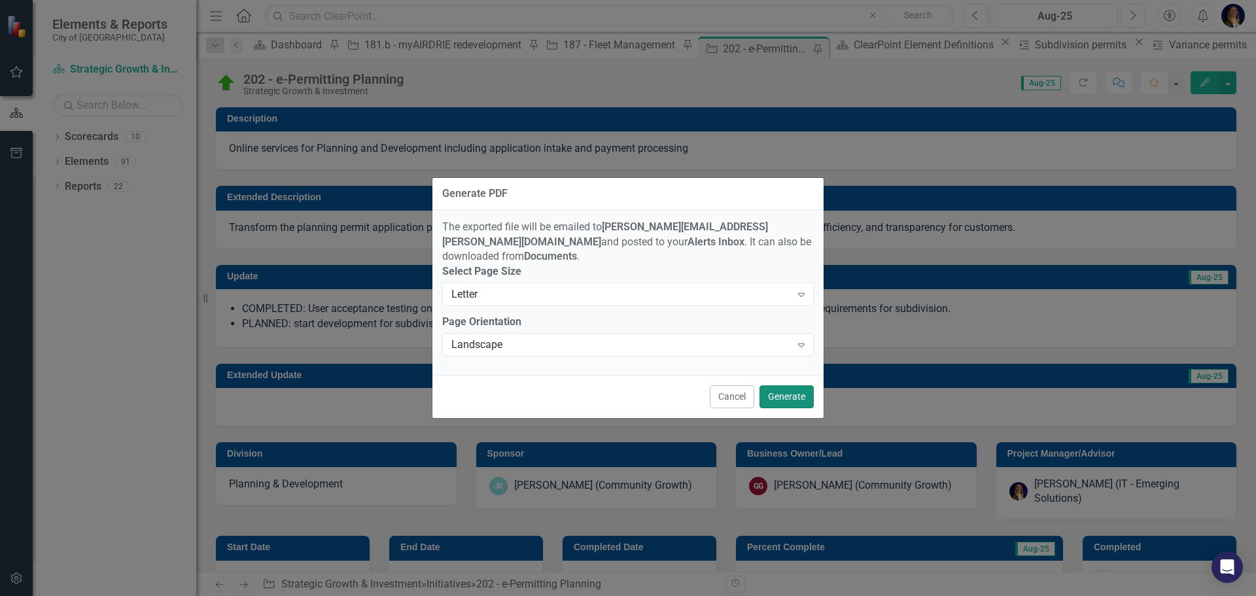
click at [796, 385] on button "Generate" at bounding box center [787, 396] width 54 height 23
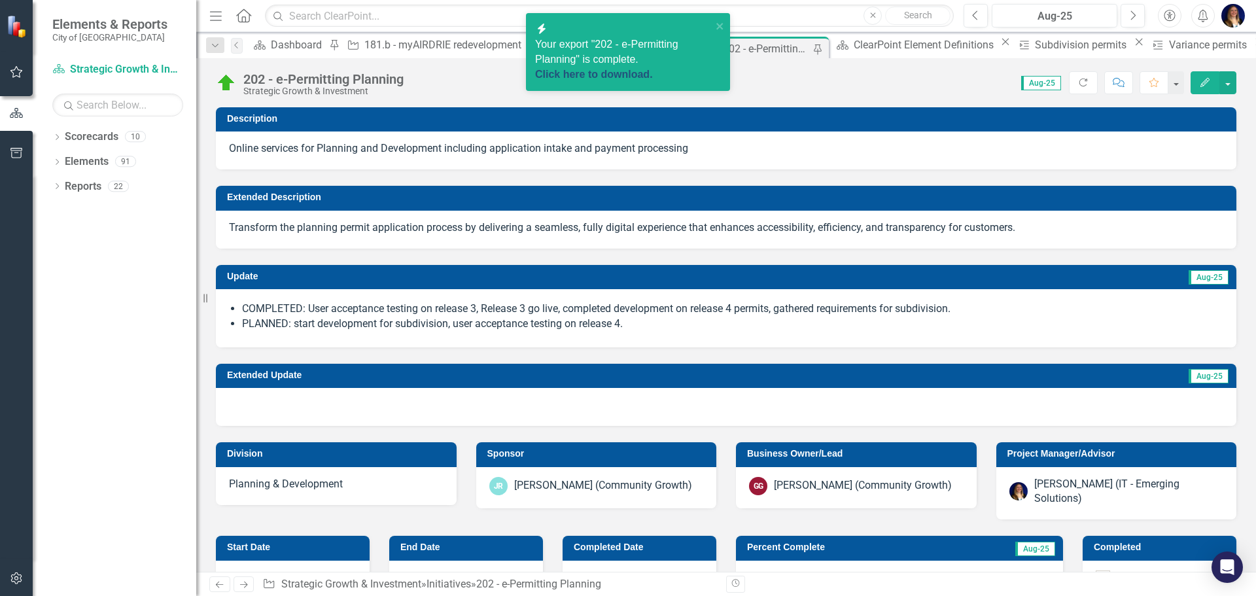
click at [632, 69] on link "Click here to download." at bounding box center [594, 74] width 118 height 11
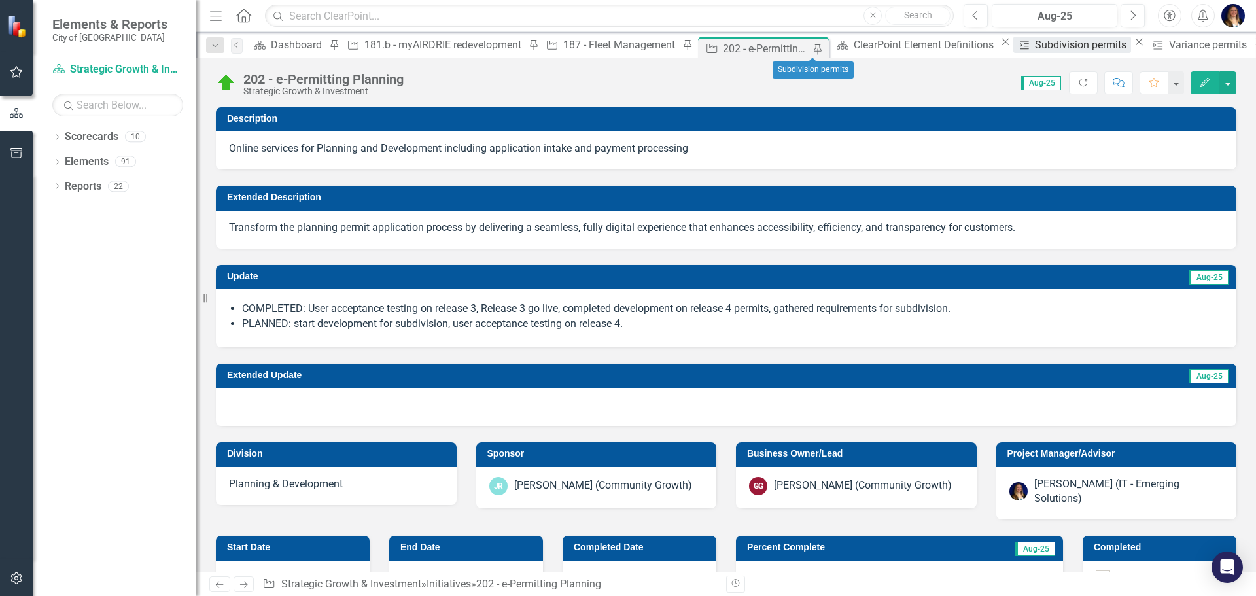
click at [1035, 45] on div "Subdivision permits" at bounding box center [1083, 45] width 96 height 16
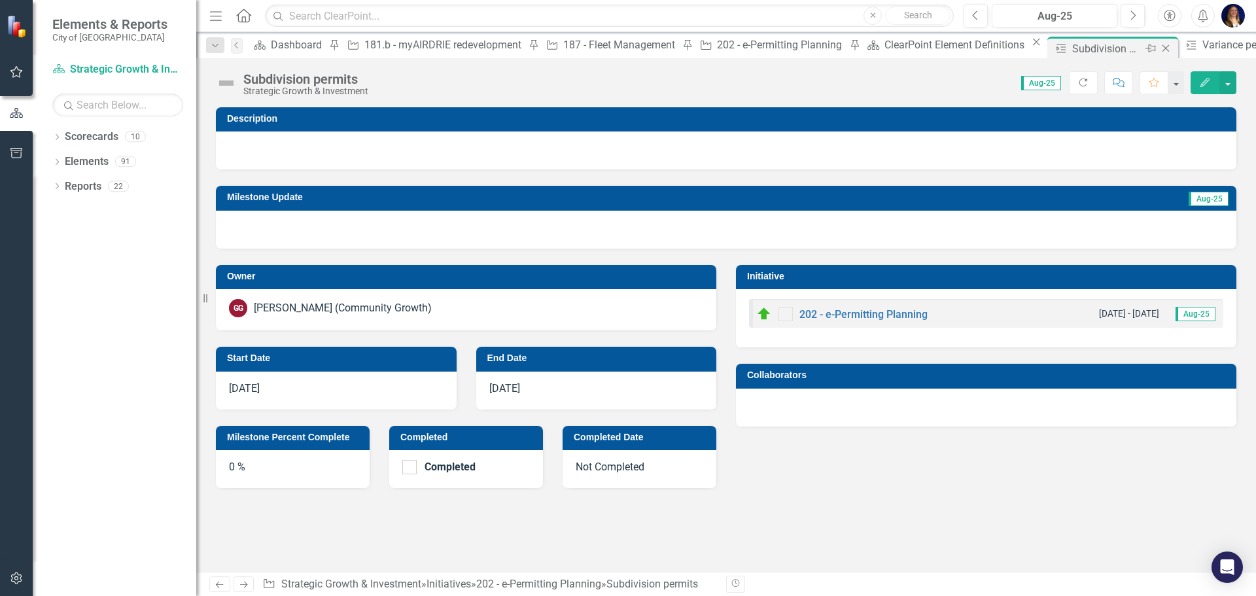
click at [1159, 48] on icon "Close" at bounding box center [1165, 48] width 13 height 10
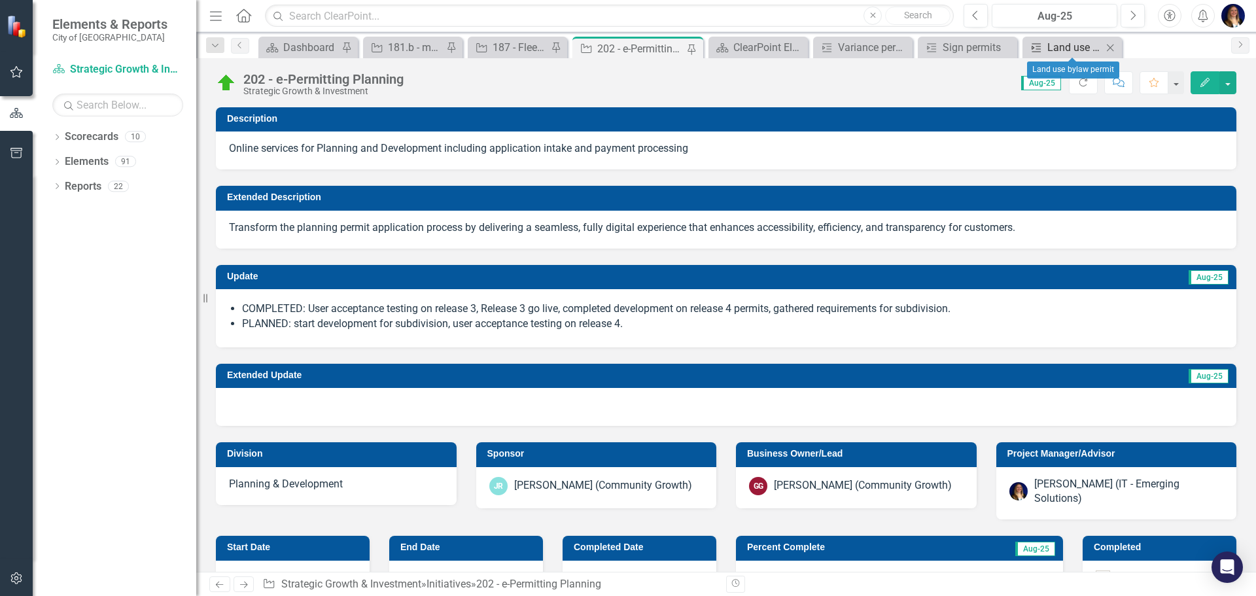
click at [1083, 48] on div "Land use bylaw permit" at bounding box center [1075, 47] width 55 height 16
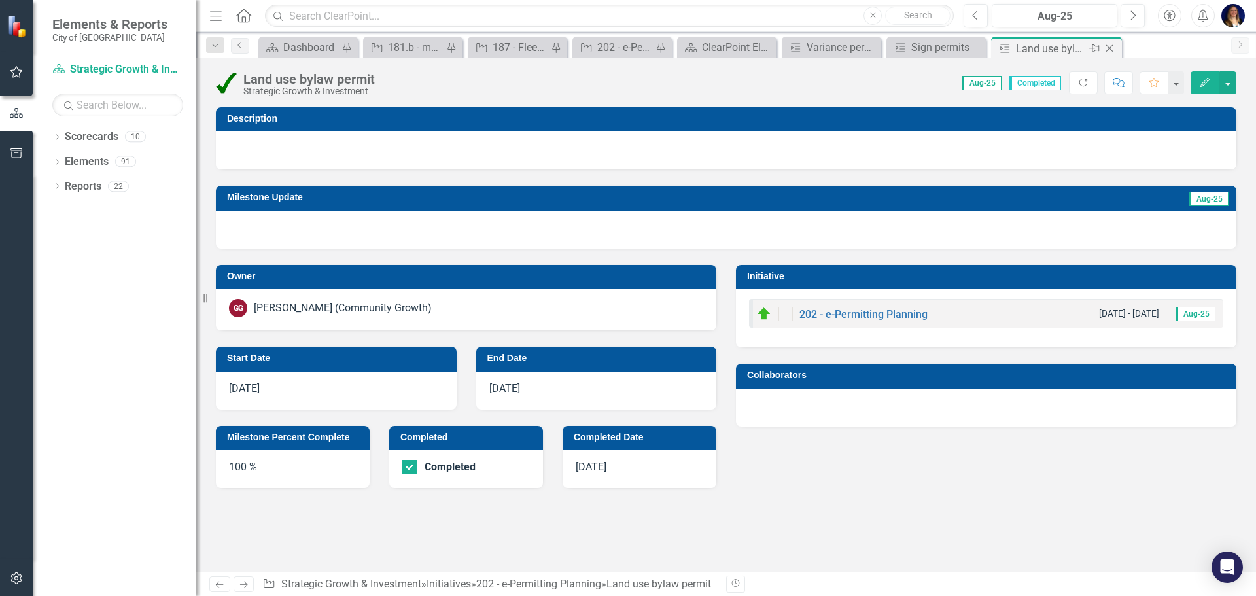
click at [1108, 48] on icon "Close" at bounding box center [1109, 48] width 13 height 10
click at [1048, 47] on div "Sign permits" at bounding box center [1033, 49] width 70 height 16
click at [1095, 48] on icon "Close" at bounding box center [1091, 48] width 13 height 10
click at [987, 50] on div "Variance permits" at bounding box center [999, 49] width 70 height 16
click at [1053, 47] on icon "Close" at bounding box center [1057, 48] width 13 height 10
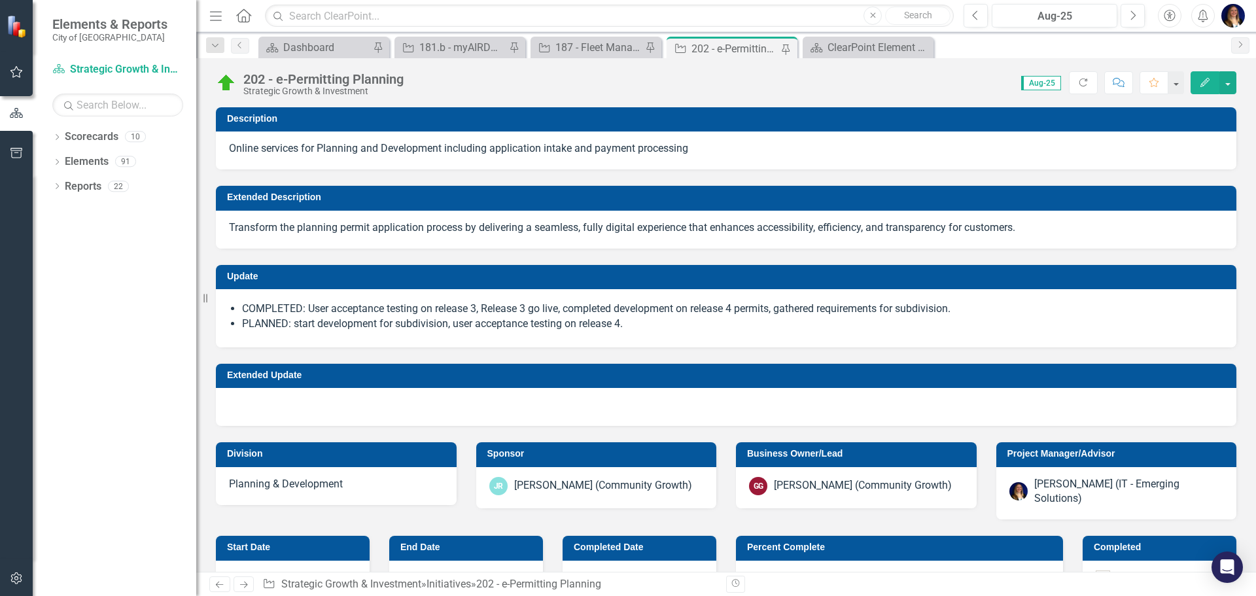
checkbox input "true"
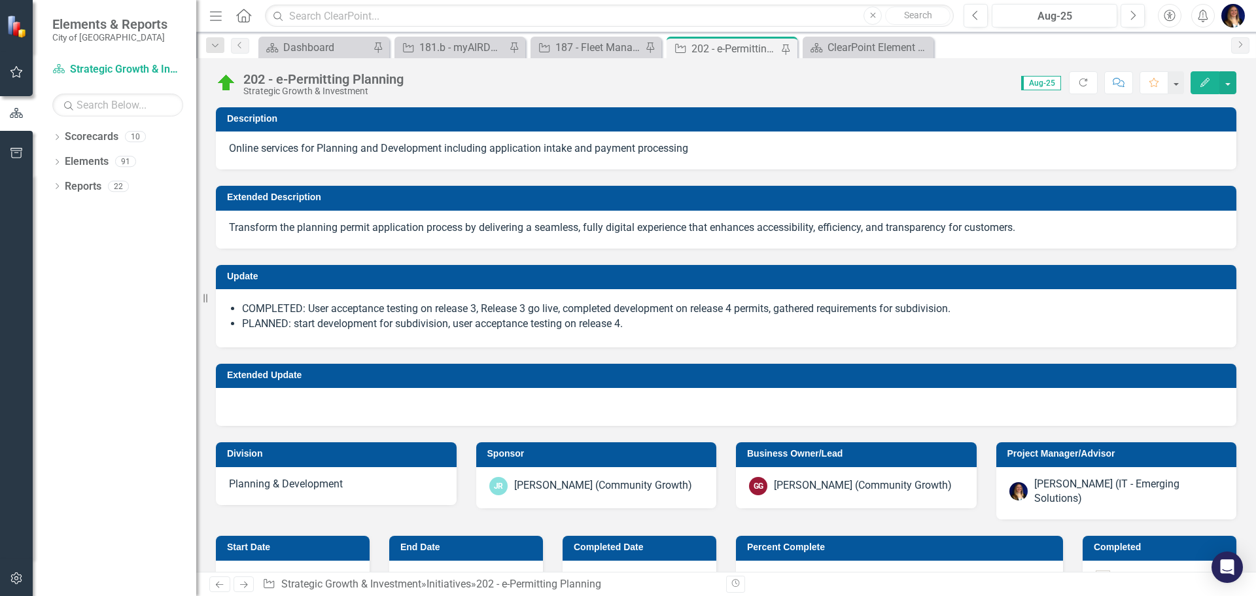
checkbox input "true"
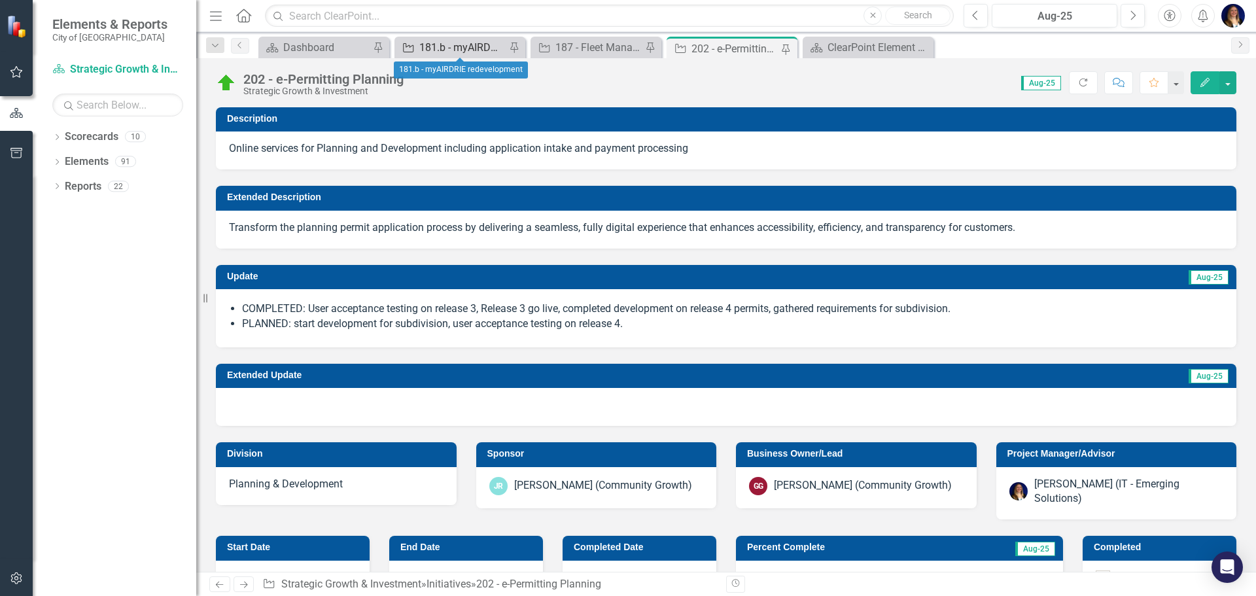
click at [426, 52] on div "181.b - myAIRDRIE redevelopment" at bounding box center [462, 47] width 86 height 16
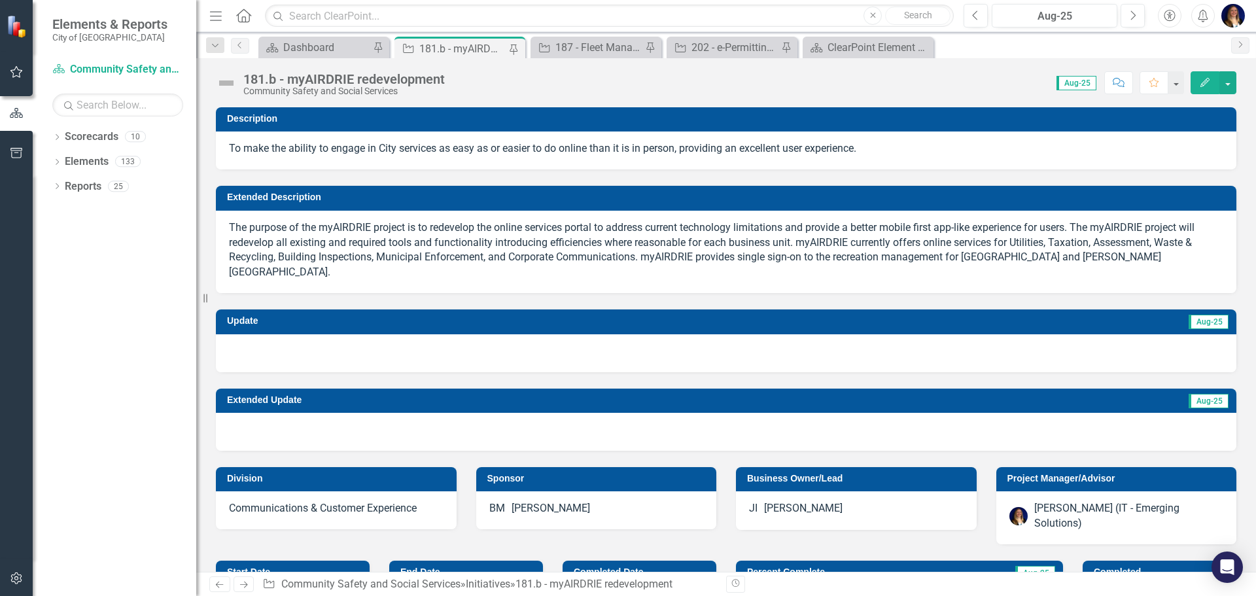
click at [232, 88] on img at bounding box center [226, 83] width 21 height 21
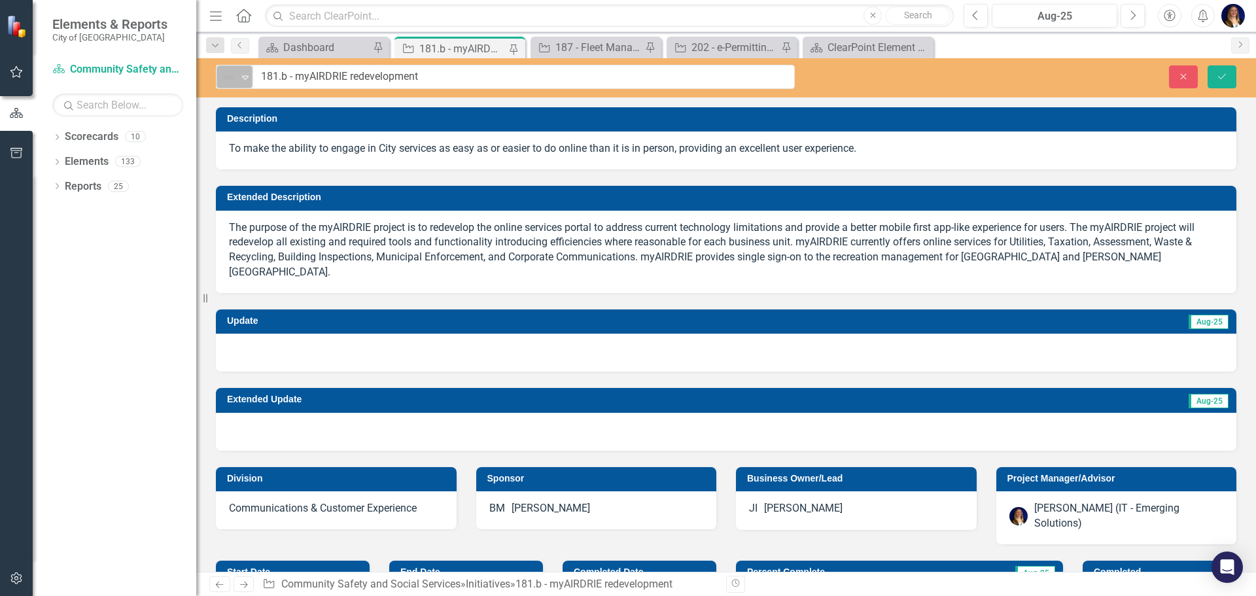
click at [232, 84] on img at bounding box center [229, 77] width 16 height 16
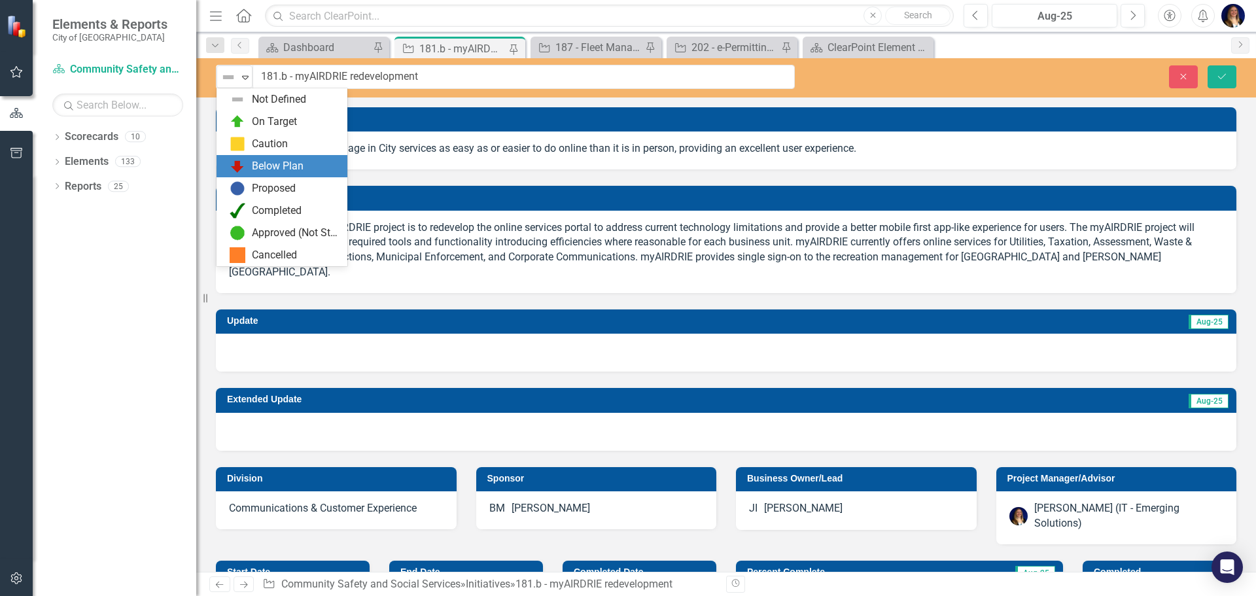
click at [252, 159] on div "Below Plan" at bounding box center [278, 166] width 52 height 15
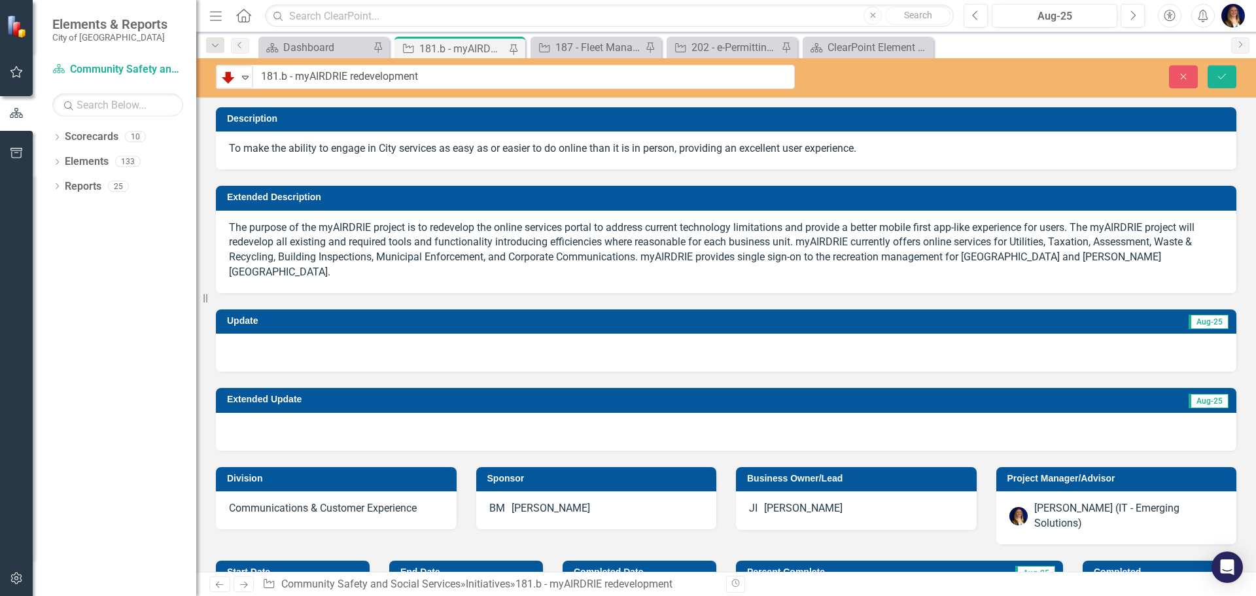
click at [288, 316] on h3 "Update" at bounding box center [442, 321] width 431 height 10
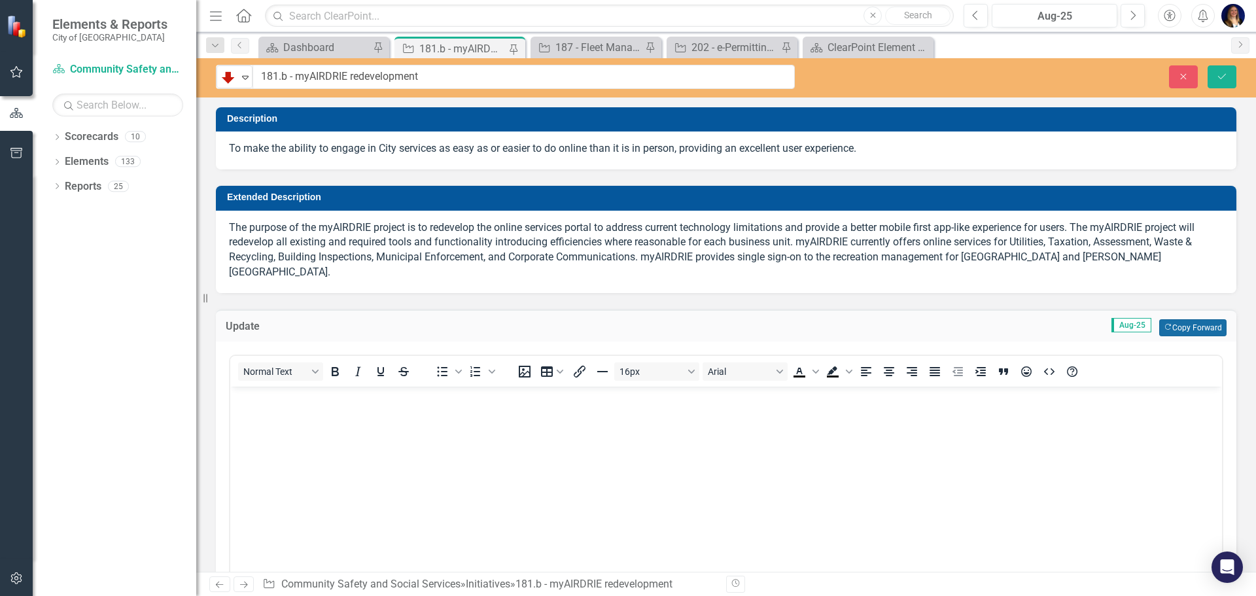
click at [1205, 319] on button "Copy Forward Copy Forward" at bounding box center [1192, 327] width 67 height 17
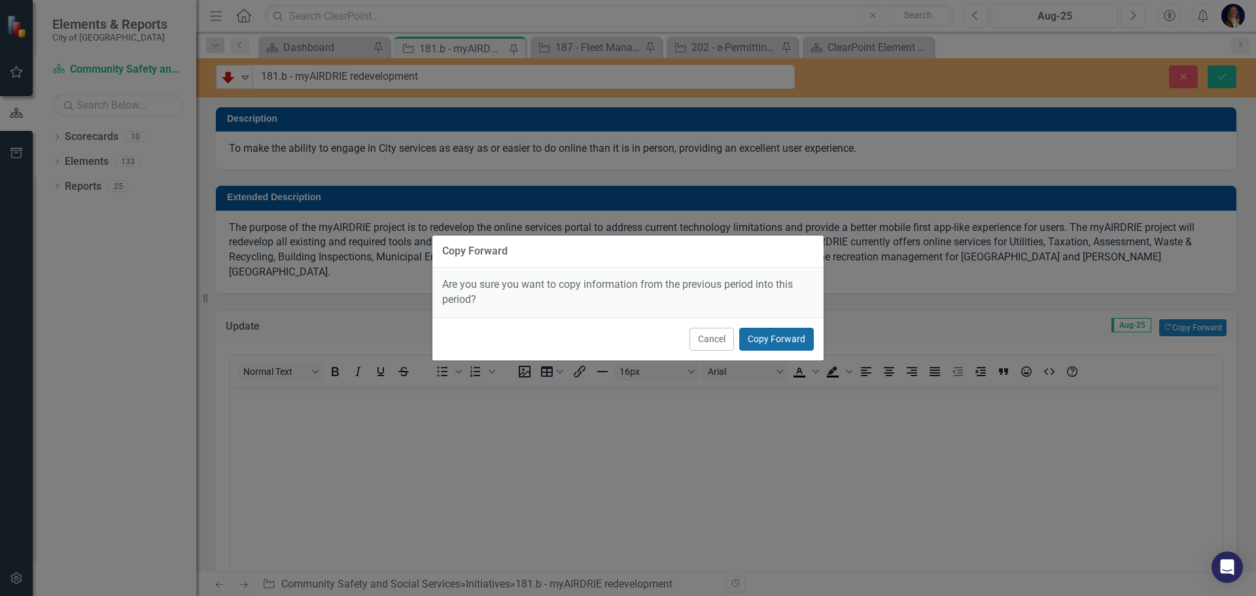
click at [752, 342] on button "Copy Forward" at bounding box center [776, 339] width 75 height 23
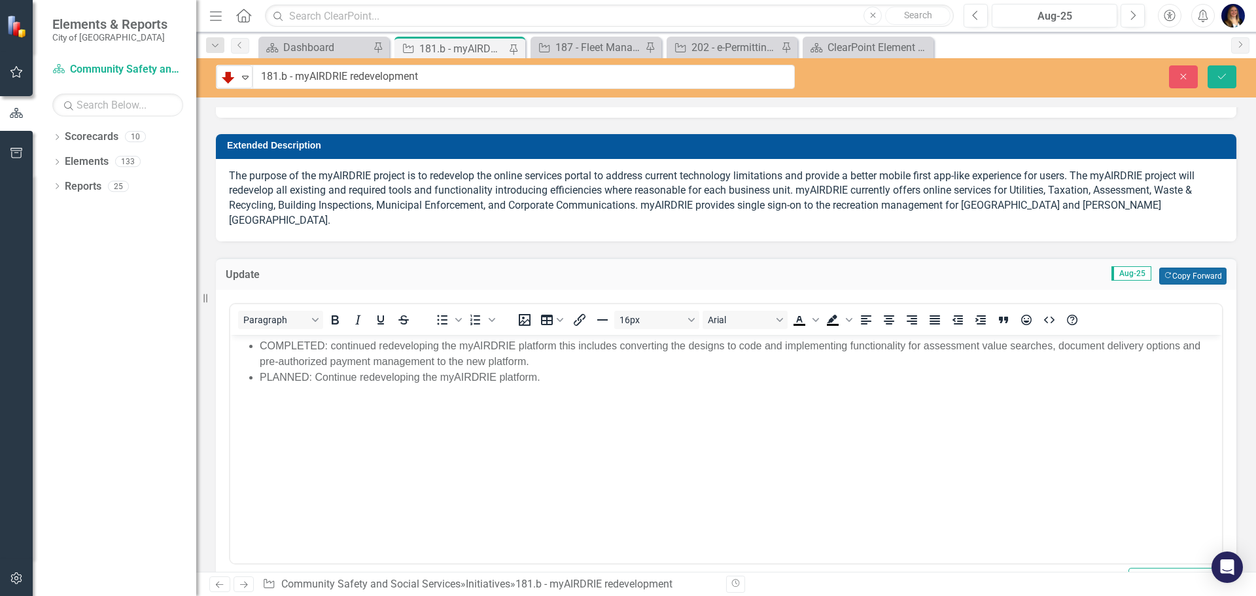
scroll to position [65, 0]
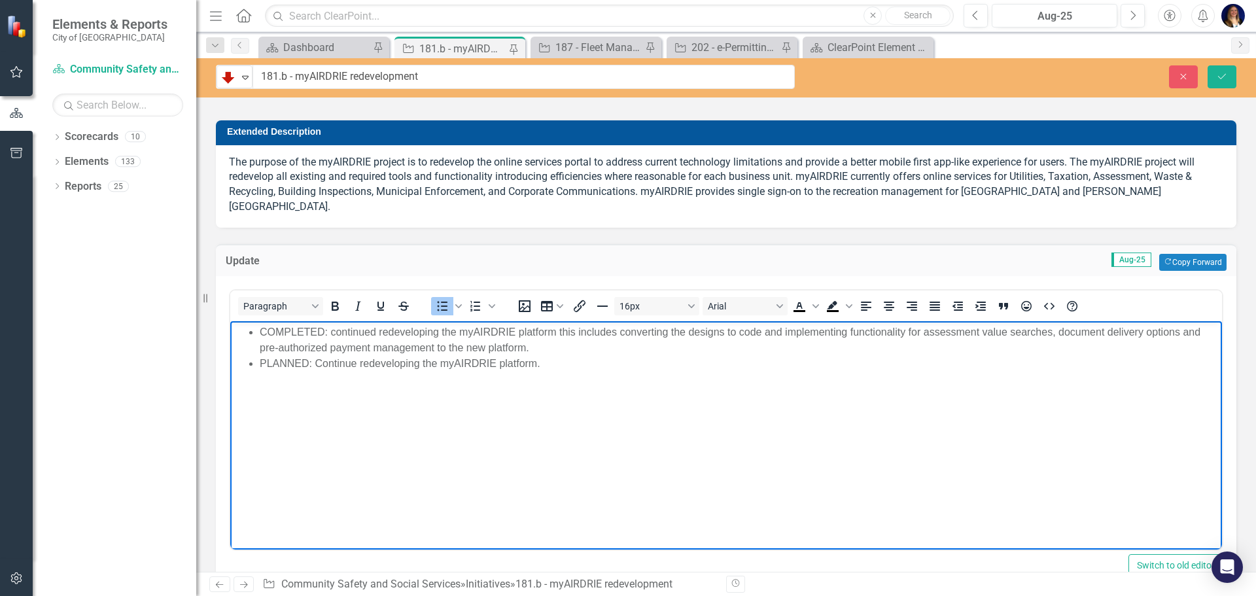
click at [925, 332] on li "COMPLETED: continued redeveloping the myAIRDRIE platform this includes converti…" at bounding box center [739, 340] width 959 height 31
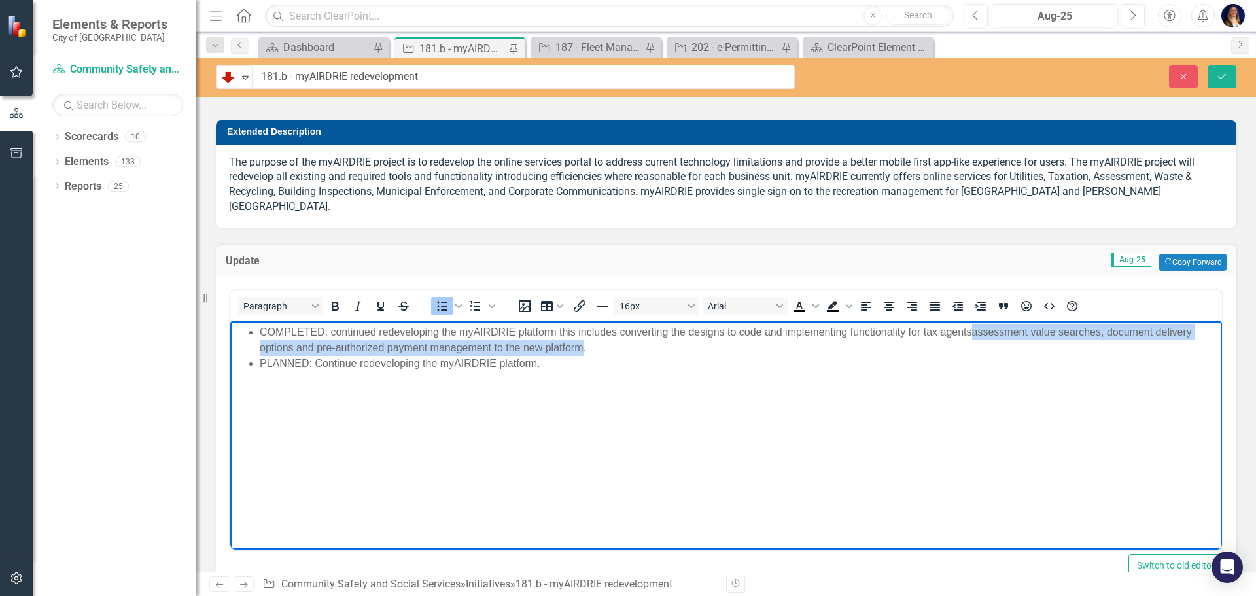
click at [970, 332] on li "COMPLETED: continued redeveloping the myAIRDRIE platform this includes converti…" at bounding box center [739, 340] width 959 height 31
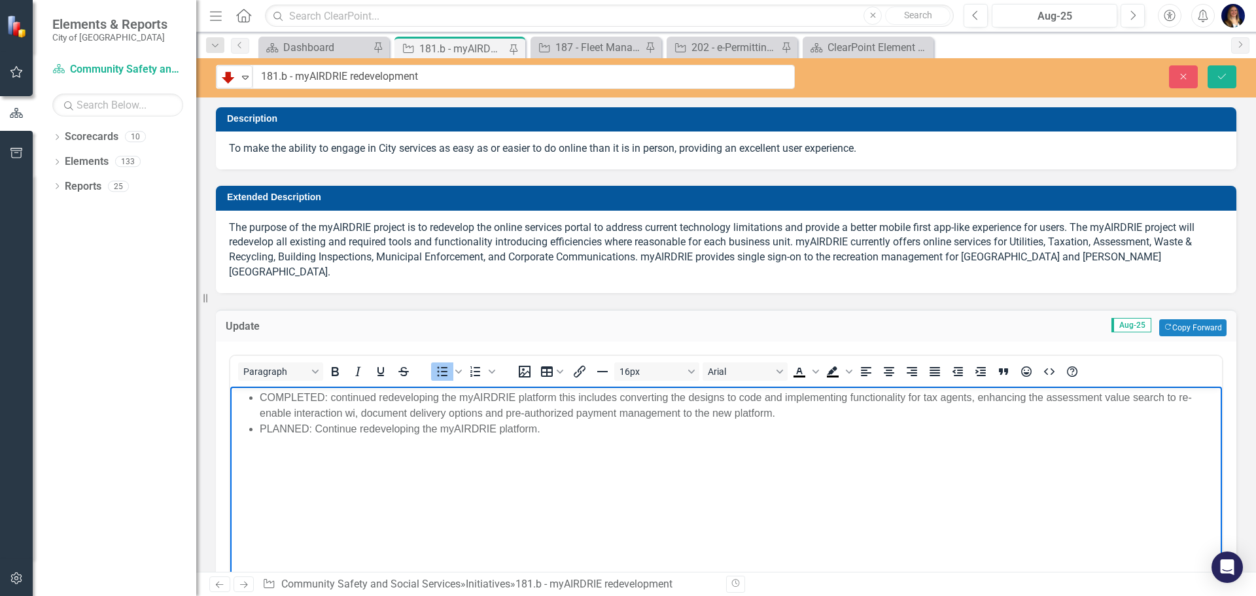
scroll to position [65, 0]
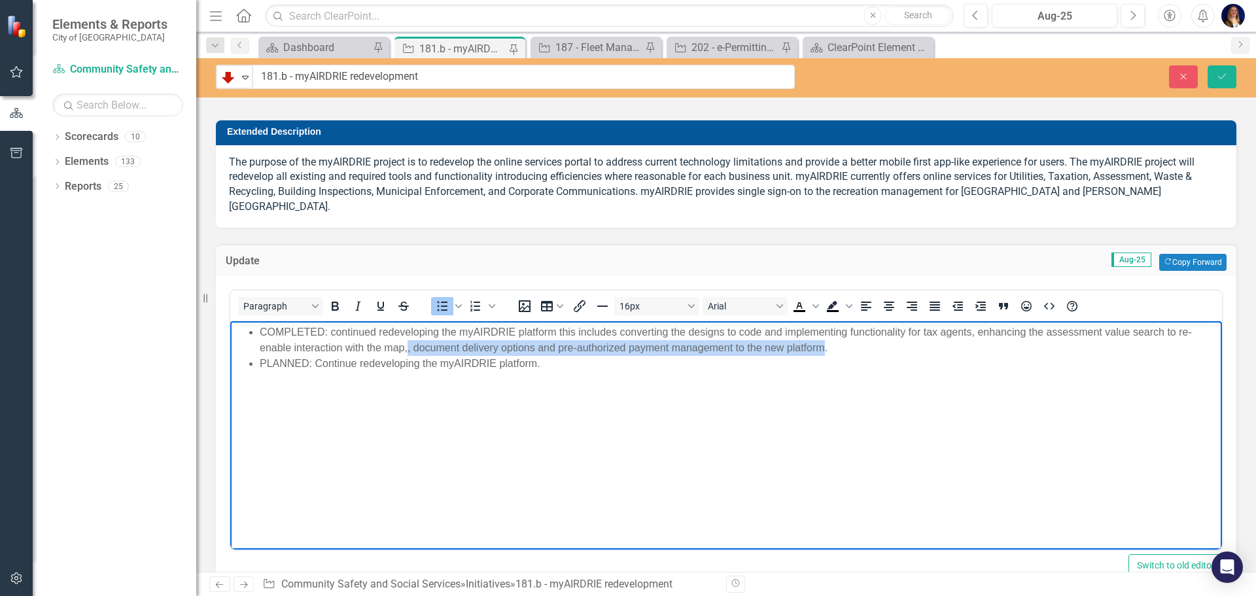
click at [823, 354] on li "COMPLETED: continued redeveloping the myAIRDRIE platform this includes converti…" at bounding box center [739, 340] width 959 height 31
click at [968, 330] on li "COMPLETED: continued redeveloping the myAIRDRIE platform this includes converti…" at bounding box center [739, 340] width 959 height 31
click at [553, 361] on li "PLANNED: Continue redeveloping the myAIRDRIE platform." at bounding box center [739, 364] width 959 height 16
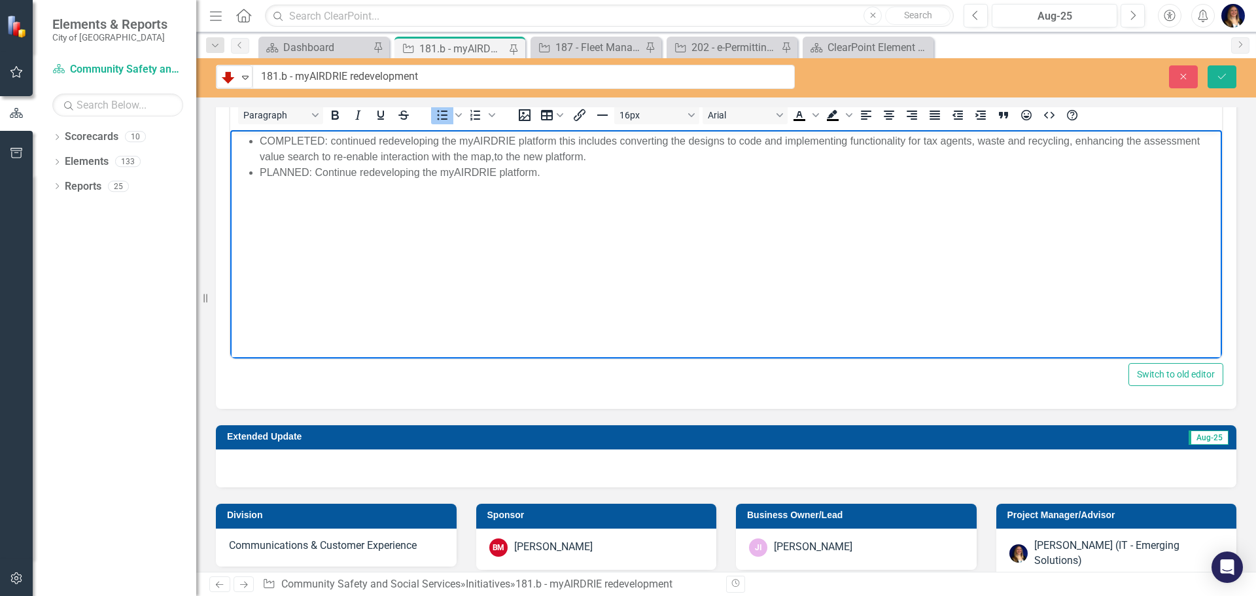
scroll to position [262, 0]
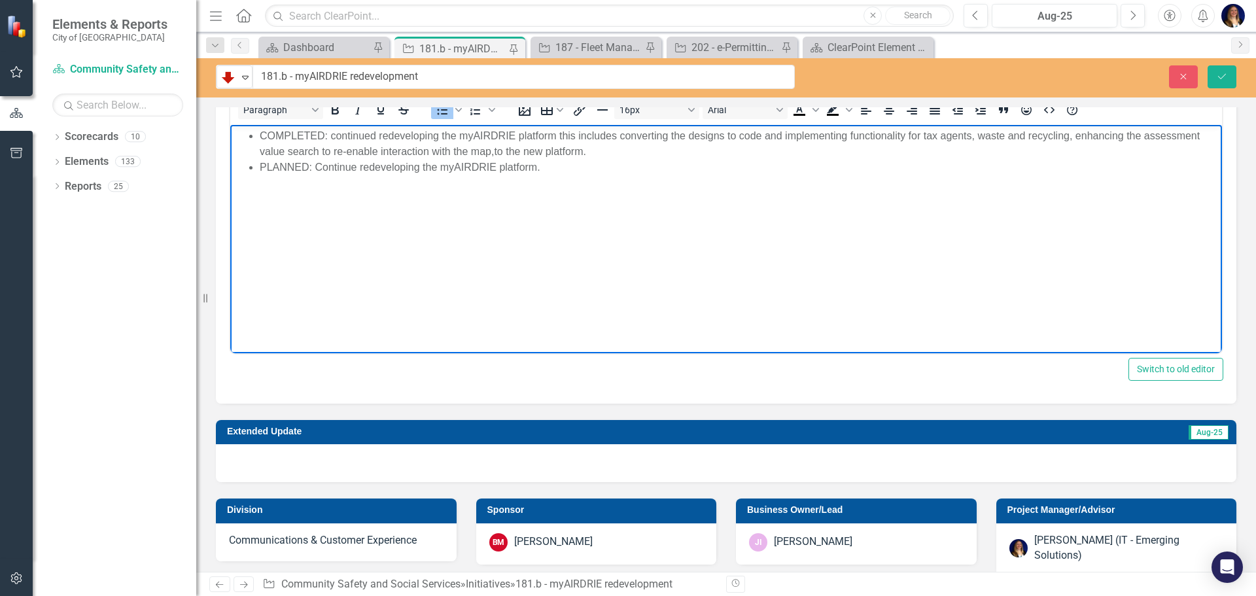
click at [542, 423] on td "Extended Update" at bounding box center [550, 433] width 646 height 20
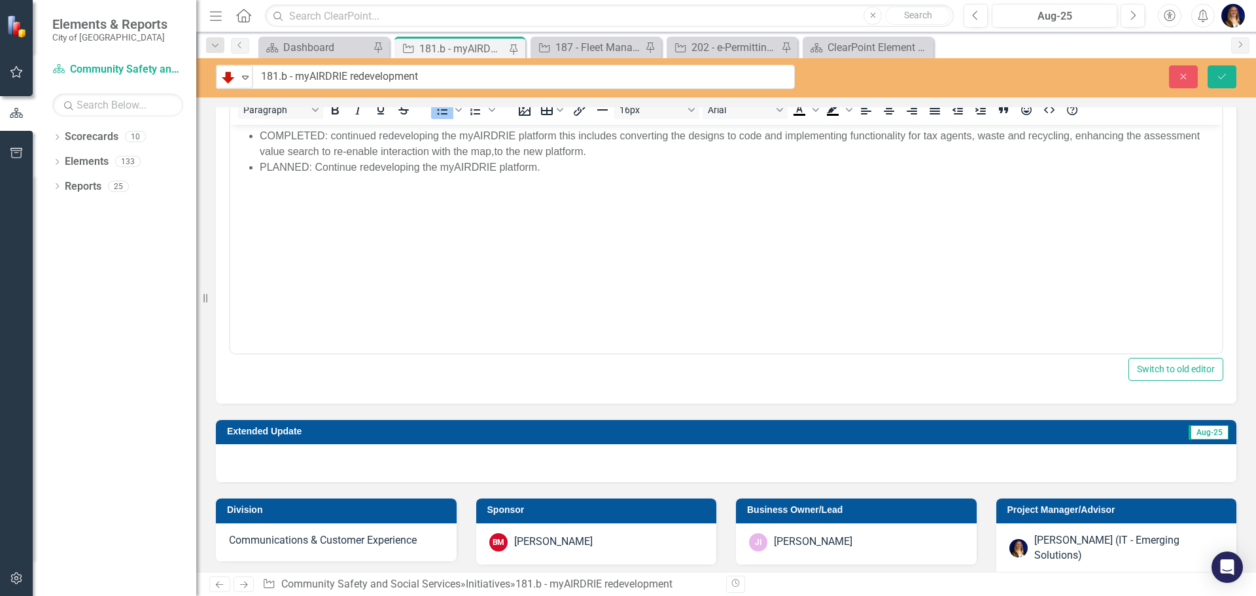
click at [542, 423] on td "Extended Update" at bounding box center [550, 433] width 646 height 20
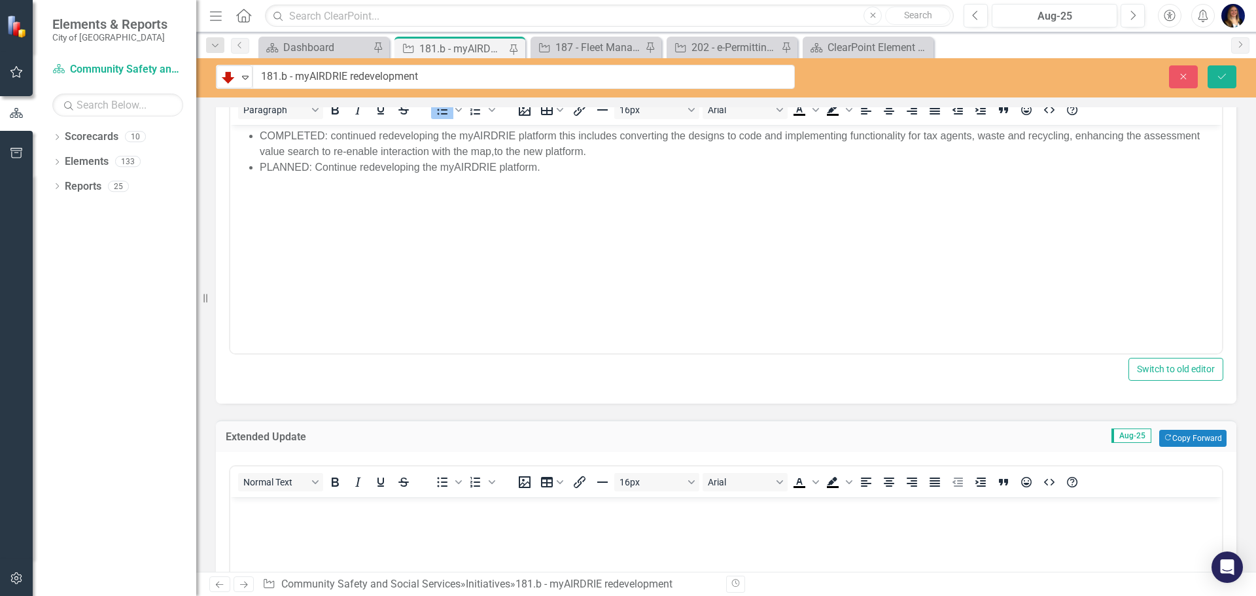
scroll to position [0, 0]
click at [1186, 430] on button "Copy Forward Copy Forward" at bounding box center [1192, 438] width 67 height 17
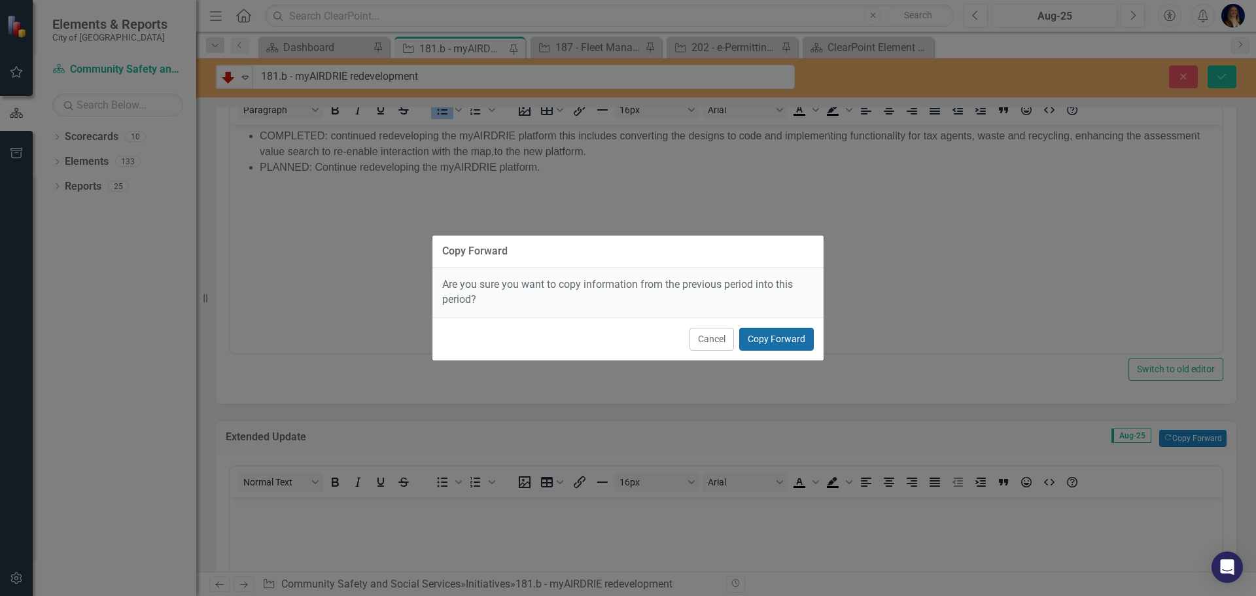
click at [786, 342] on button "Copy Forward" at bounding box center [776, 339] width 75 height 23
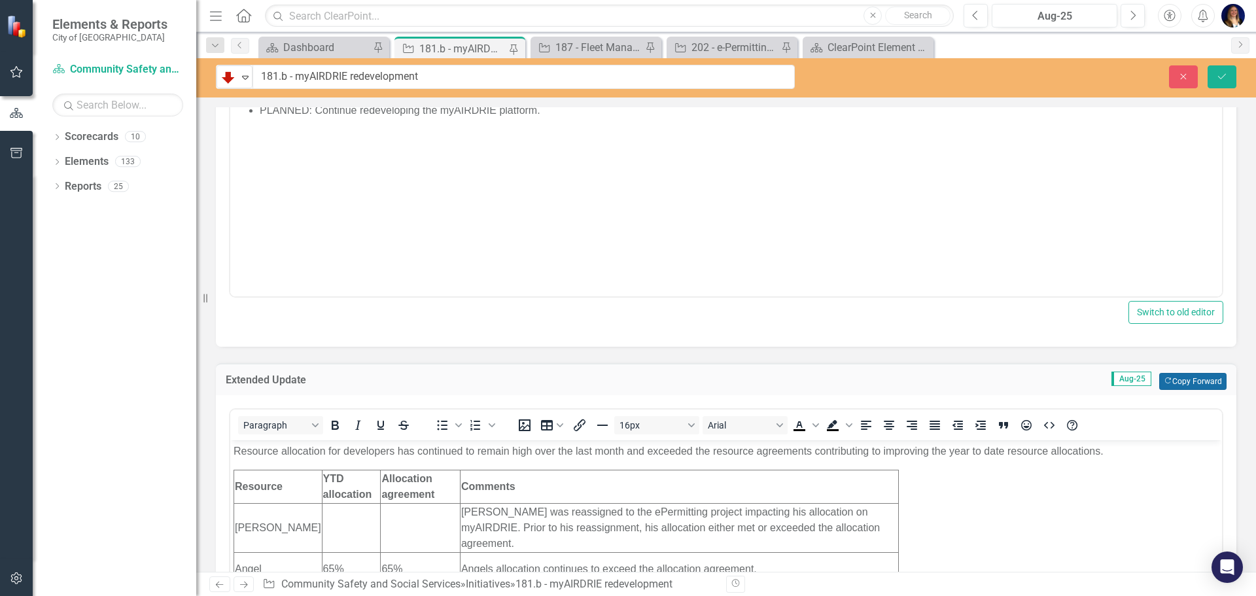
scroll to position [393, 0]
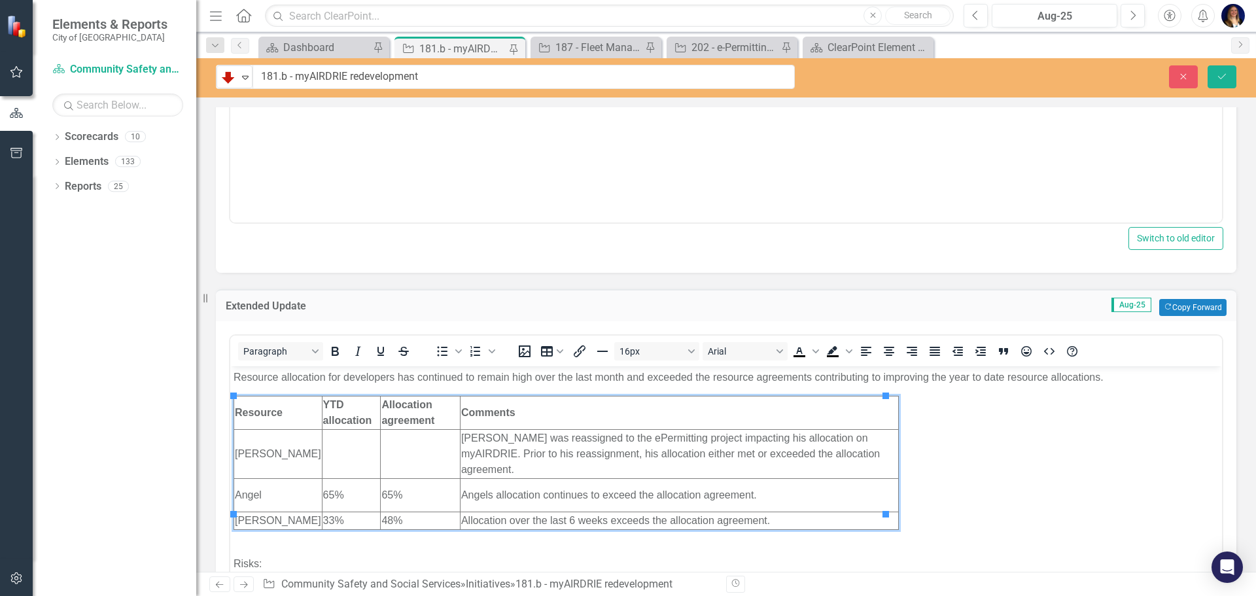
click at [322, 480] on td "65%" at bounding box center [351, 495] width 59 height 33
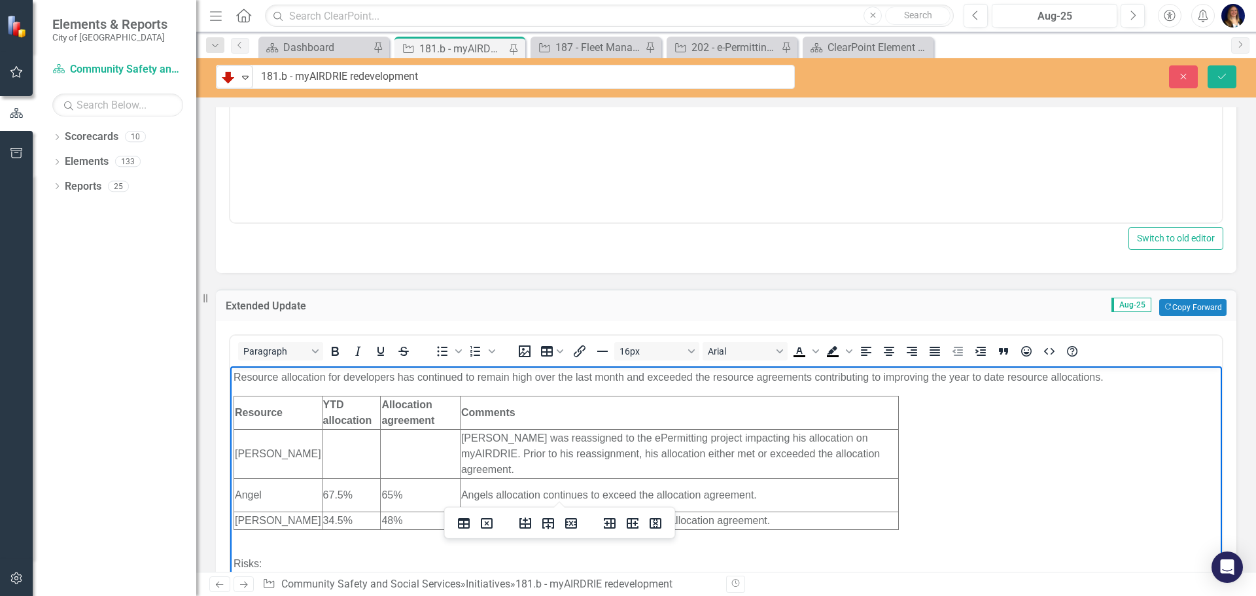
click at [478, 374] on p "Resource allocation for developers has continued to remain high over the last m…" at bounding box center [726, 378] width 985 height 16
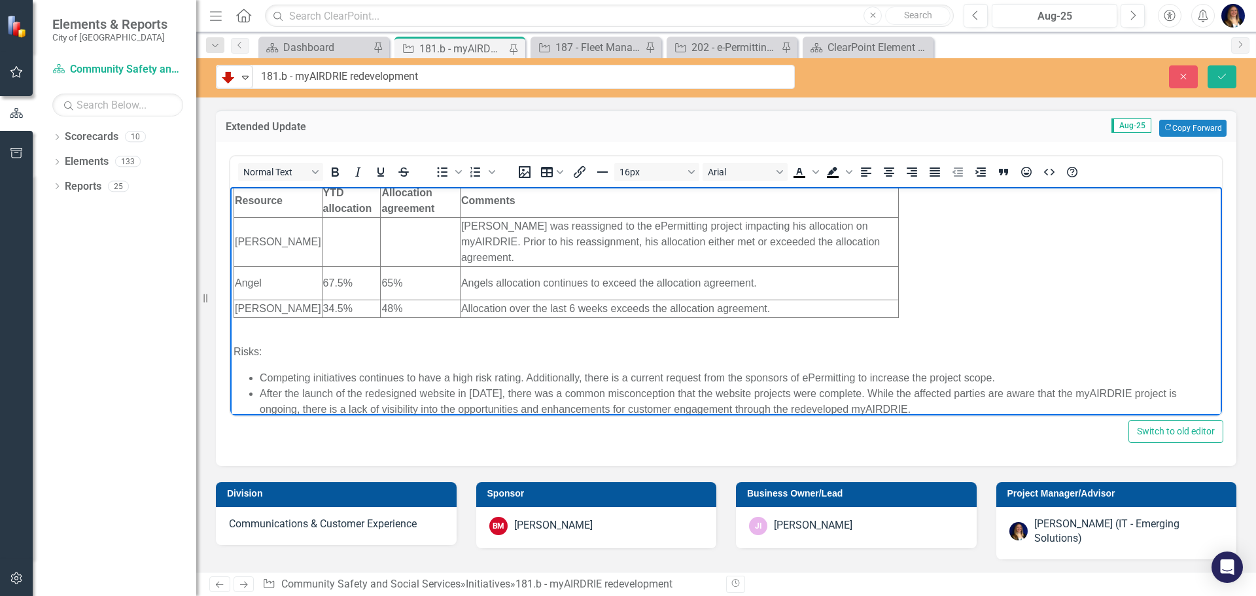
scroll to position [589, 0]
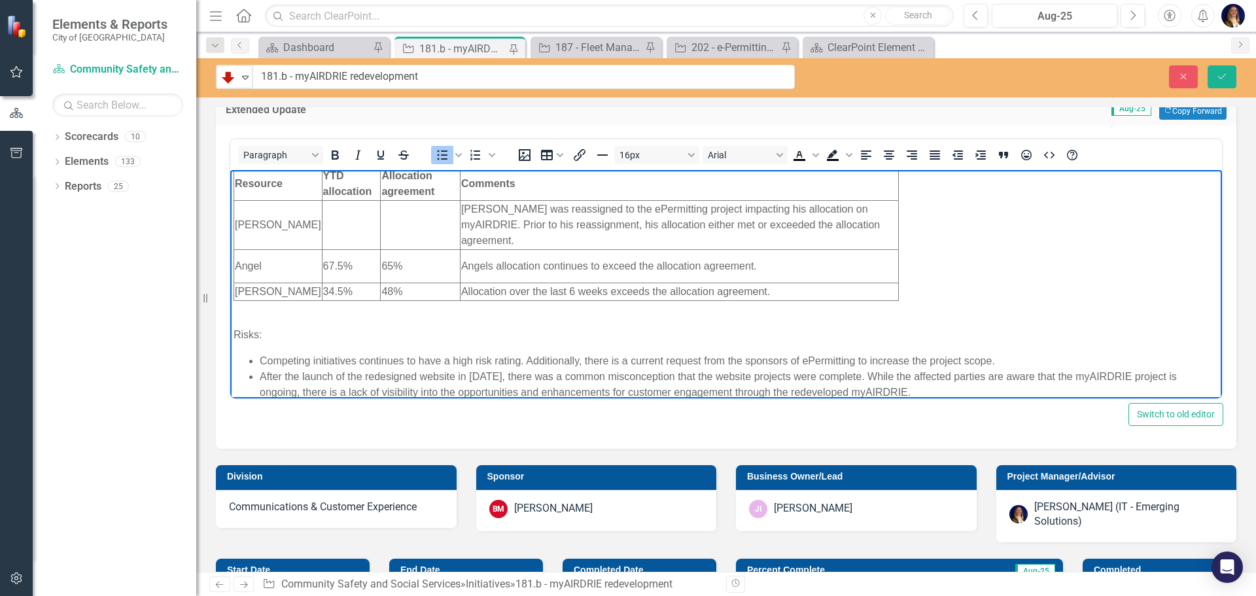
click at [525, 353] on li "Competing initiatives continues to have a high risk rating. Additionally, there…" at bounding box center [739, 361] width 959 height 16
click at [949, 373] on li "After the launch of the redesigned website in 2022, there was a common misconce…" at bounding box center [739, 384] width 959 height 31
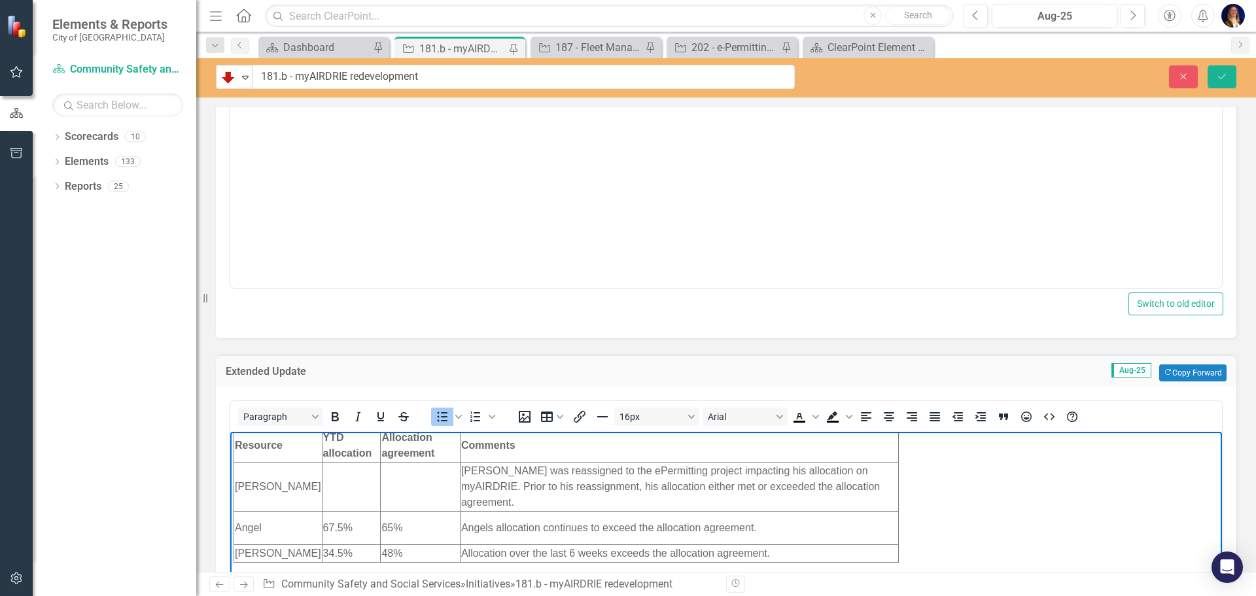
scroll to position [0, 0]
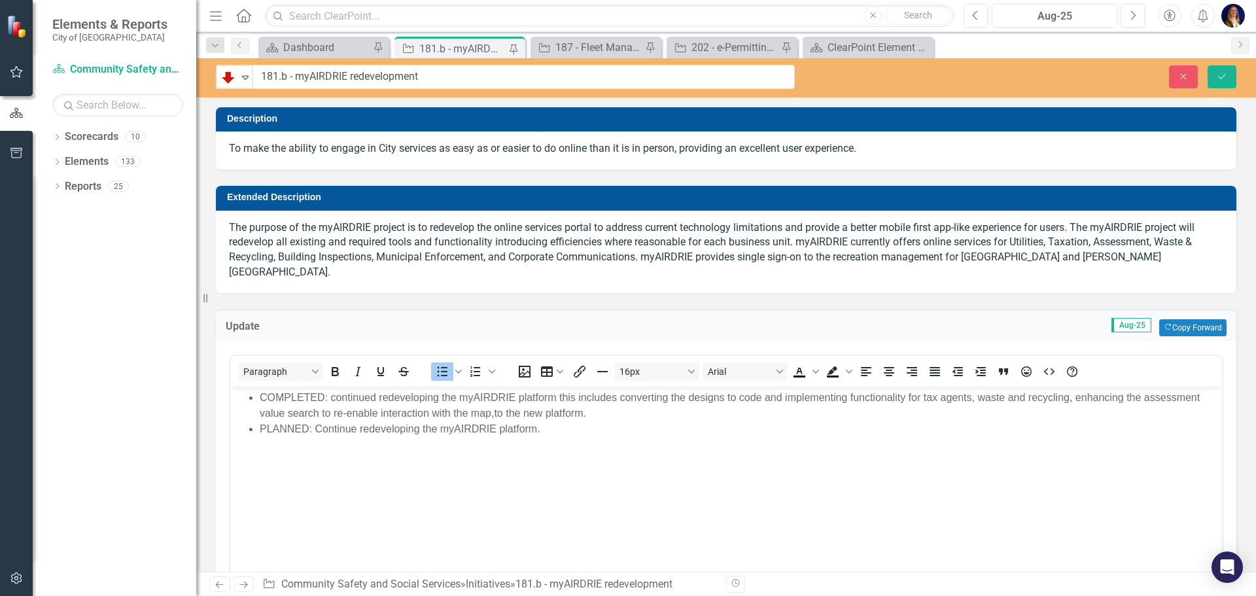
click at [491, 414] on li "COMPLETED: continued redeveloping the myAIRDRIE platform this includes converti…" at bounding box center [739, 405] width 959 height 31
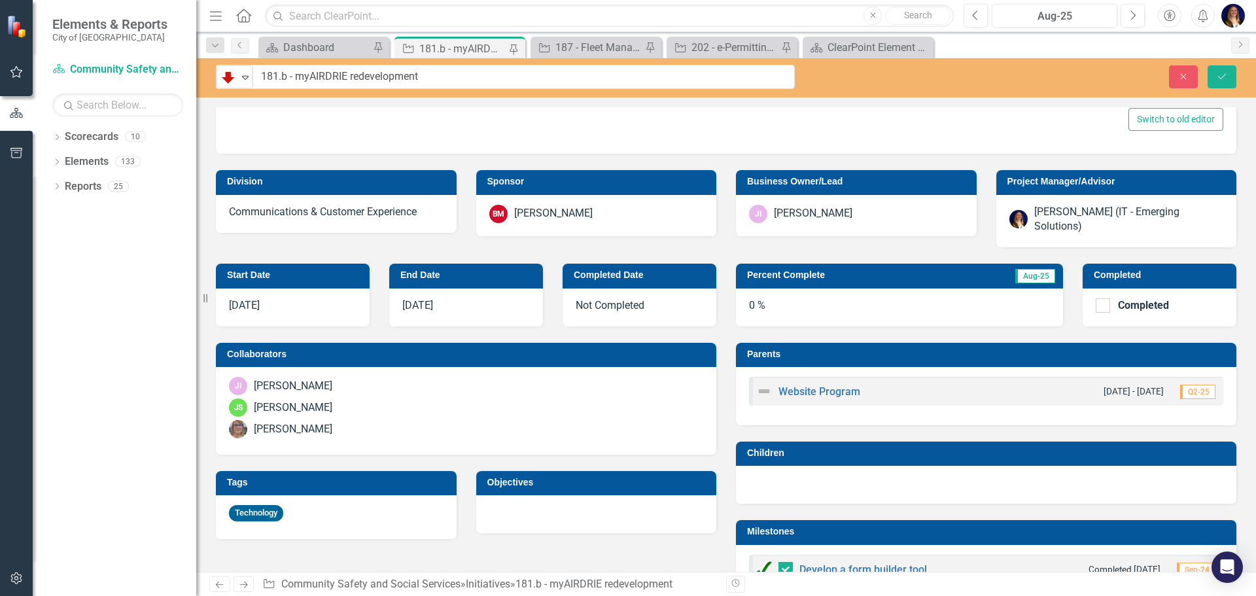
scroll to position [851, 0]
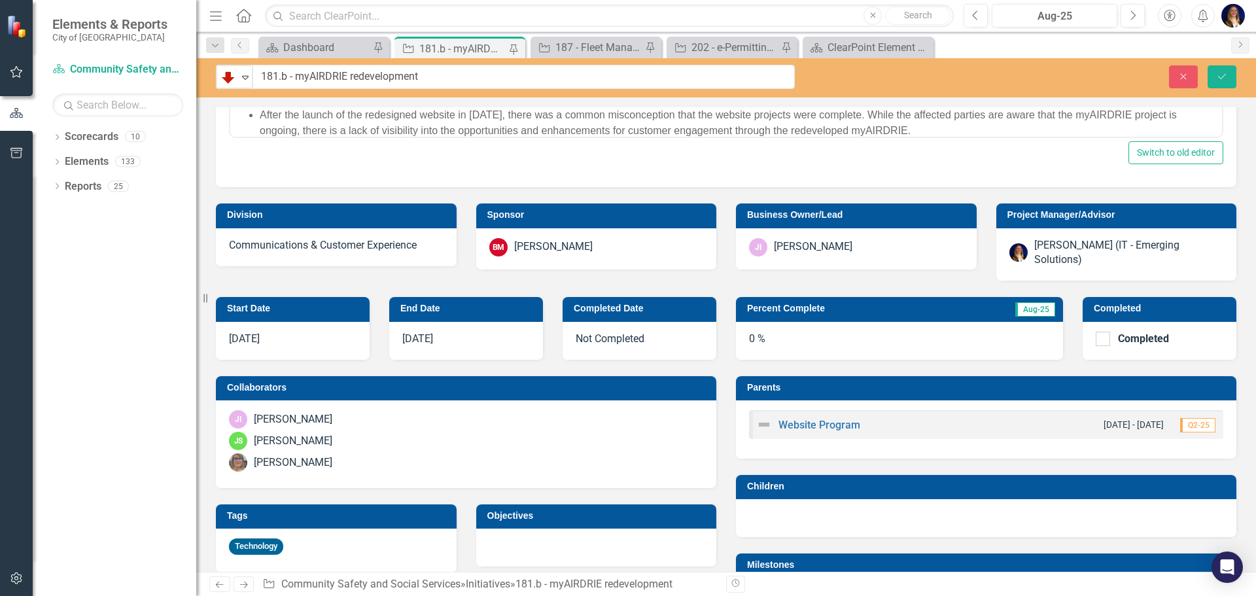
click at [843, 300] on td "Percent Complete" at bounding box center [848, 310] width 202 height 20
click at [844, 300] on td "Percent Complete" at bounding box center [848, 310] width 202 height 20
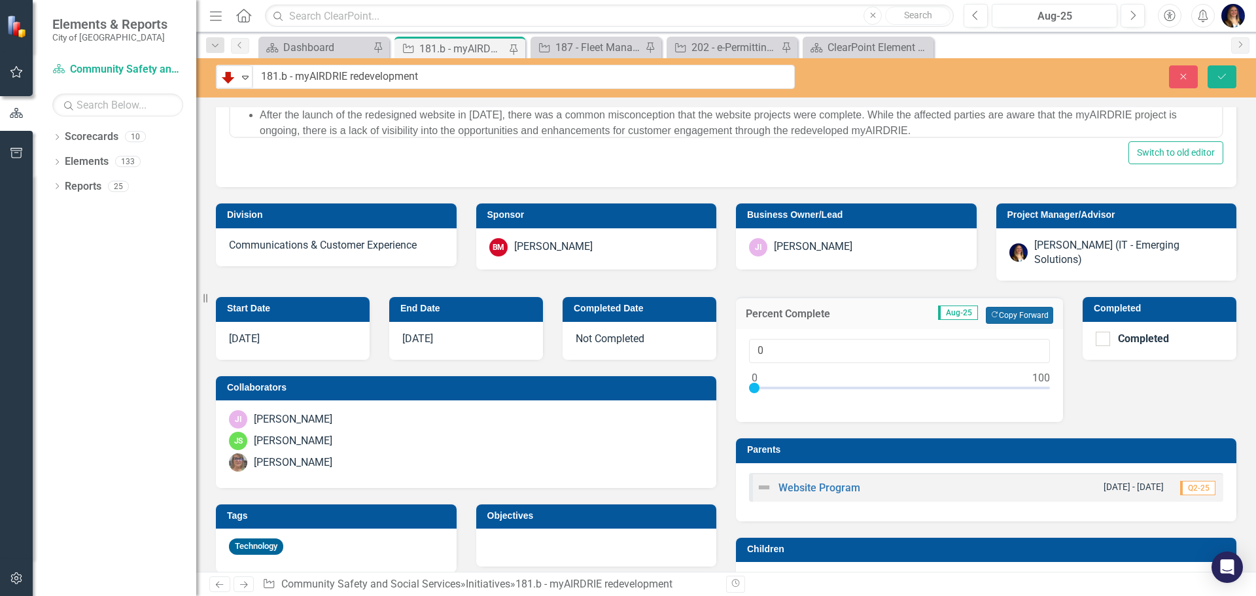
click at [1023, 307] on button "Copy Forward Copy Forward" at bounding box center [1019, 315] width 67 height 17
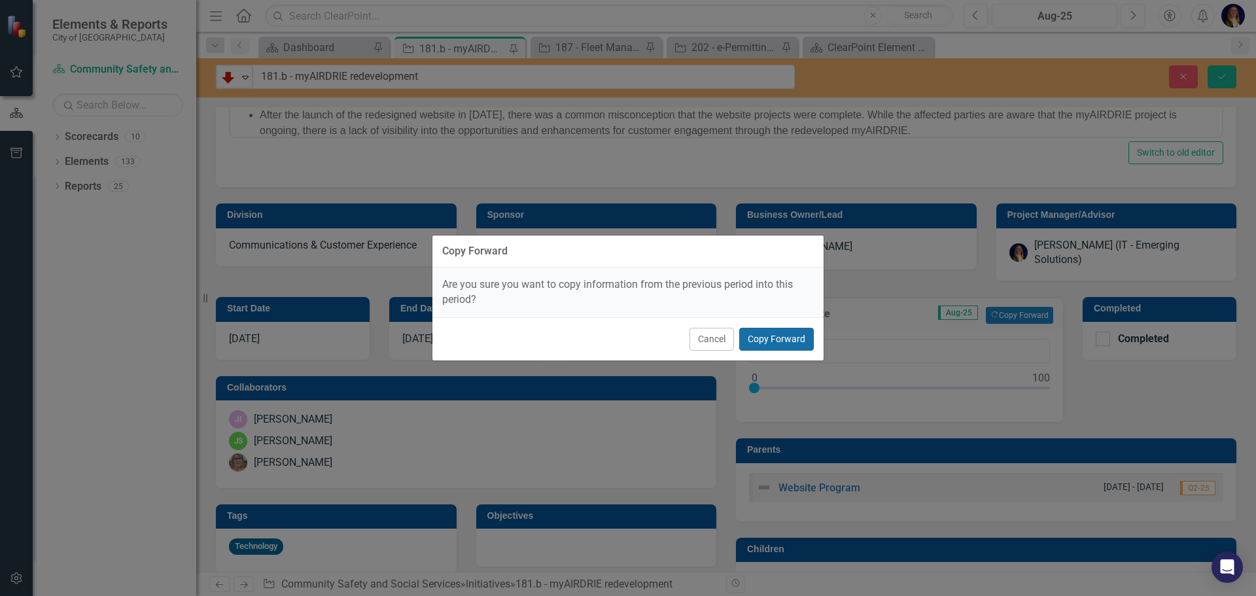
click at [798, 345] on button "Copy Forward" at bounding box center [776, 339] width 75 height 23
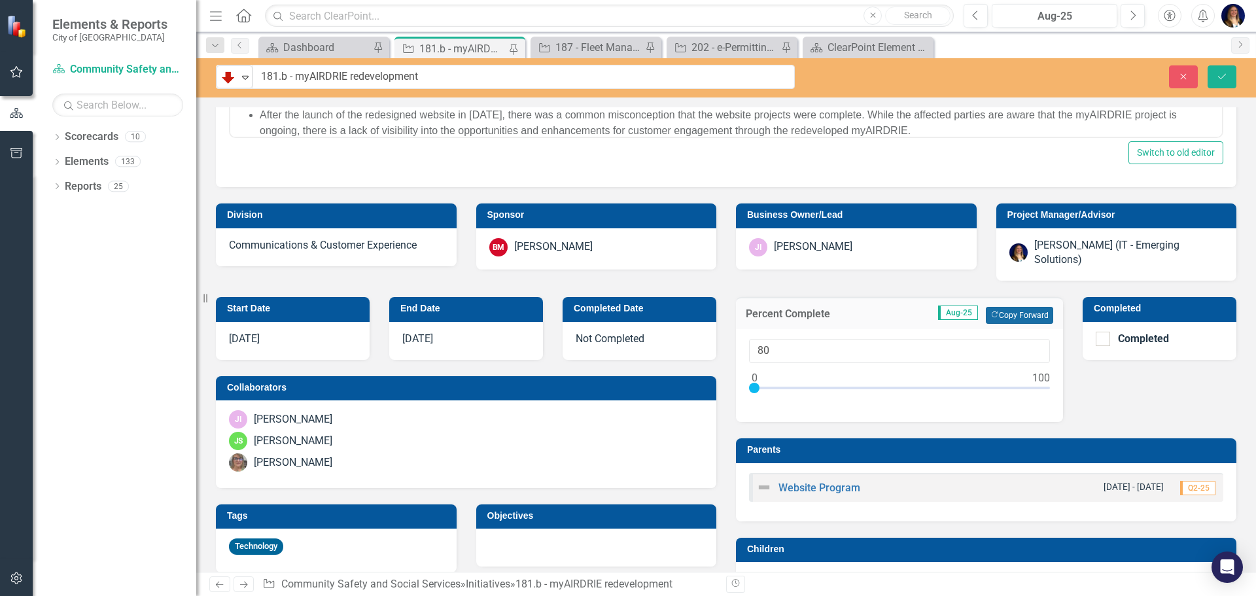
type input "80"
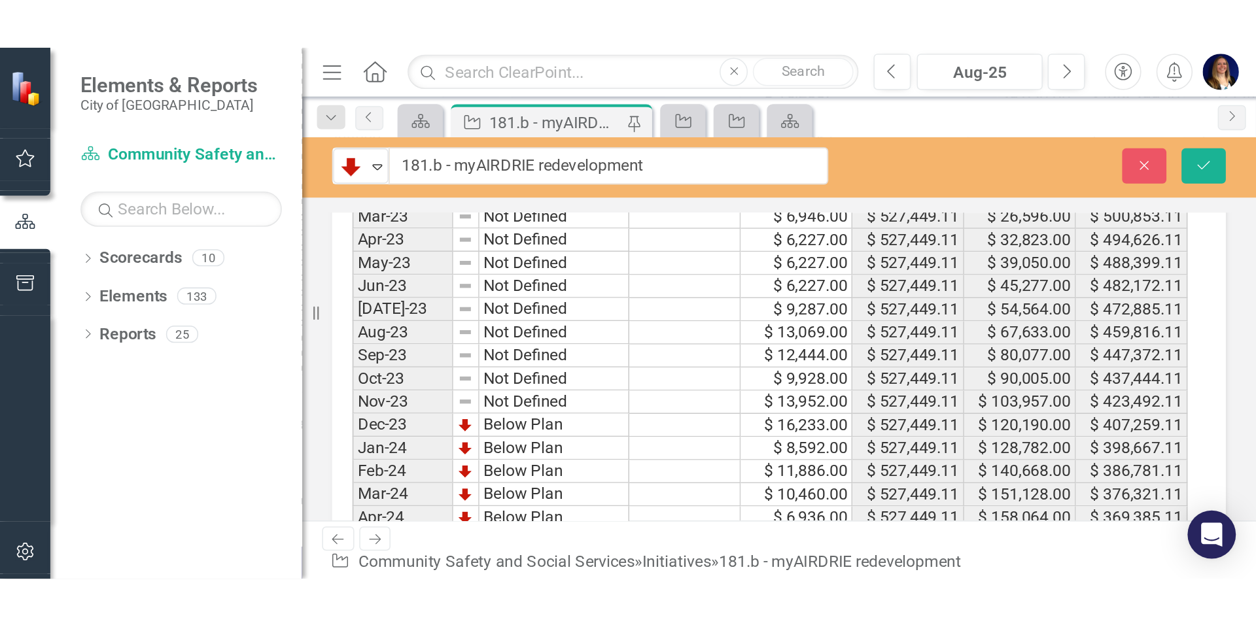
scroll to position [2879, 0]
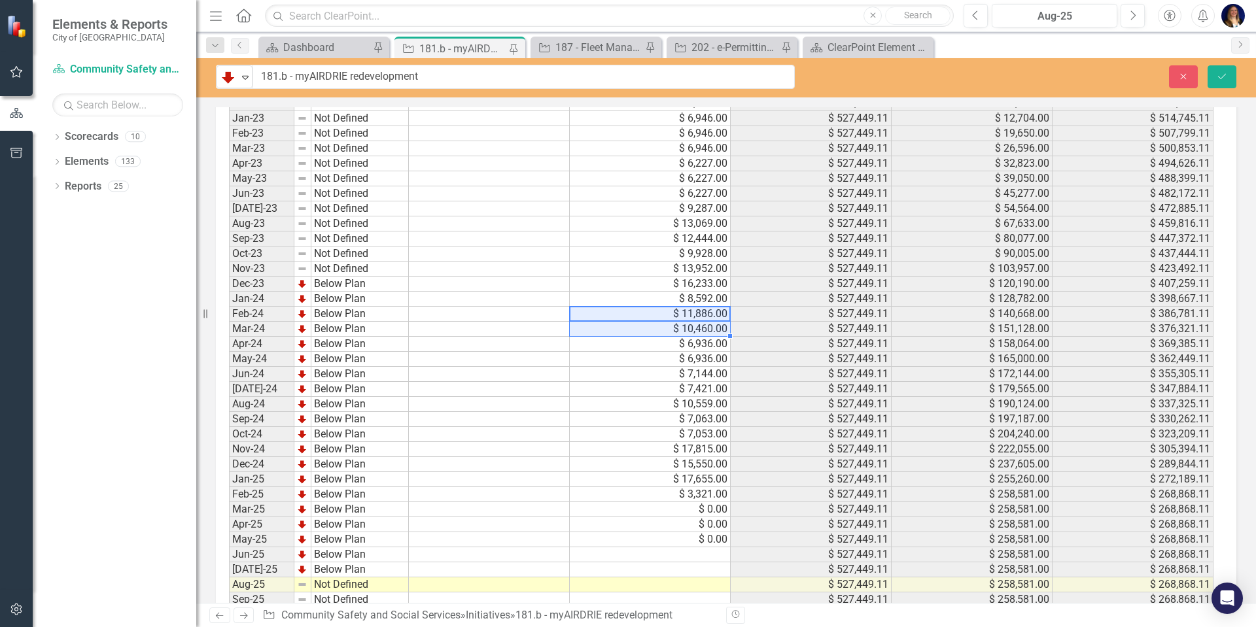
click at [691, 533] on td "$ 0.00" at bounding box center [650, 540] width 161 height 15
click at [662, 563] on td at bounding box center [650, 570] width 161 height 15
click at [667, 548] on td at bounding box center [650, 555] width 161 height 15
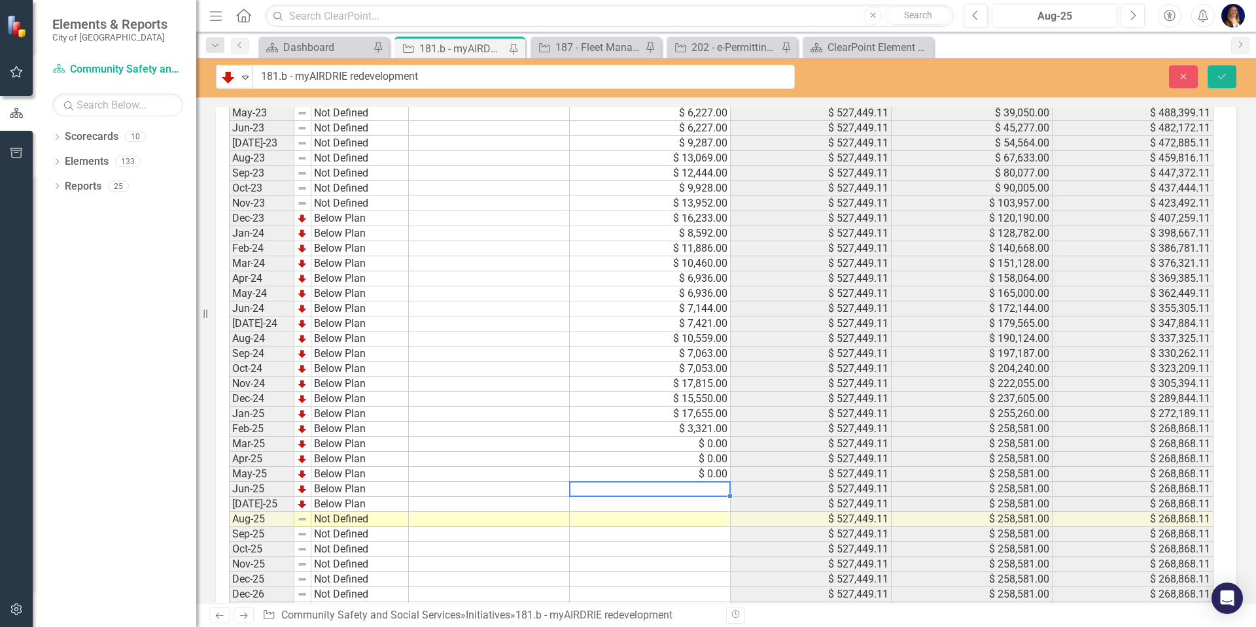
click at [660, 422] on td "$ 3,321.00" at bounding box center [650, 429] width 161 height 15
click at [655, 437] on td "$ 0.00" at bounding box center [650, 444] width 161 height 15
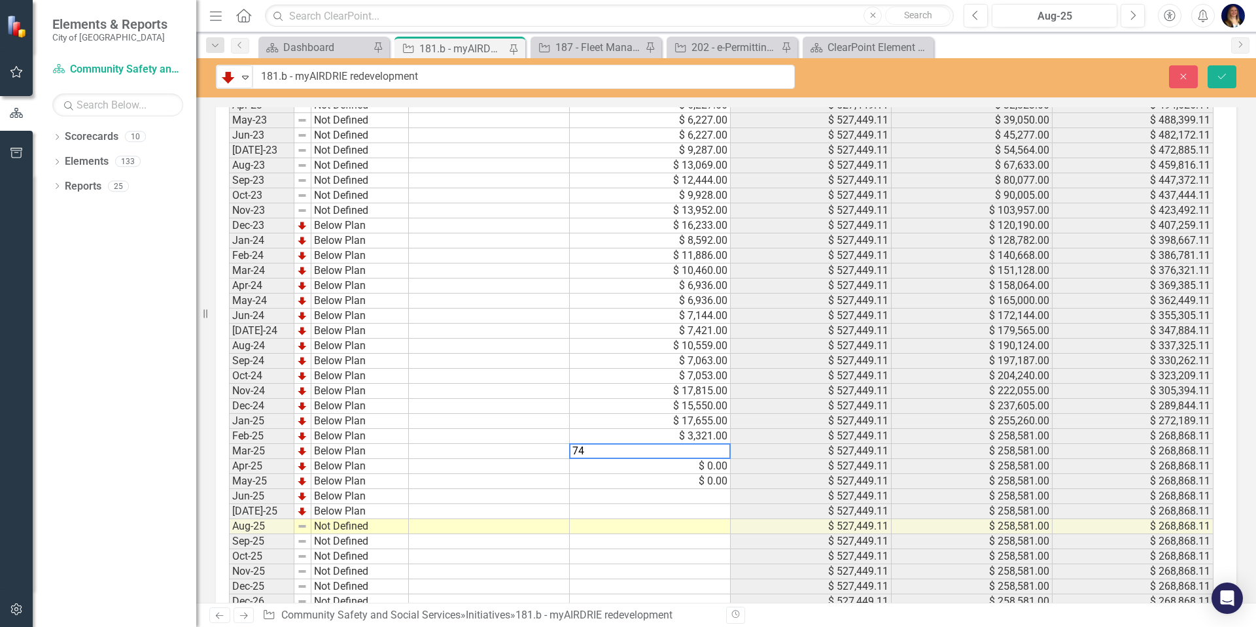
scroll to position [2952, 0]
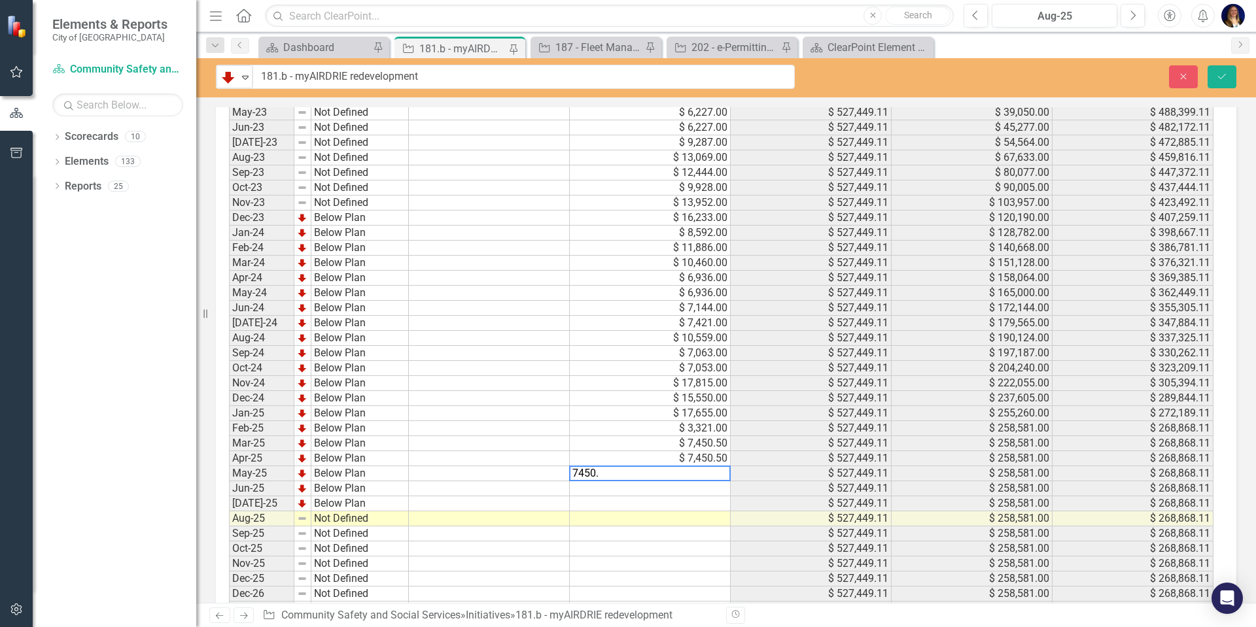
type textarea "7450.5"
click at [606, 482] on td "$ 7,450.50" at bounding box center [650, 489] width 161 height 15
click at [682, 436] on td "$ 7,450.50" at bounding box center [650, 443] width 161 height 15
type textarea "29802"
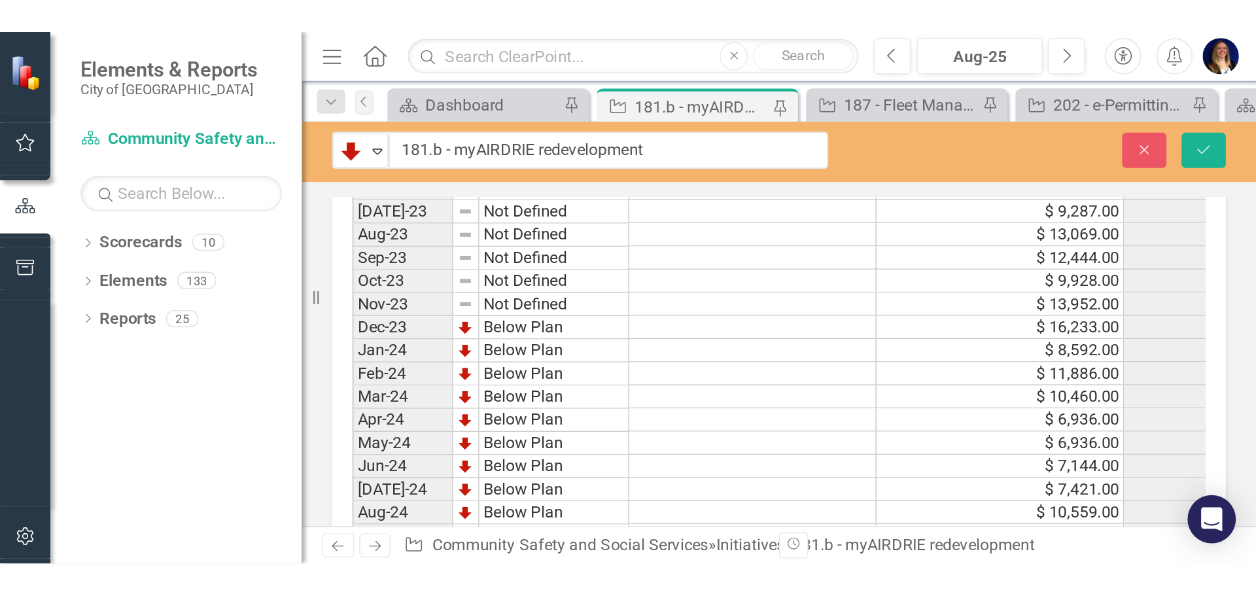
scroll to position [2952, 0]
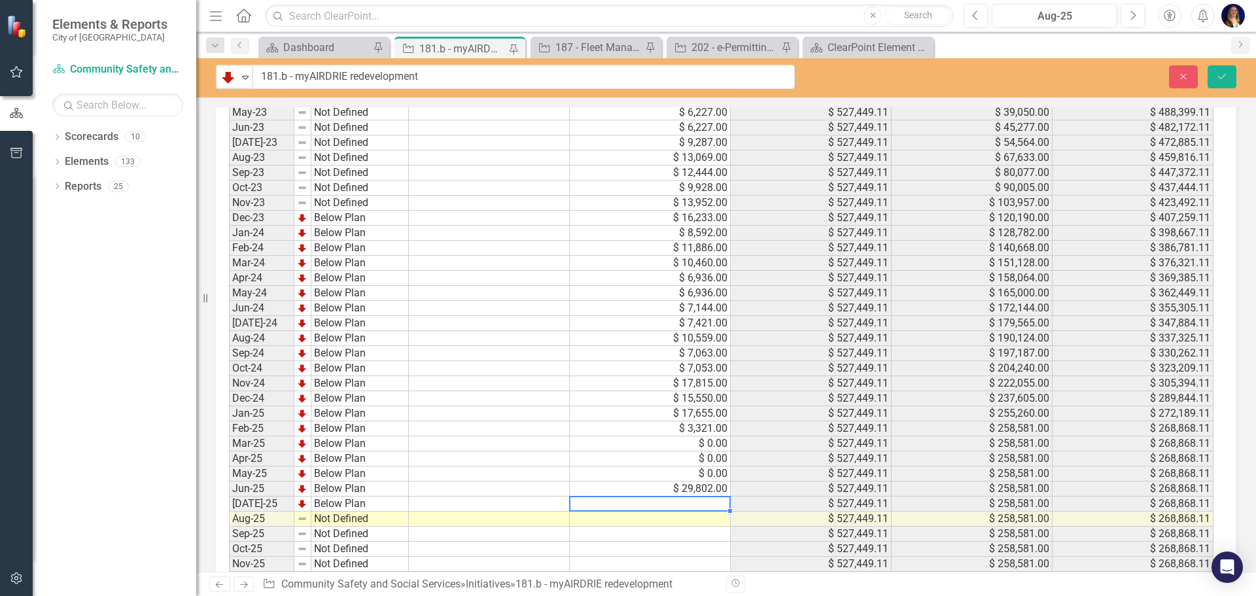
click at [687, 467] on td "$ 0.00" at bounding box center [650, 474] width 161 height 15
click at [688, 406] on td "$ 17,655.00" at bounding box center [650, 413] width 161 height 15
click at [661, 436] on td "$ 0.00" at bounding box center [650, 443] width 161 height 15
type textarea "5960.4"
click at [662, 421] on td "$ 3,321.00" at bounding box center [650, 428] width 161 height 15
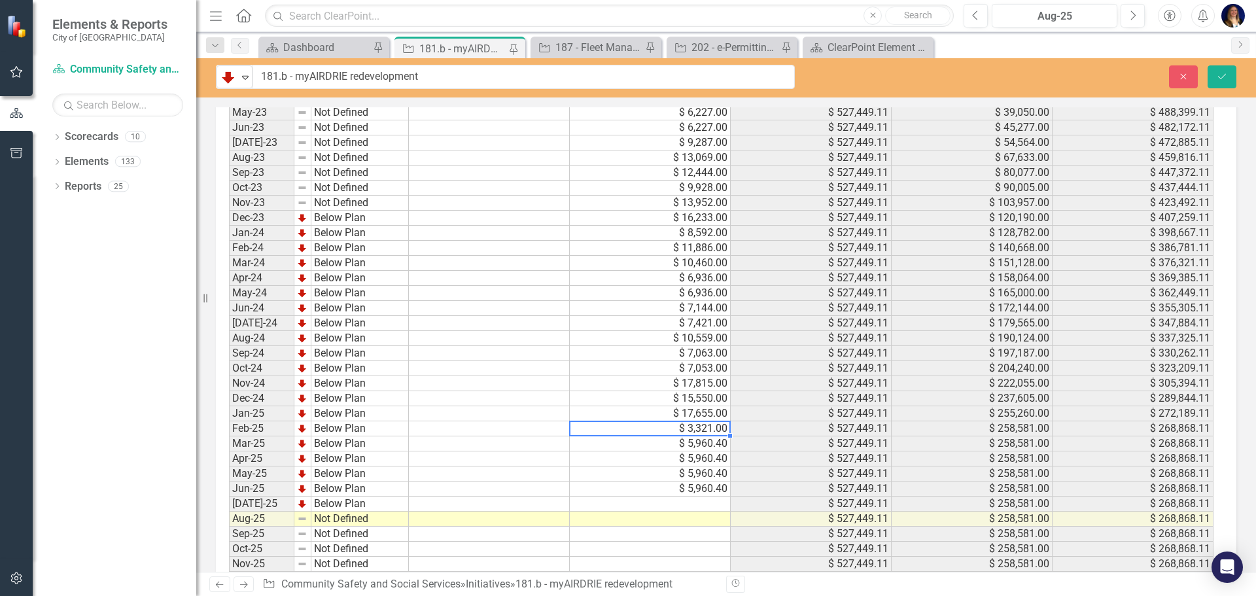
click at [724, 406] on td "$ 17,655.00" at bounding box center [650, 413] width 161 height 15
click at [674, 497] on td at bounding box center [650, 504] width 161 height 15
type textarea "5960.4"
click at [1232, 86] on button "Save" at bounding box center [1222, 76] width 29 height 23
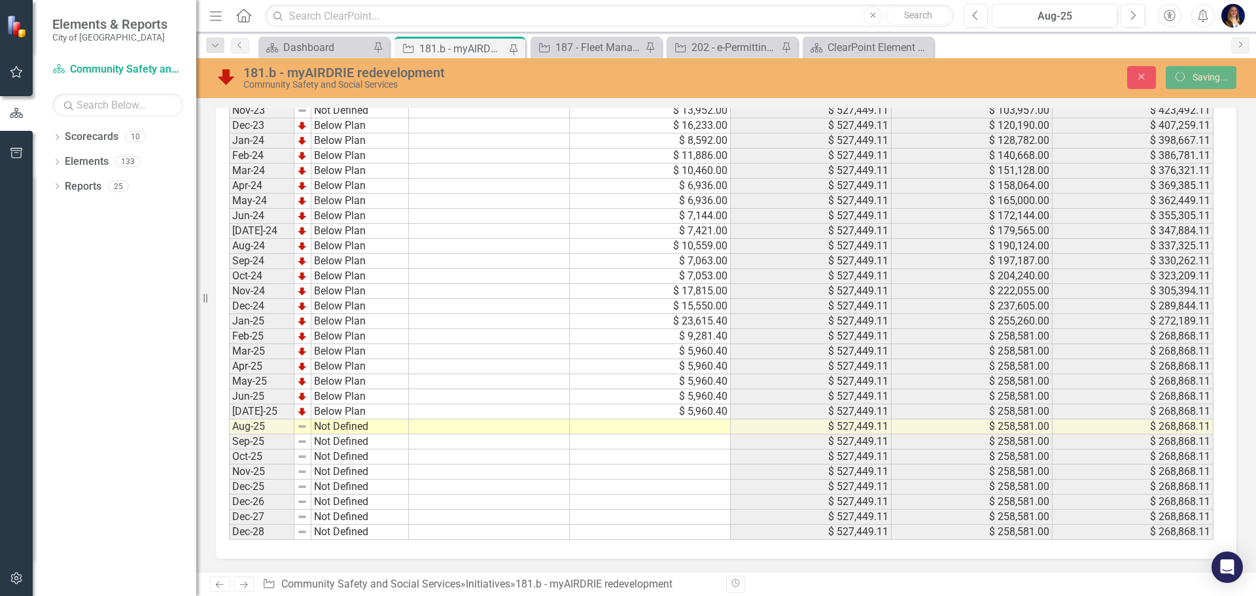
checkbox input "false"
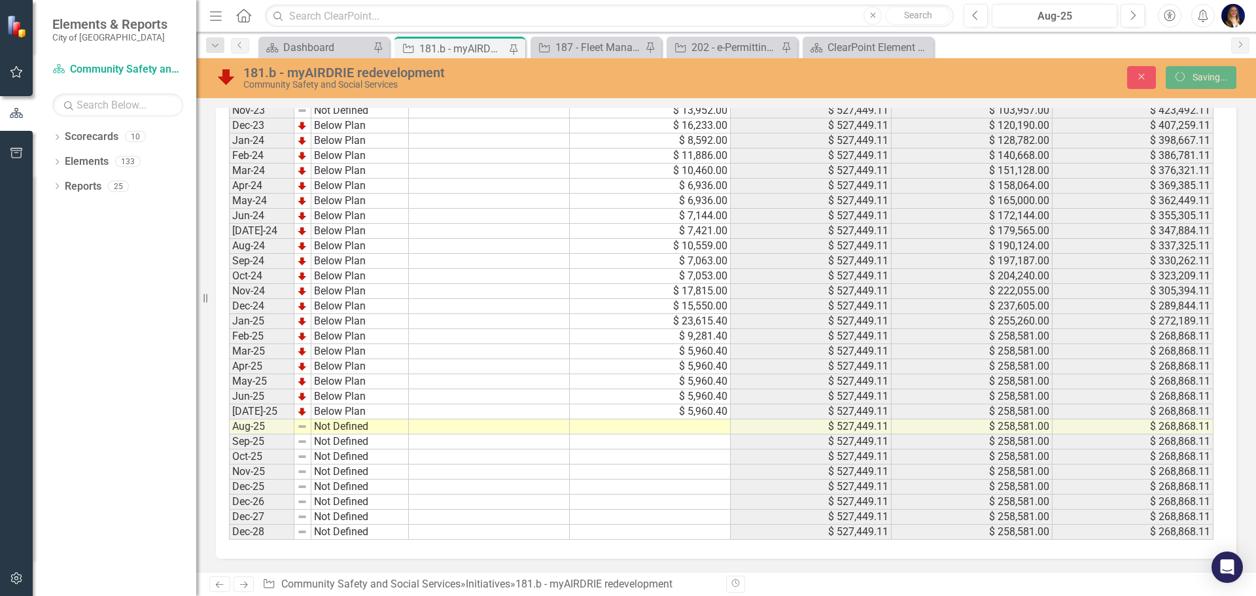
checkbox input "false"
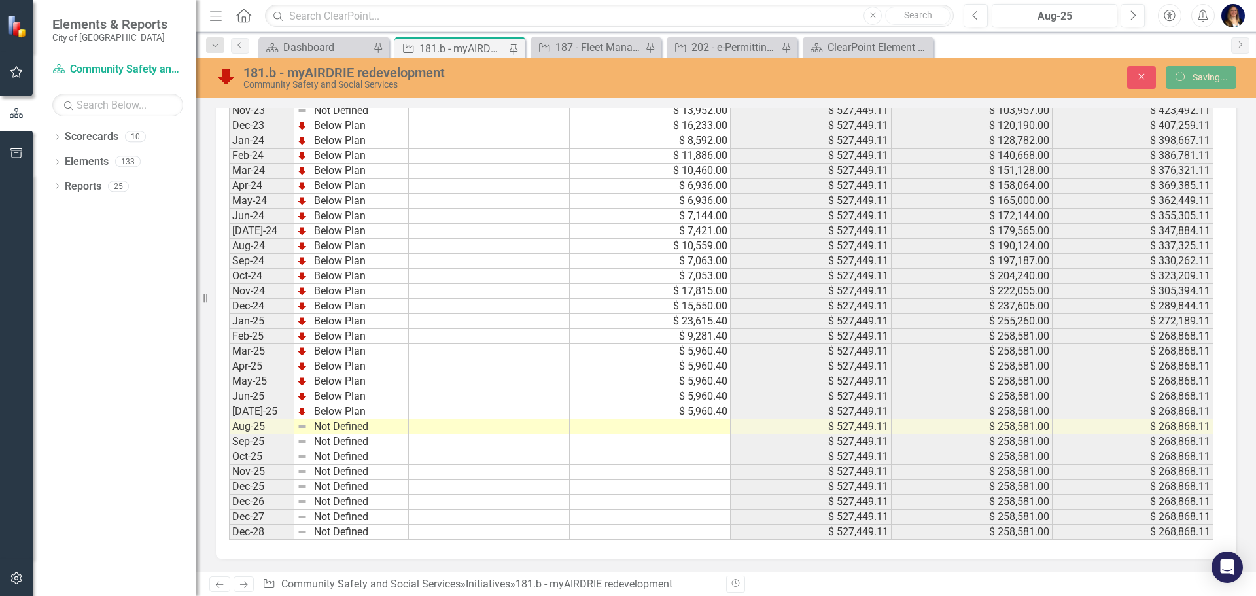
checkbox input "false"
checkbox input "true"
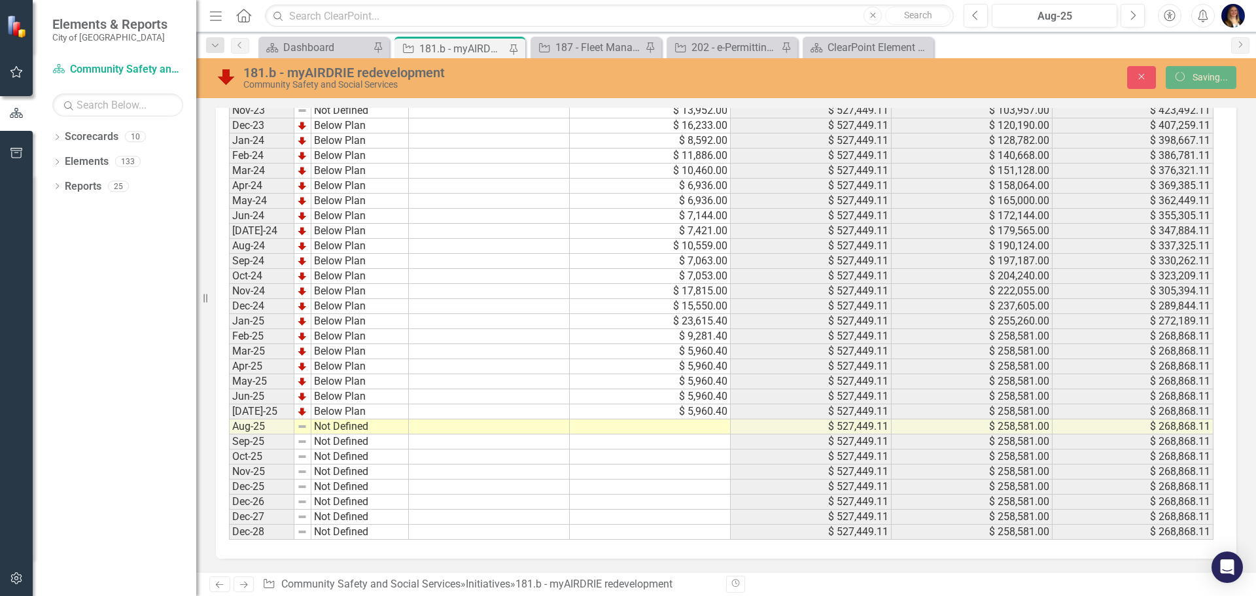
checkbox input "true"
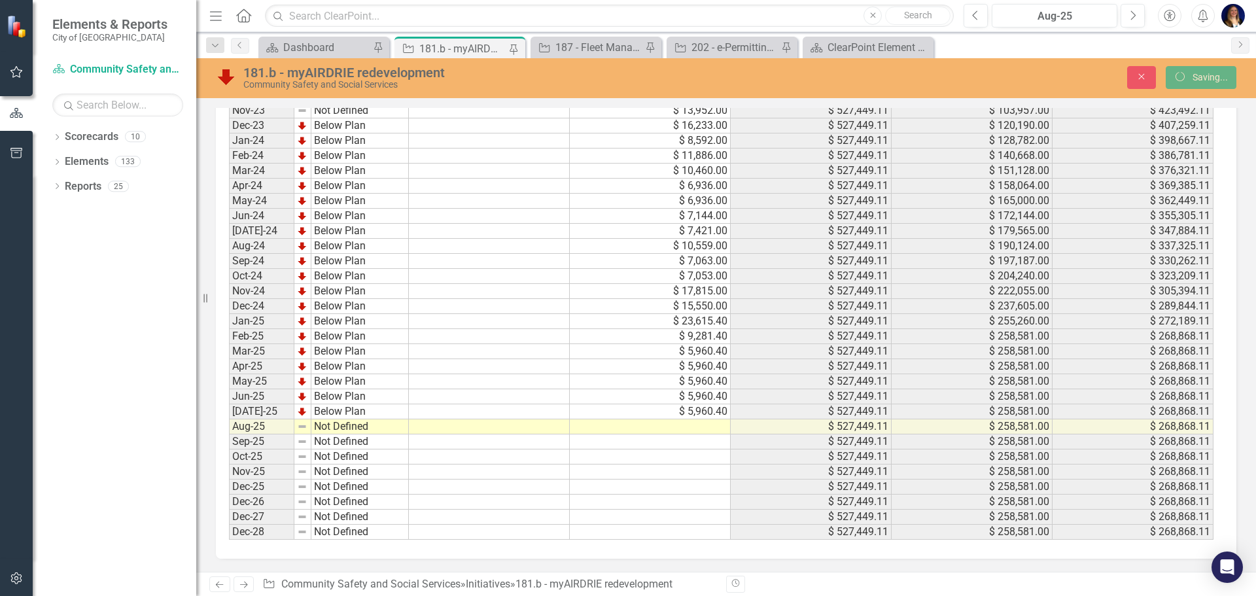
checkbox input "true"
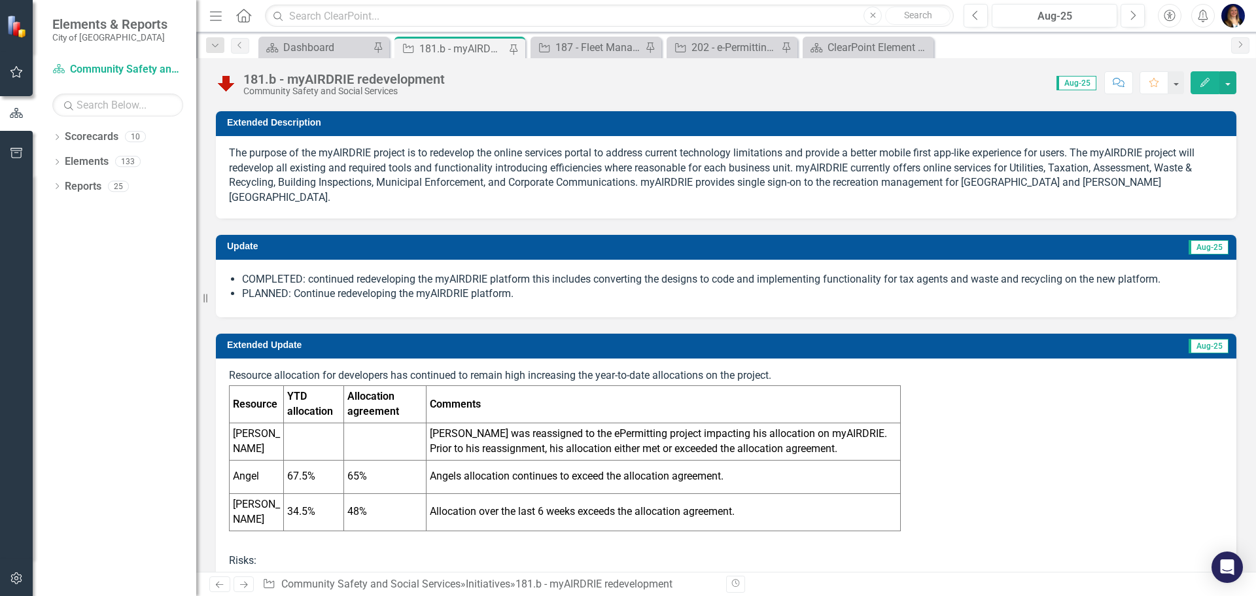
scroll to position [0, 0]
